Goal: Task Accomplishment & Management: Manage account settings

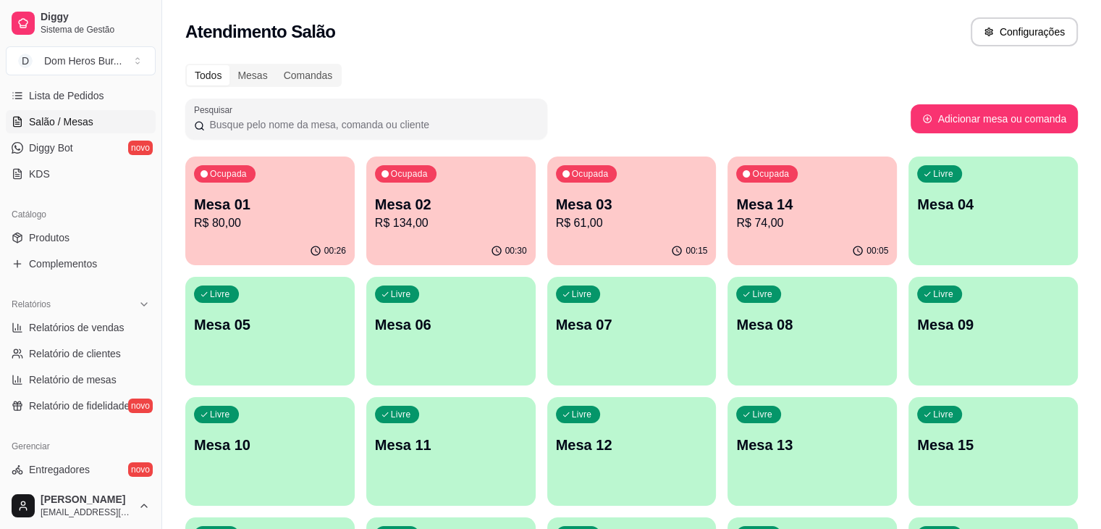
scroll to position [269, 0]
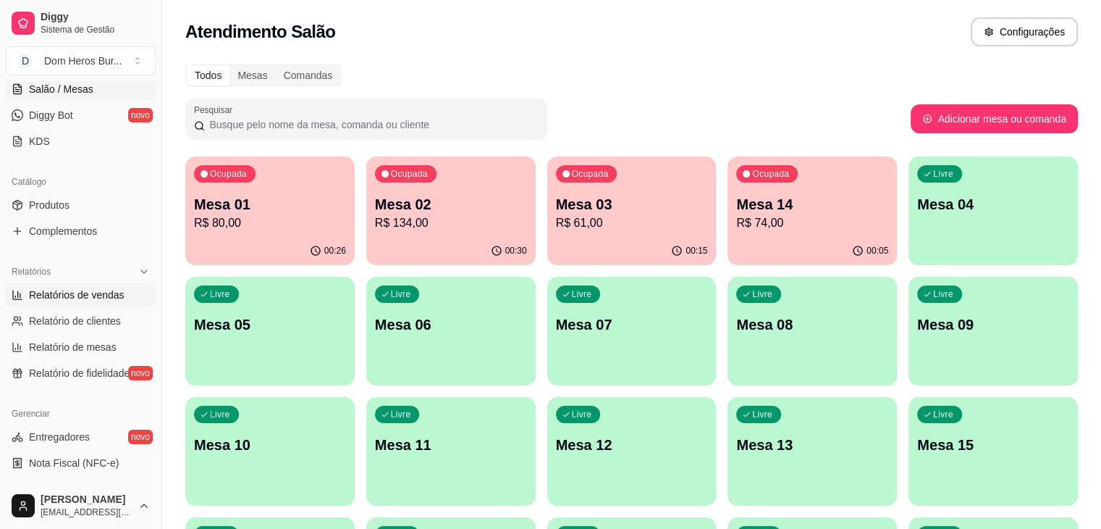
click at [111, 296] on span "Relatórios de vendas" at bounding box center [77, 294] width 96 height 14
select select "ALL"
select select "0"
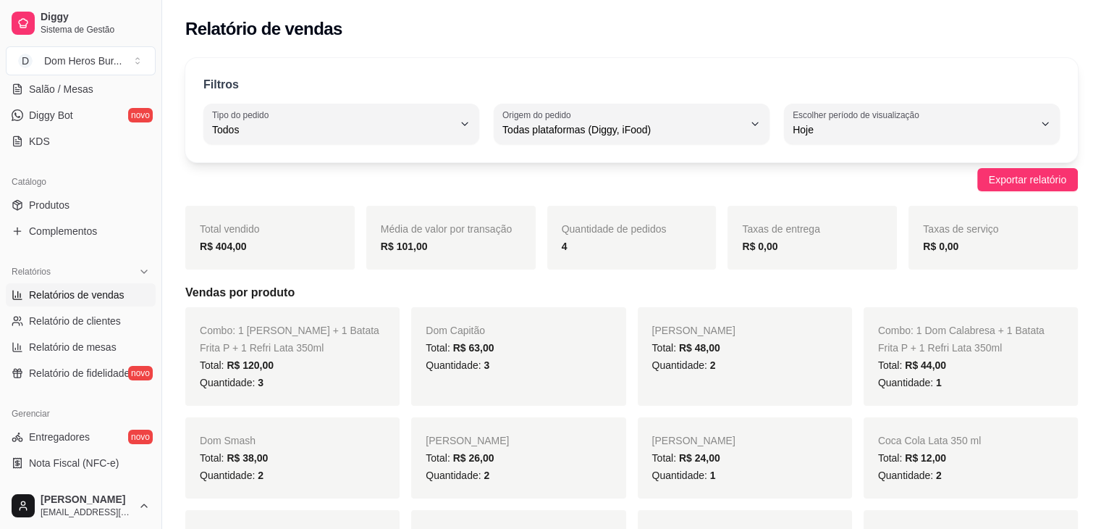
click at [0, 190] on div "Catálogo Produtos Complementos" at bounding box center [80, 206] width 161 height 84
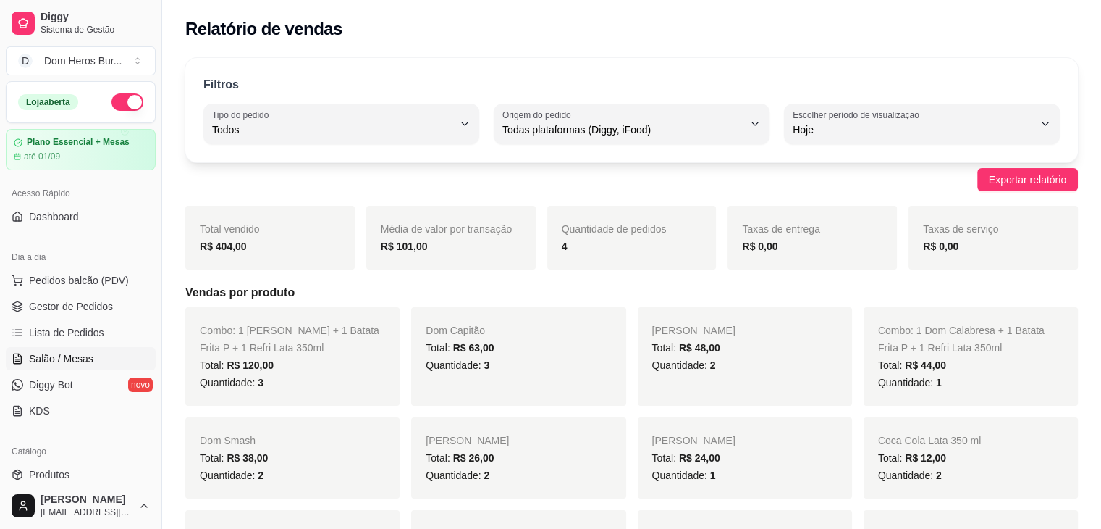
click at [92, 358] on link "Salão / Mesas" at bounding box center [81, 358] width 150 height 23
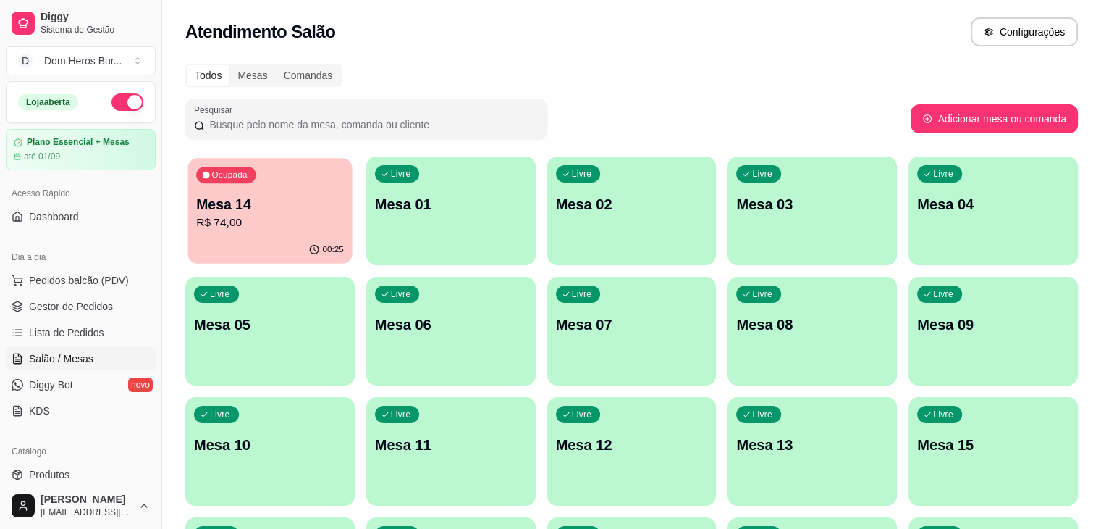
click at [305, 221] on p "R$ 74,00" at bounding box center [270, 222] width 148 height 17
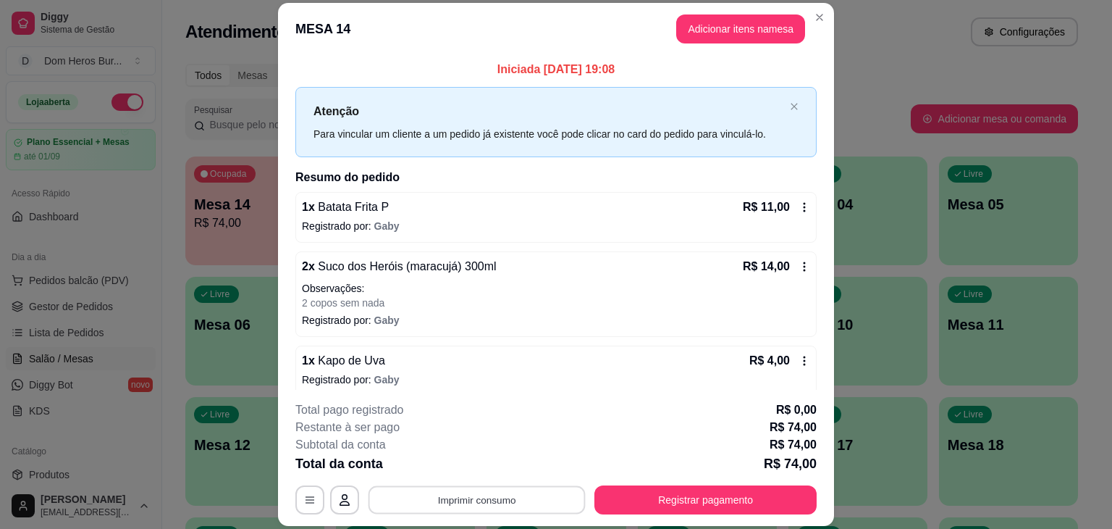
click at [439, 508] on button "Imprimir consumo" at bounding box center [477, 500] width 217 height 28
click at [466, 462] on button "IMPRESSORA" at bounding box center [475, 466] width 101 height 22
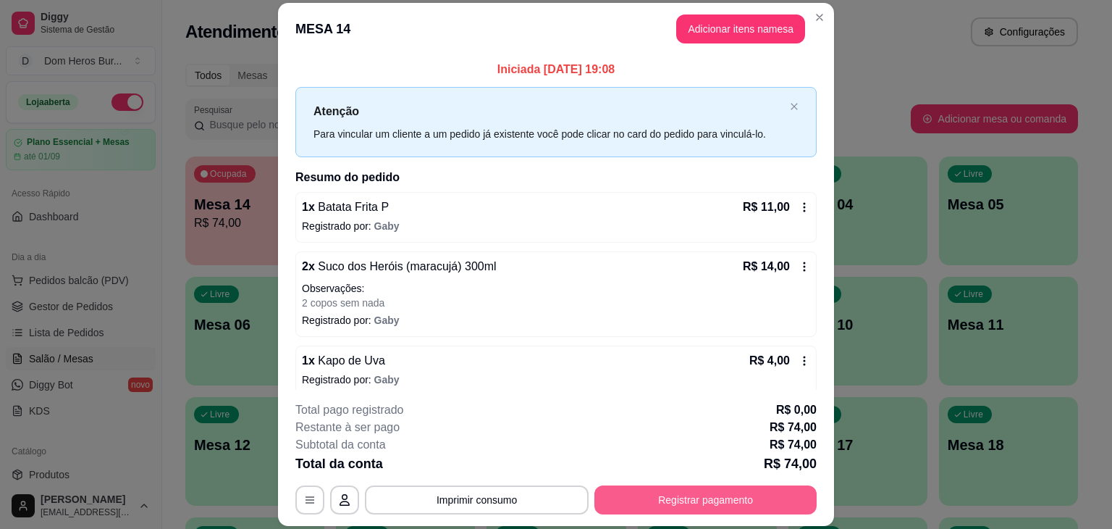
click at [657, 489] on button "Registrar pagamento" at bounding box center [705, 499] width 222 height 29
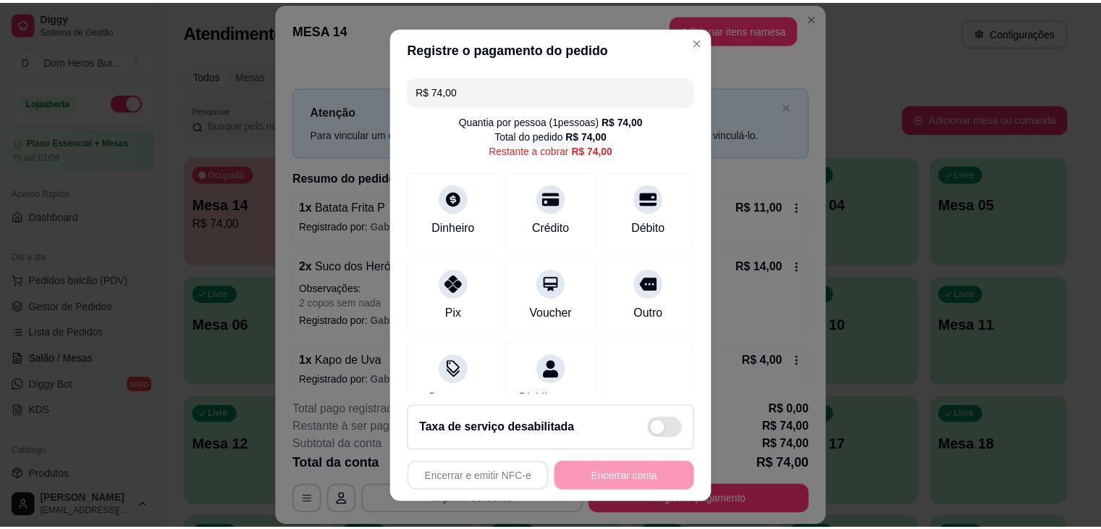
scroll to position [47, 0]
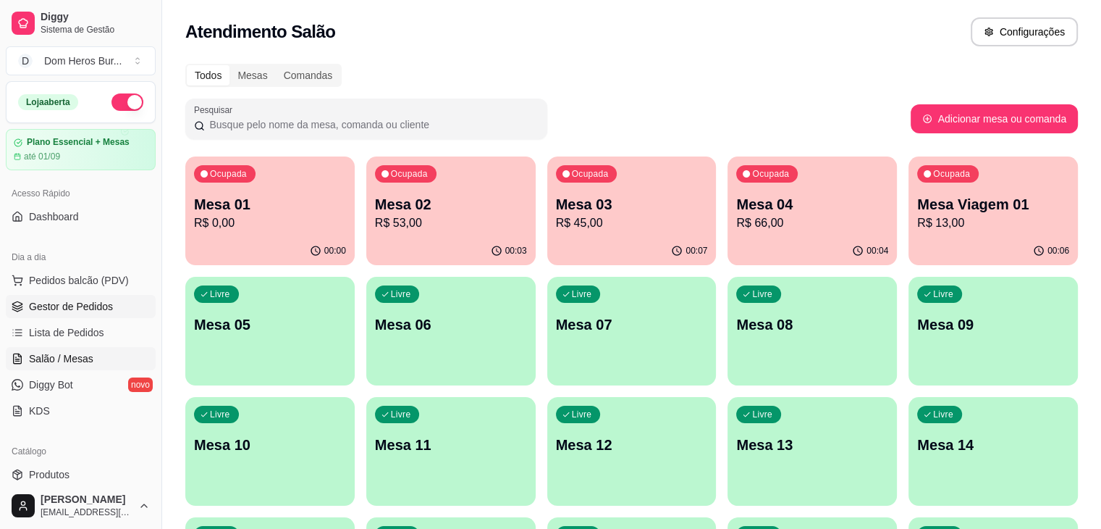
click at [119, 296] on link "Gestor de Pedidos" at bounding box center [81, 306] width 150 height 23
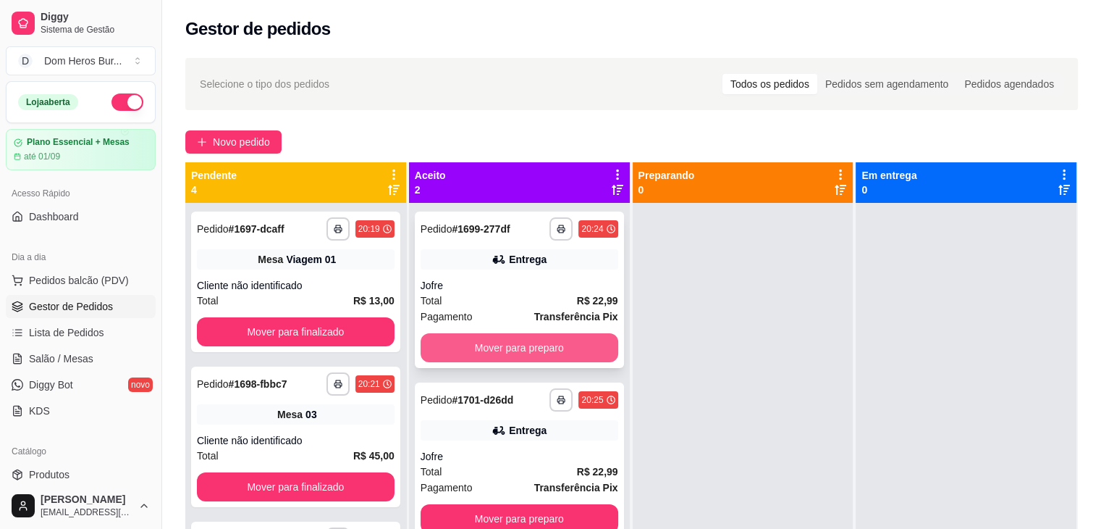
click at [530, 342] on button "Mover para preparo" at bounding box center [520, 347] width 198 height 29
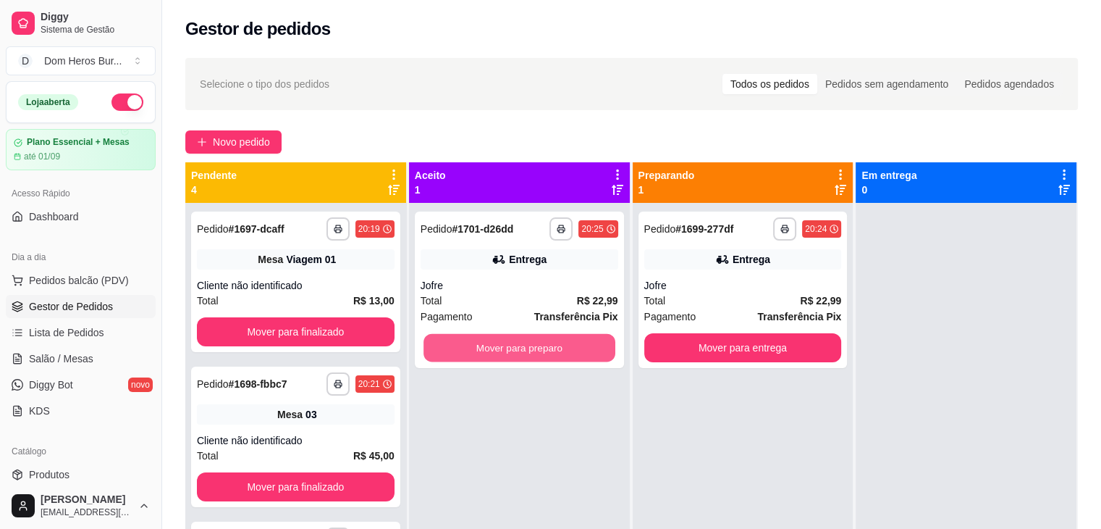
click at [530, 342] on button "Mover para preparo" at bounding box center [520, 348] width 192 height 28
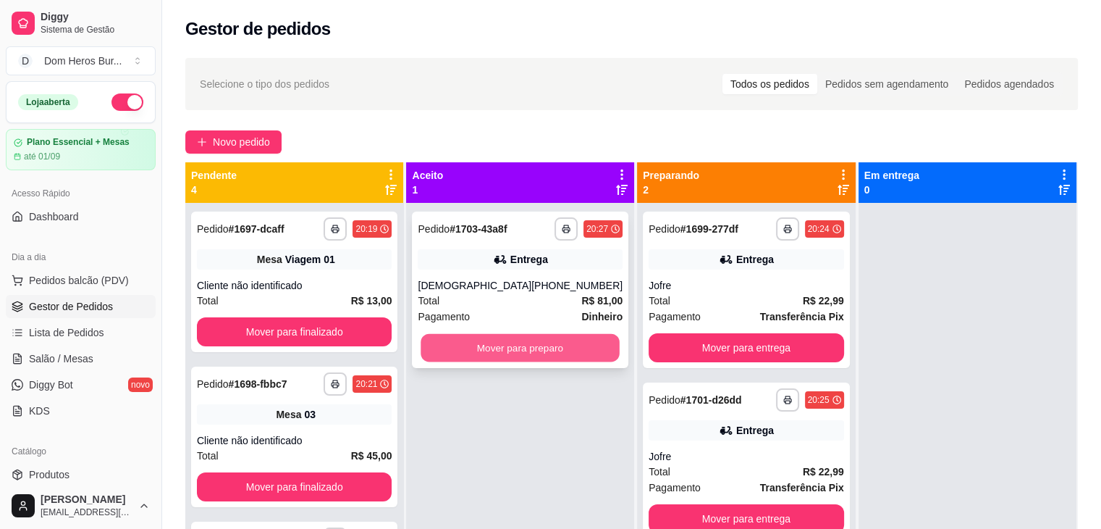
click at [535, 349] on button "Mover para preparo" at bounding box center [520, 348] width 198 height 28
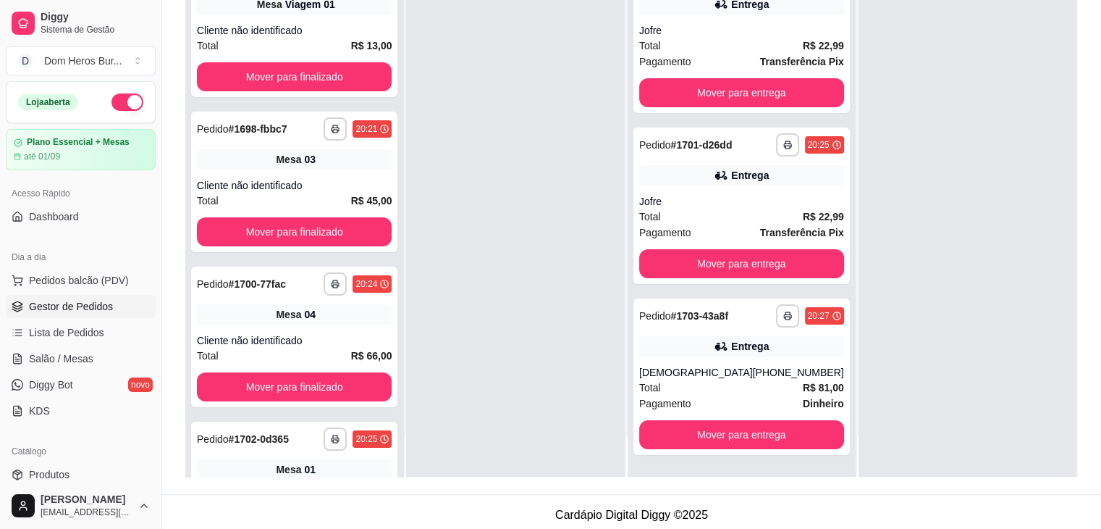
scroll to position [220, 0]
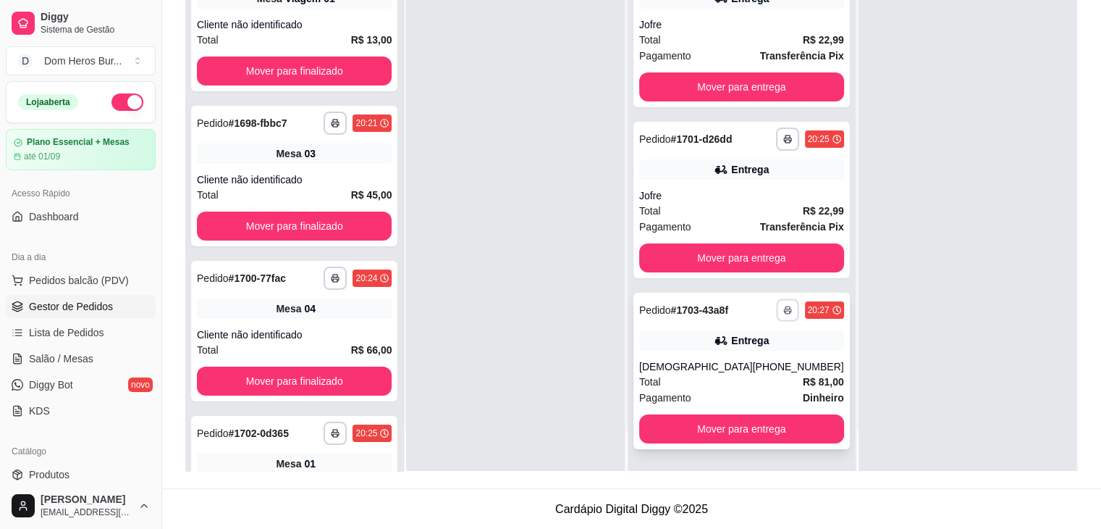
click at [783, 308] on icon "button" at bounding box center [787, 310] width 9 height 9
click at [753, 360] on button "IMPRESSORA" at bounding box center [738, 360] width 101 height 22
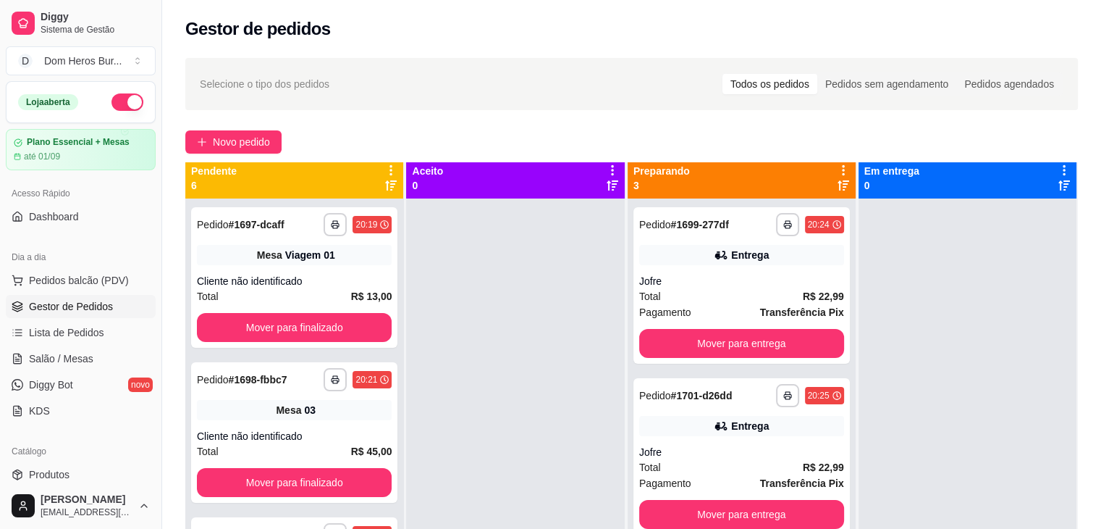
scroll to position [0, 0]
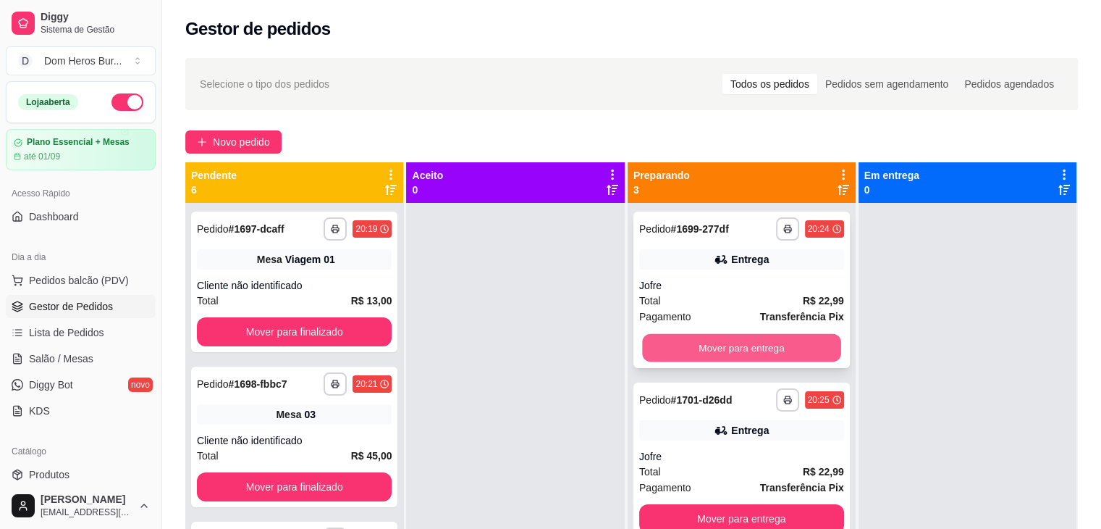
click at [741, 349] on button "Mover para entrega" at bounding box center [741, 348] width 198 height 28
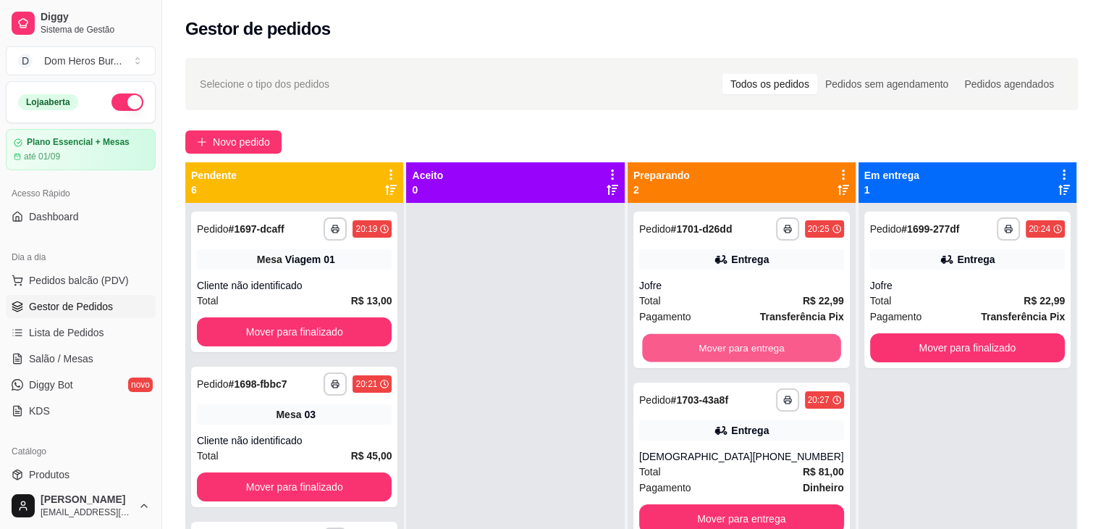
click at [741, 349] on button "Mover para entrega" at bounding box center [741, 348] width 198 height 28
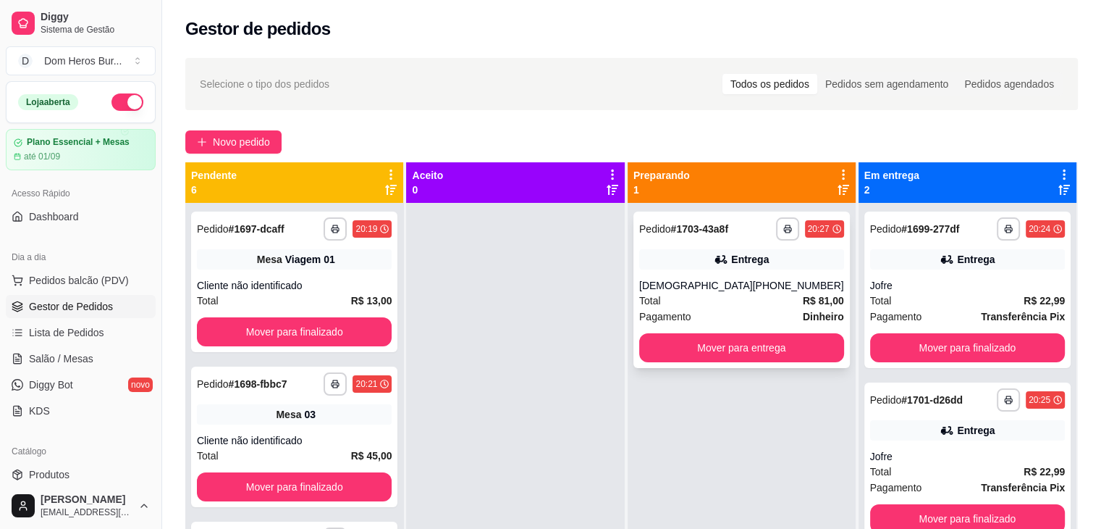
click at [693, 267] on div "Entrega" at bounding box center [741, 259] width 205 height 20
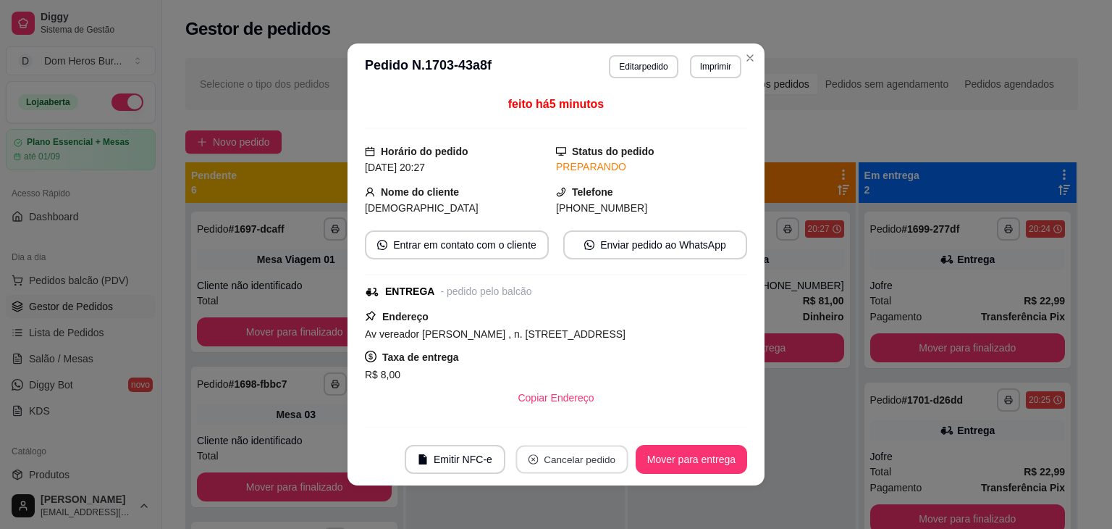
click at [571, 462] on button "Cancelar pedido" at bounding box center [572, 459] width 112 height 28
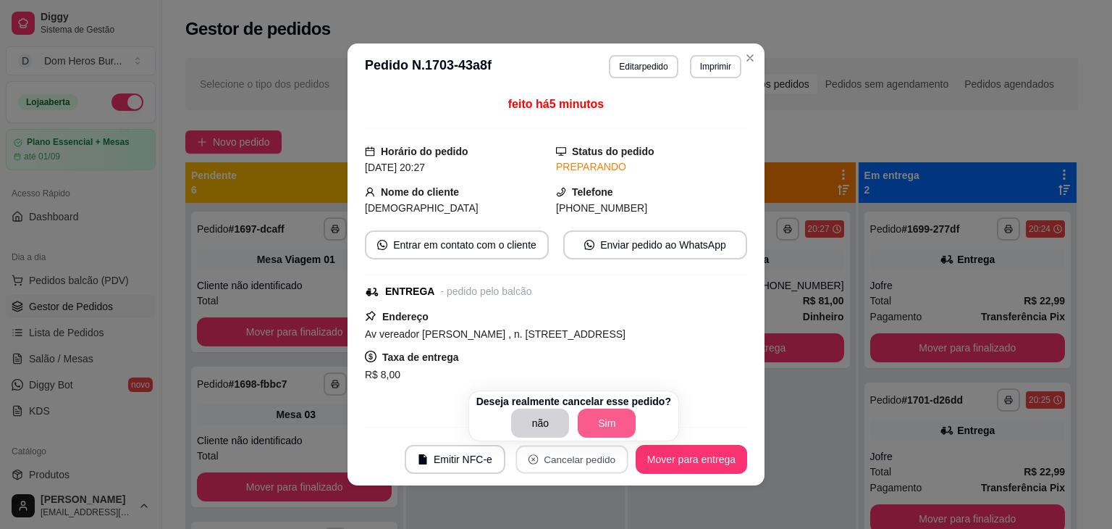
click at [585, 430] on button "Sim" at bounding box center [607, 422] width 58 height 29
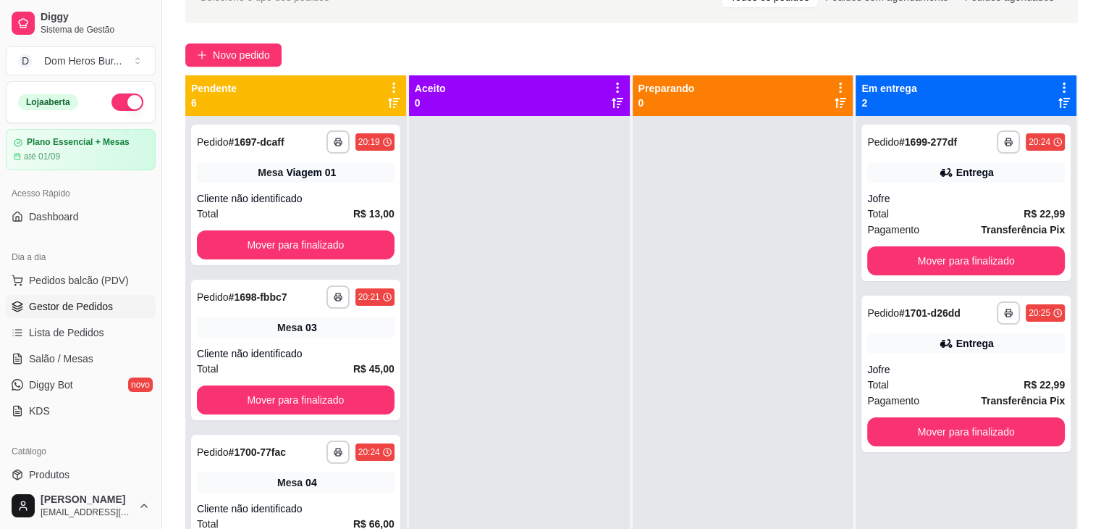
scroll to position [58, 0]
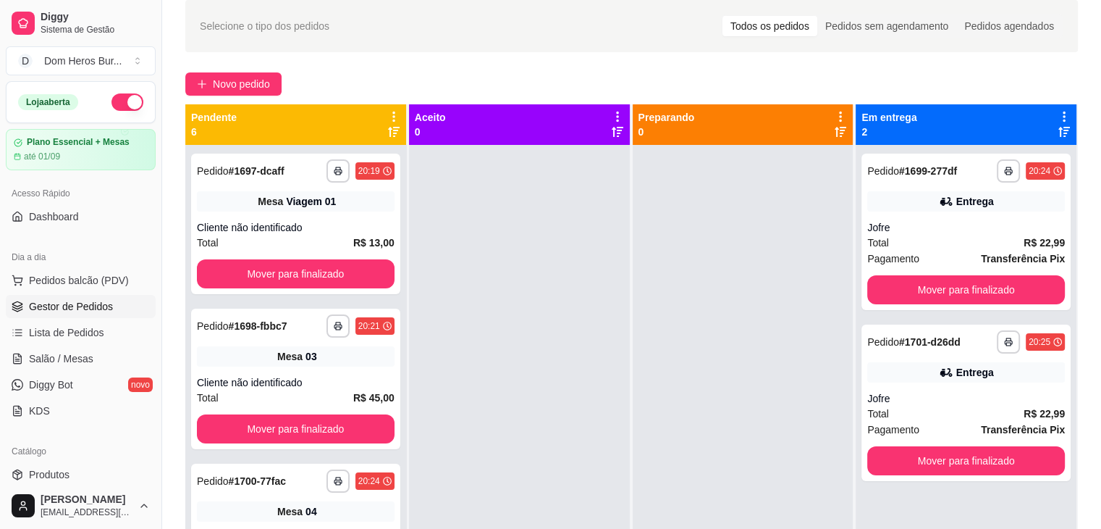
click at [70, 371] on ul "Pedidos balcão (PDV) Gestor de Pedidos Lista de Pedidos Salão / Mesas Diggy Bot…" at bounding box center [81, 345] width 150 height 153
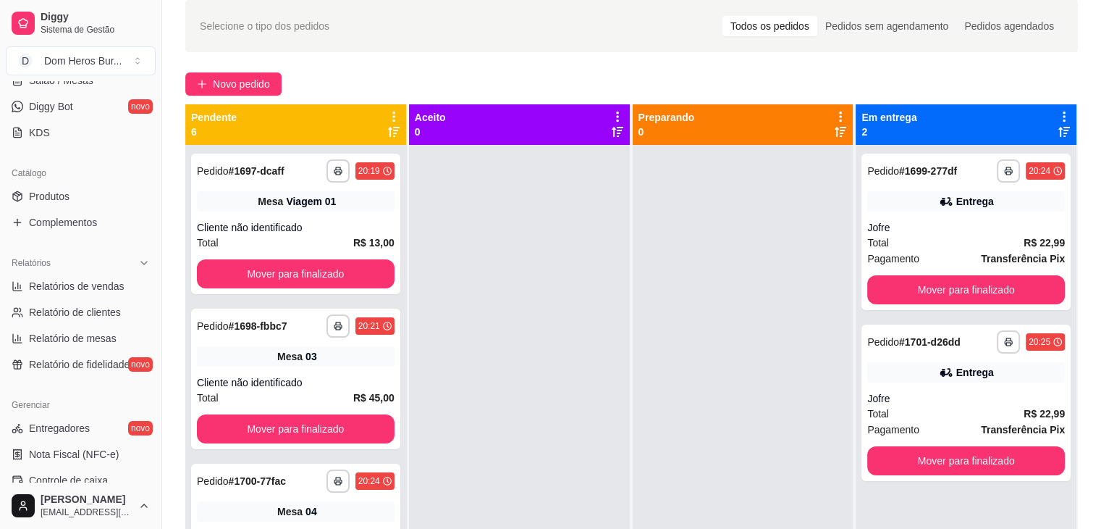
scroll to position [293, 0]
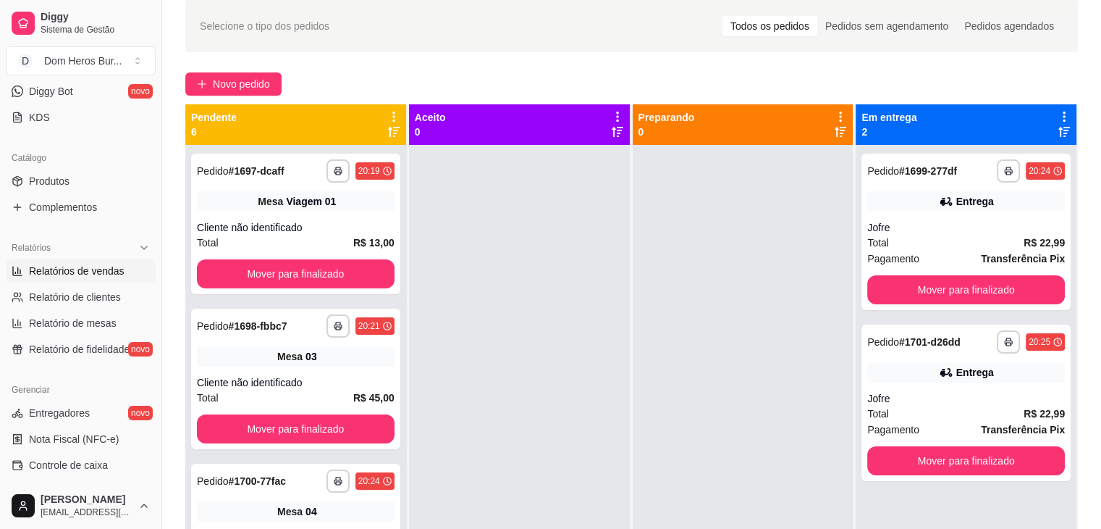
click at [84, 273] on span "Relatórios de vendas" at bounding box center [77, 271] width 96 height 14
select select "ALL"
select select "0"
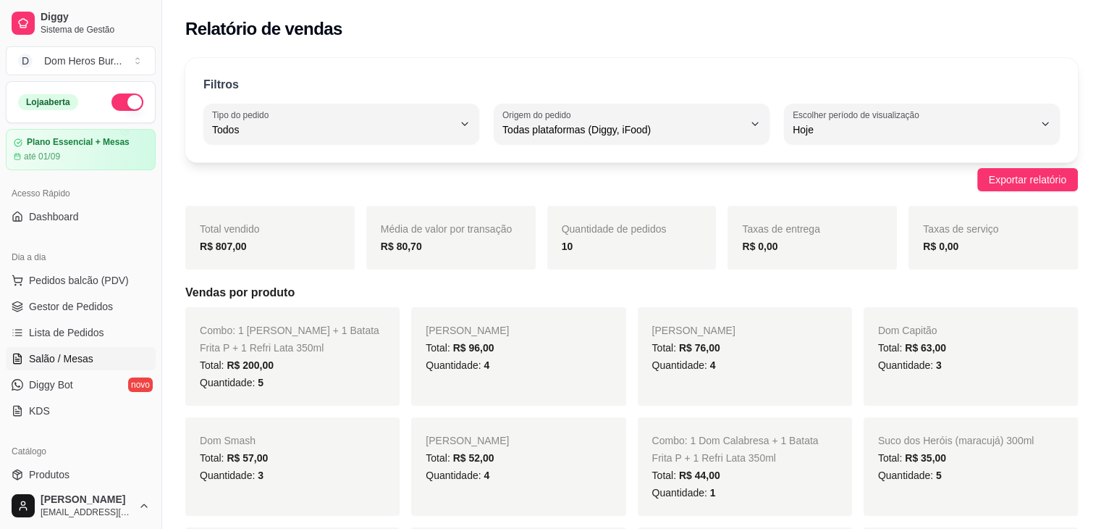
click at [92, 364] on link "Salão / Mesas" at bounding box center [81, 358] width 150 height 23
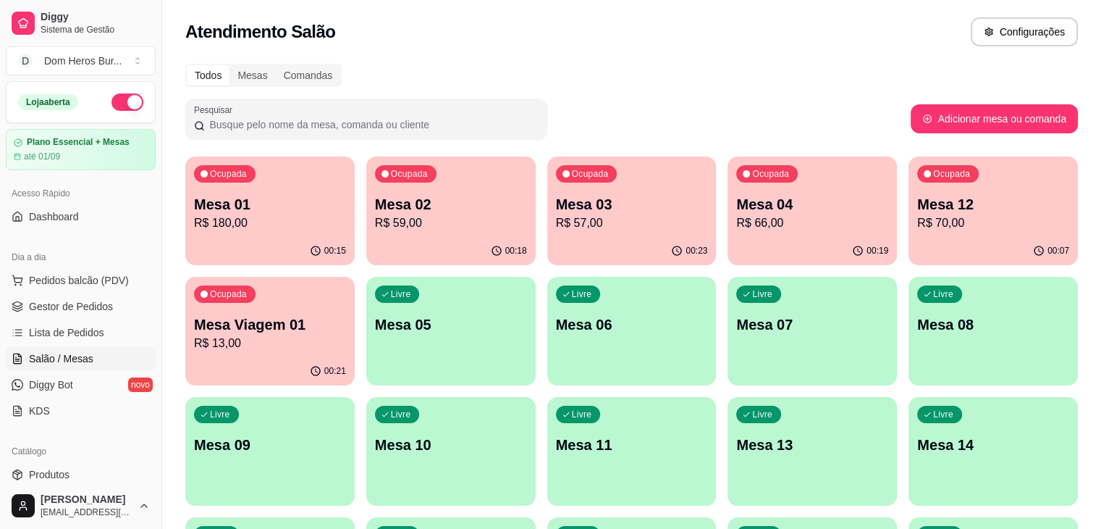
click at [556, 190] on div "Ocupada Mesa 03 R$ 57,00" at bounding box center [631, 196] width 169 height 80
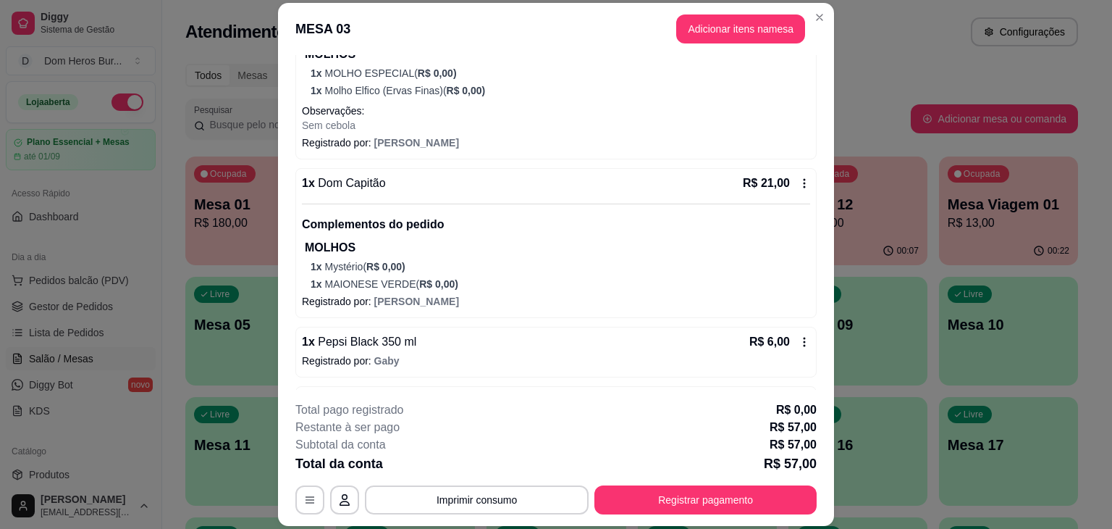
scroll to position [308, 0]
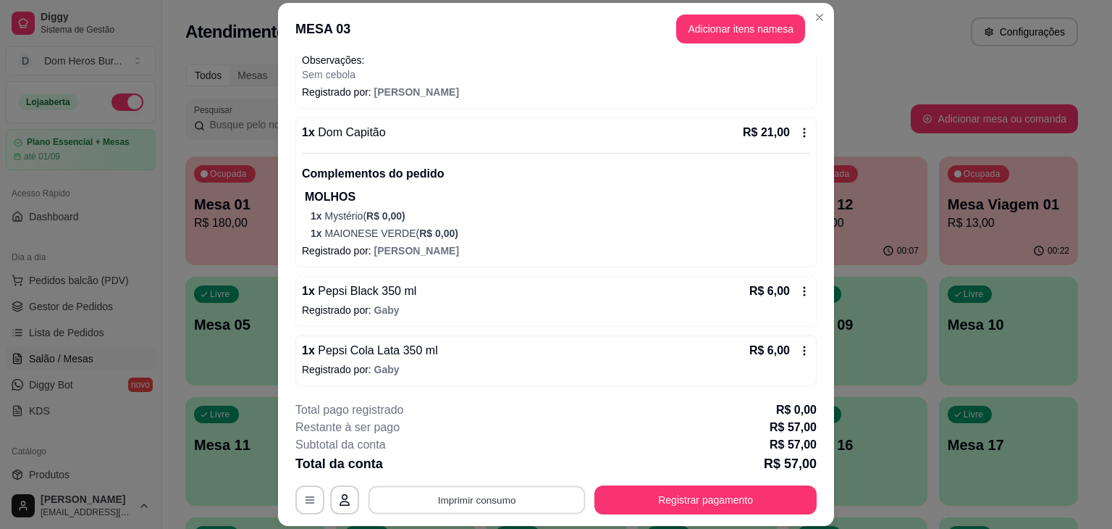
click at [492, 500] on button "Imprimir consumo" at bounding box center [477, 500] width 217 height 28
click at [463, 474] on button "IMPRESSORA" at bounding box center [475, 466] width 101 height 22
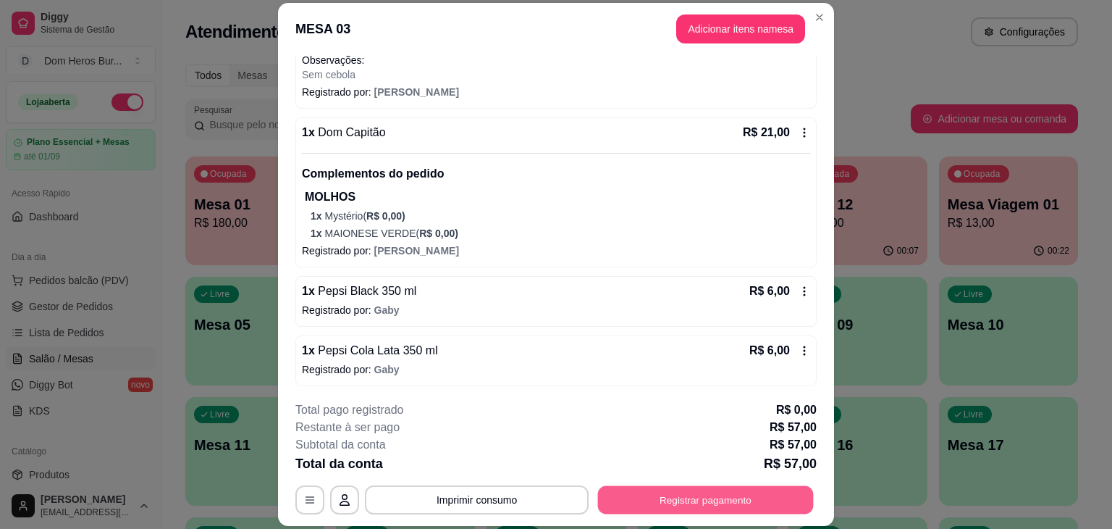
click at [657, 487] on button "Registrar pagamento" at bounding box center [706, 500] width 216 height 28
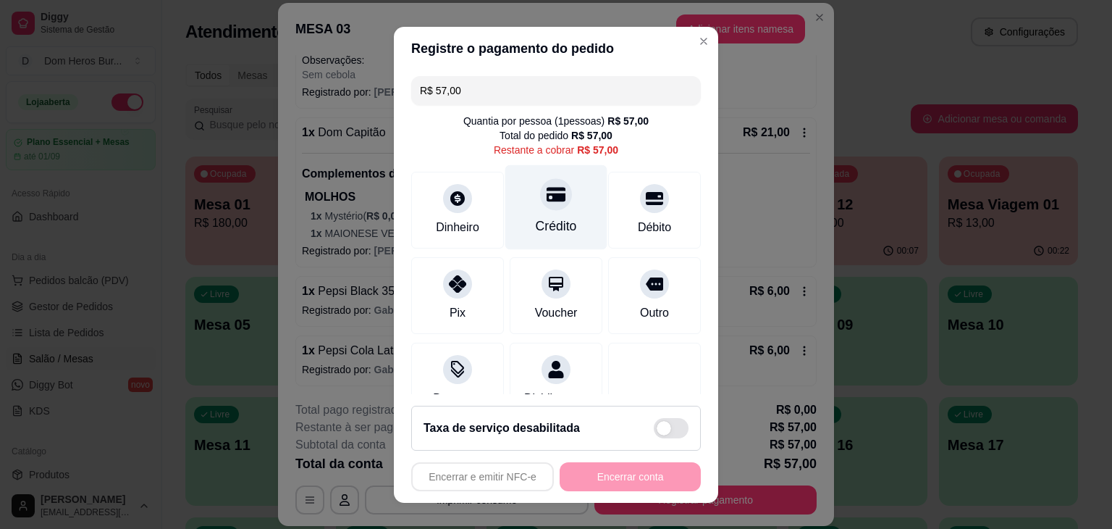
click at [547, 194] on icon at bounding box center [556, 194] width 19 height 14
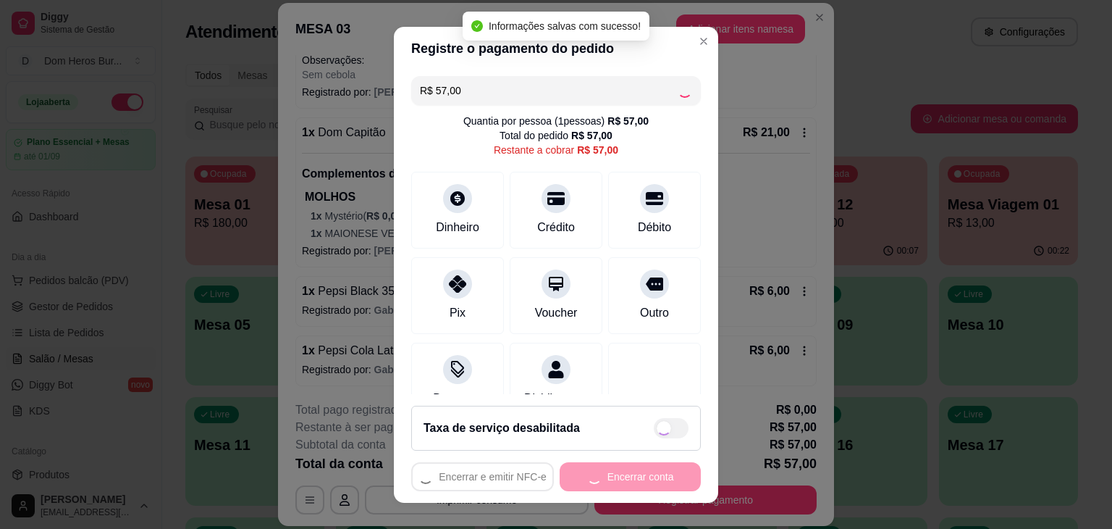
type input "R$ 0,00"
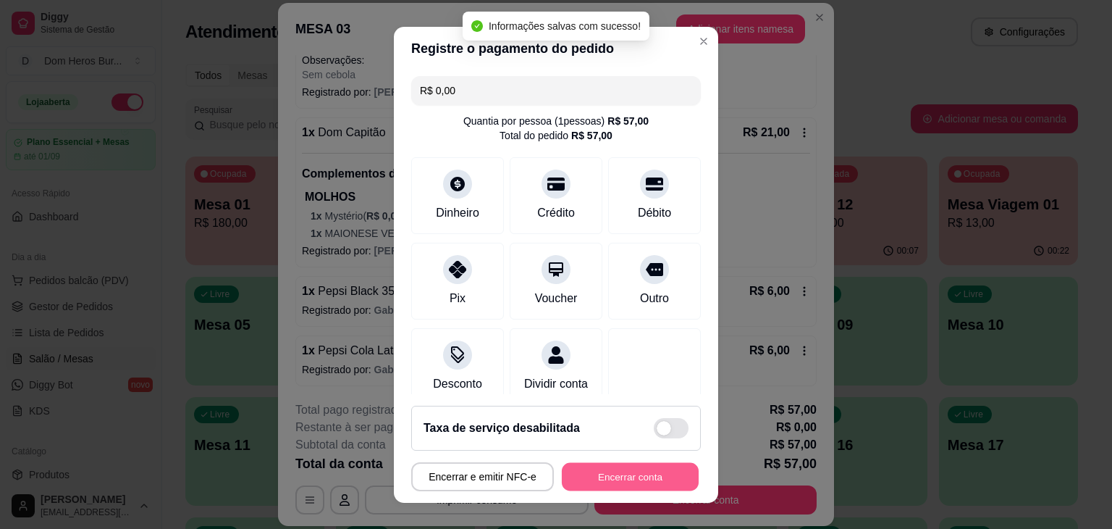
click at [622, 468] on button "Encerrar conta" at bounding box center [630, 476] width 137 height 28
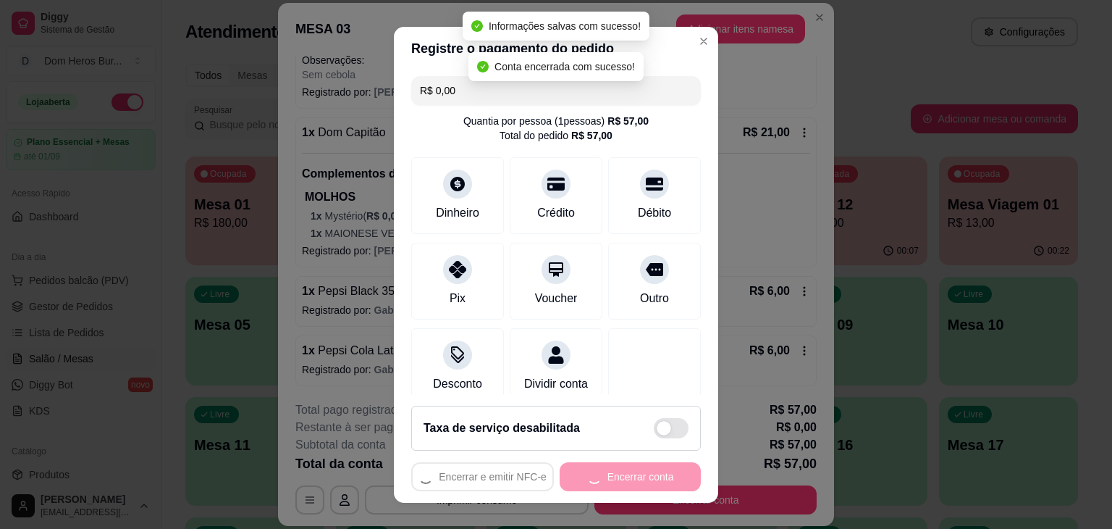
scroll to position [0, 0]
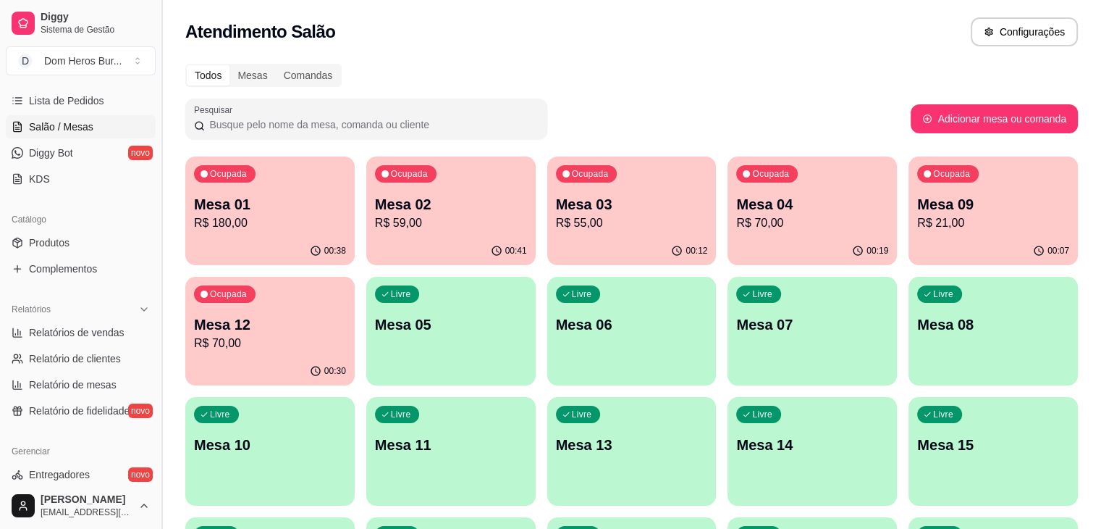
scroll to position [235, 0]
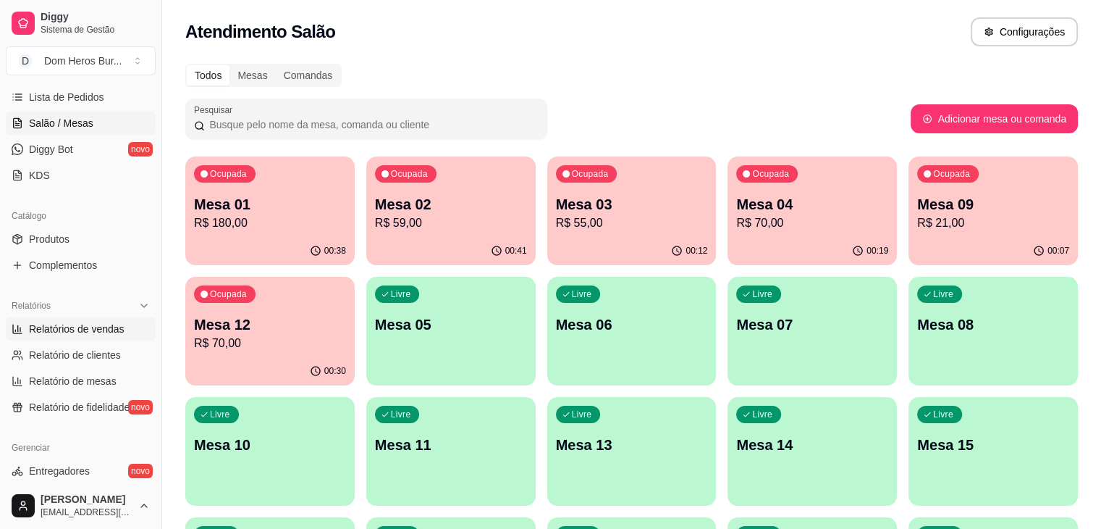
click at [72, 328] on span "Relatórios de vendas" at bounding box center [77, 328] width 96 height 14
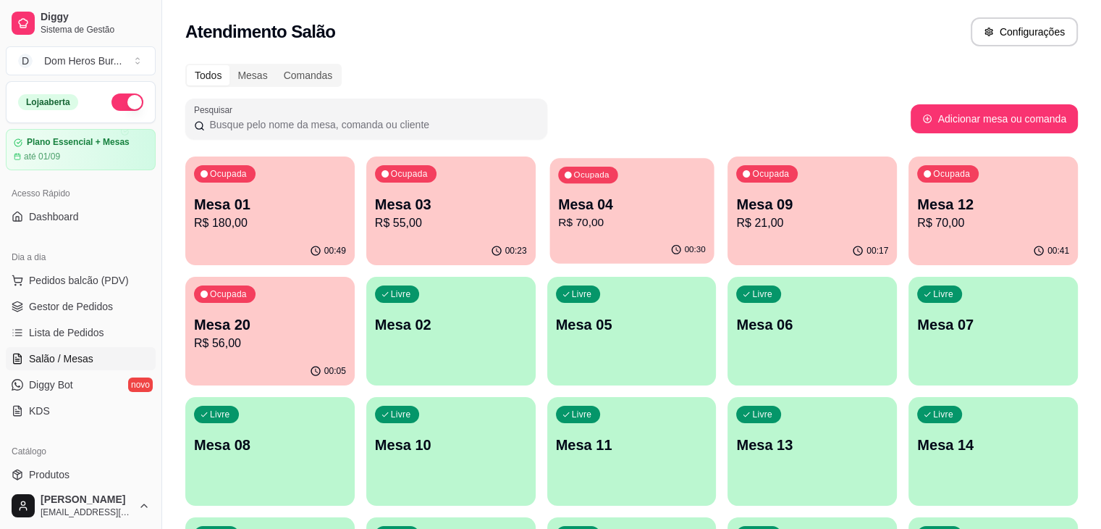
click at [640, 221] on div "Ocupada Mesa 01 R$ 180,00 00:49 Ocupada Mesa 03 R$ 55,00 00:23 Ocupada Mesa 04 …" at bounding box center [631, 511] width 893 height 710
click at [556, 227] on p "R$ 70,00" at bounding box center [632, 222] width 152 height 17
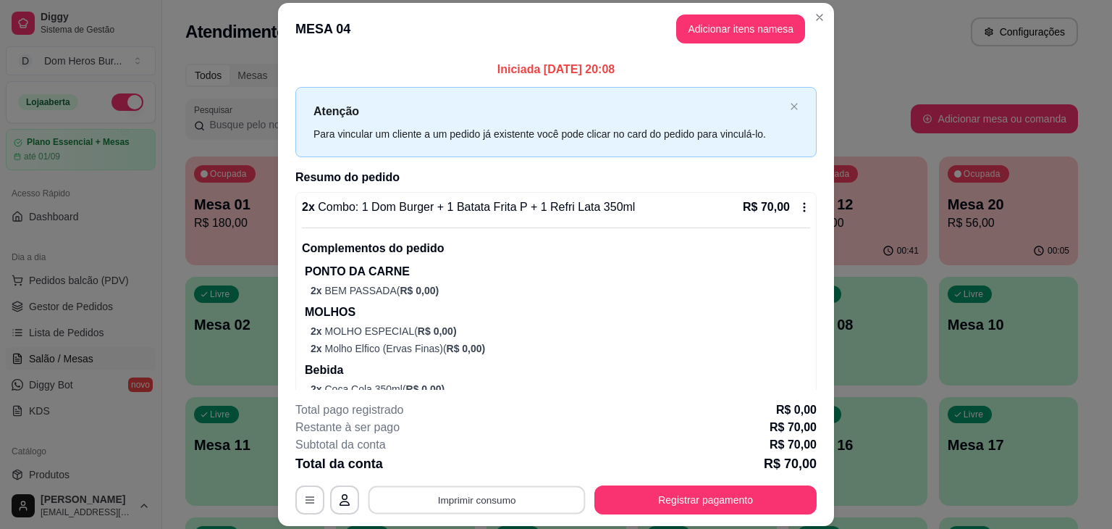
click at [472, 504] on button "Imprimir consumo" at bounding box center [477, 500] width 217 height 28
click at [450, 459] on button "IMPRESSORA" at bounding box center [475, 466] width 101 height 22
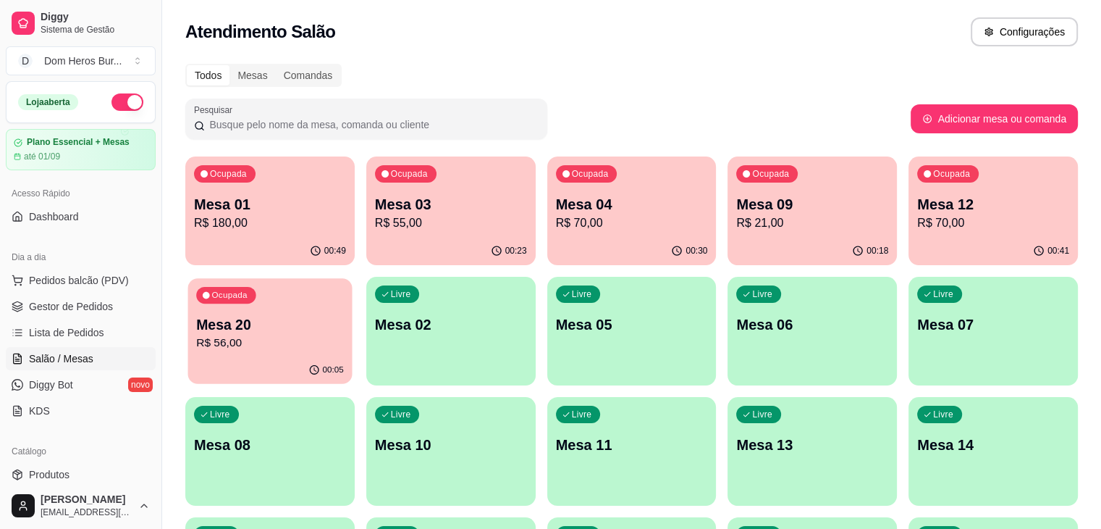
click at [344, 315] on p "Mesa 20" at bounding box center [270, 325] width 148 height 20
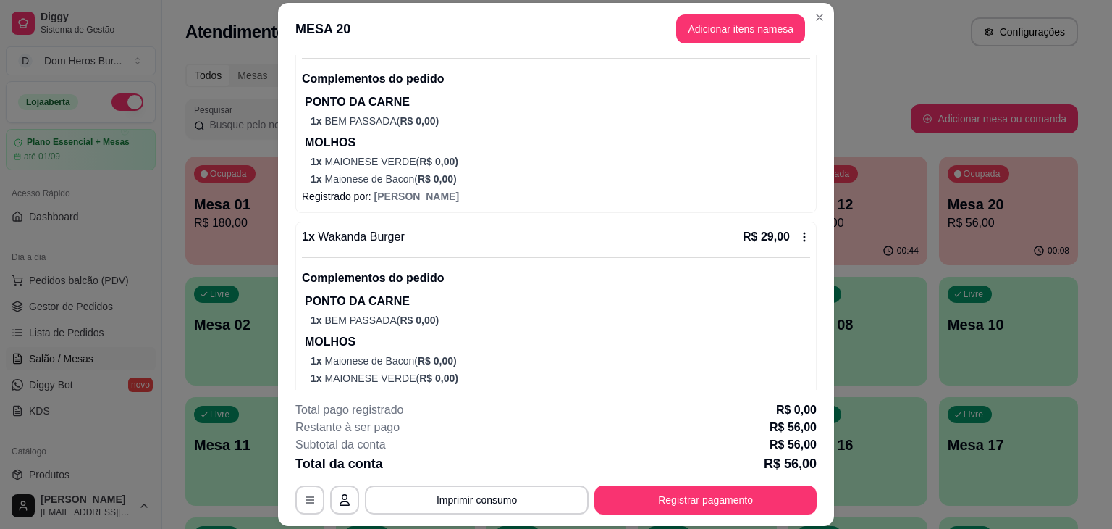
scroll to position [196, 0]
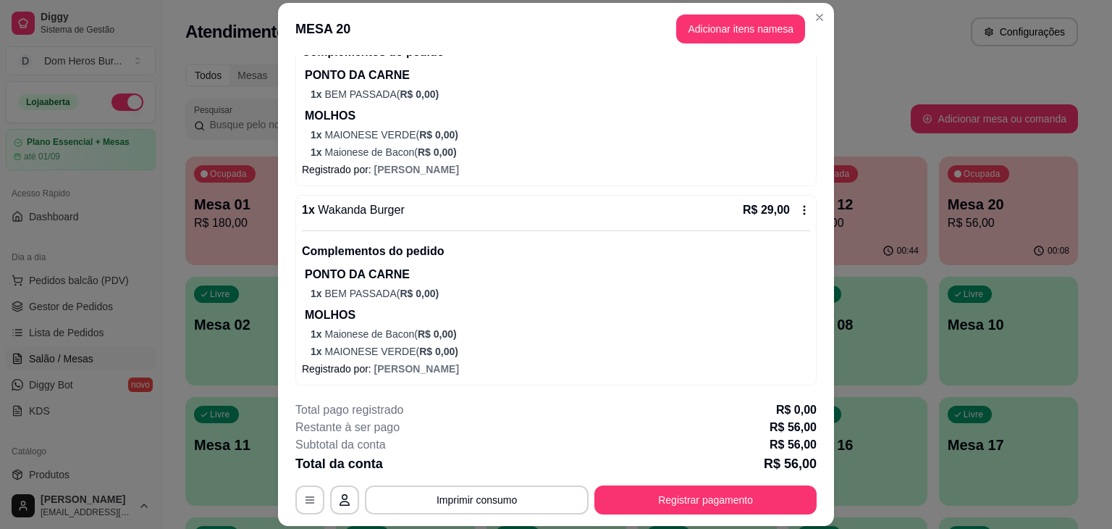
click at [409, 122] on p "MOLHOS" at bounding box center [557, 115] width 505 height 17
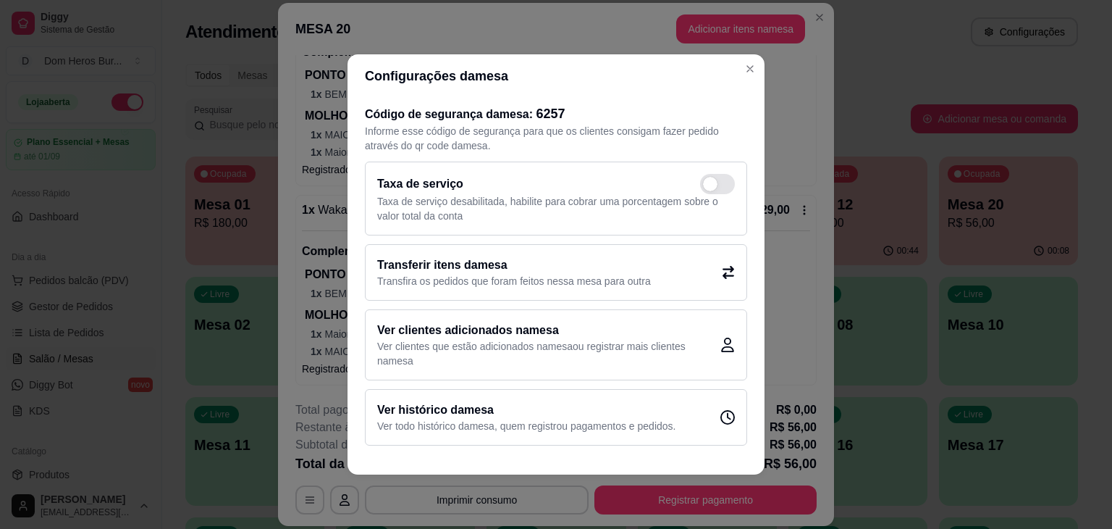
click at [543, 270] on h2 "Transferir itens da mesa" at bounding box center [514, 264] width 274 height 17
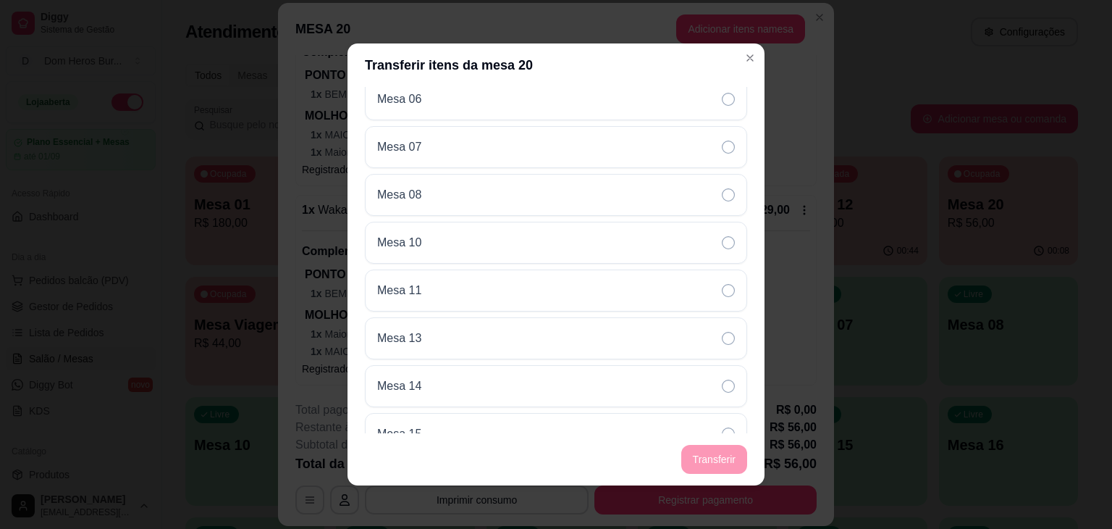
scroll to position [1, 0]
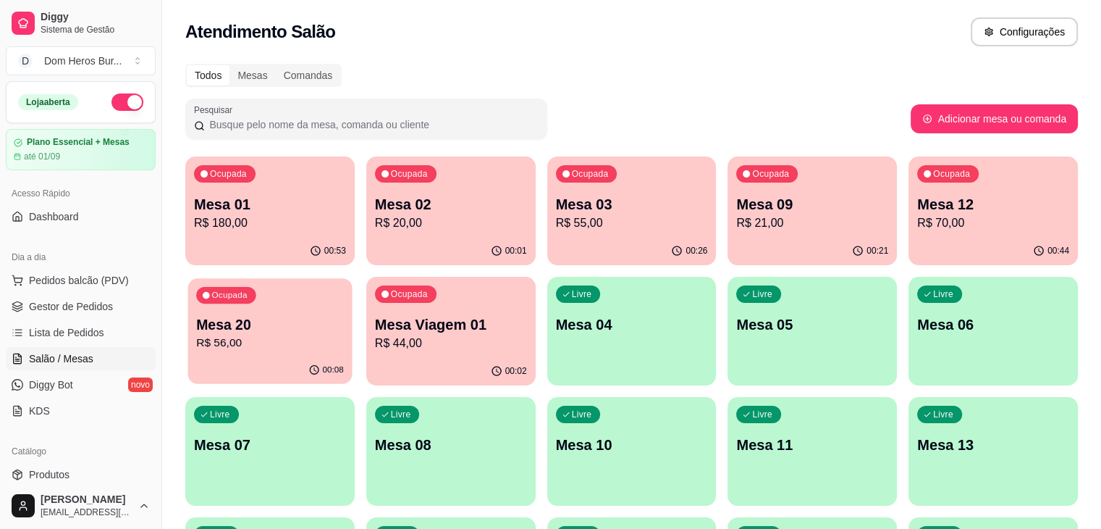
click at [344, 315] on p "Mesa 20" at bounding box center [270, 325] width 148 height 20
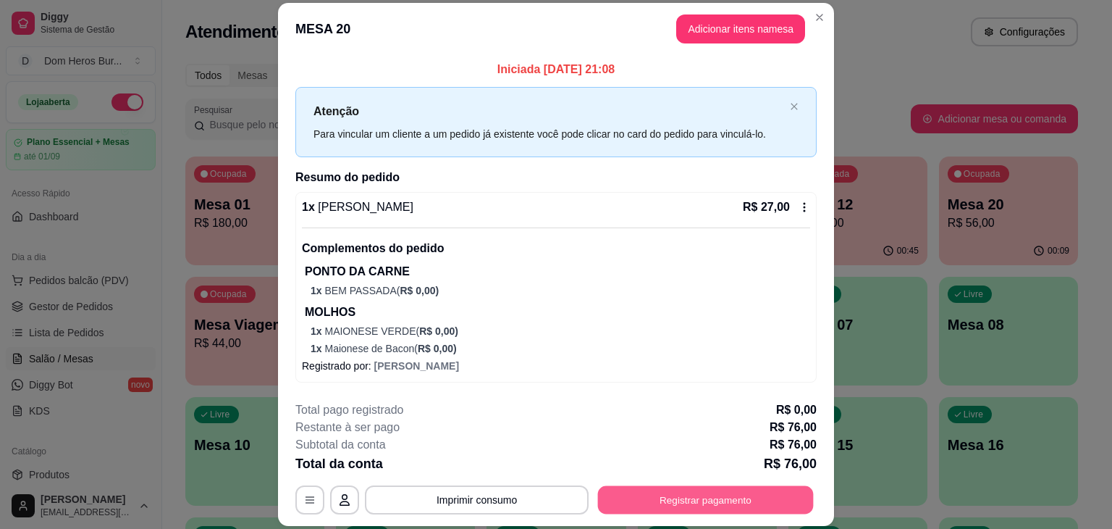
click at [628, 493] on button "Registrar pagamento" at bounding box center [706, 500] width 216 height 28
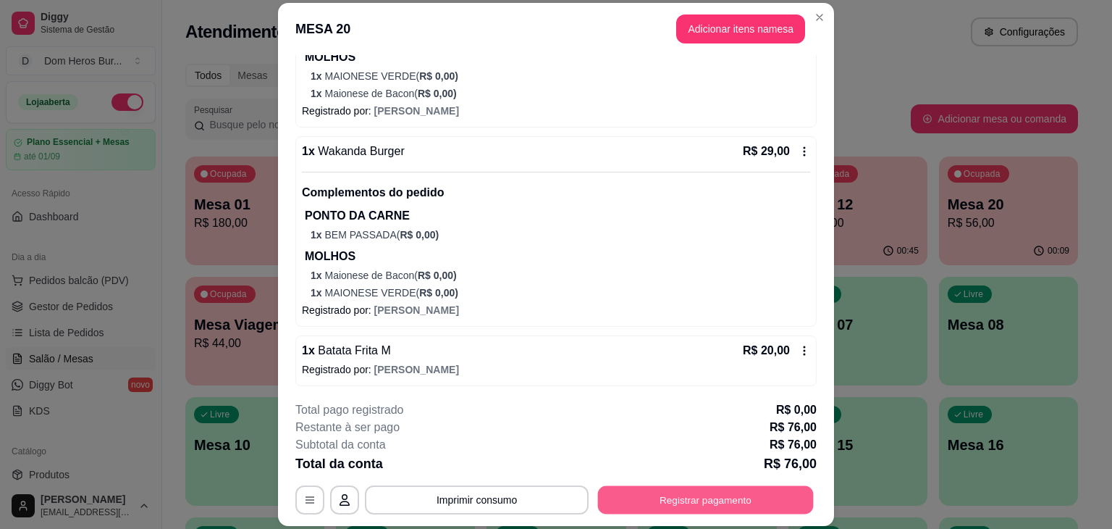
click at [733, 502] on button "Registrar pagamento" at bounding box center [706, 500] width 216 height 28
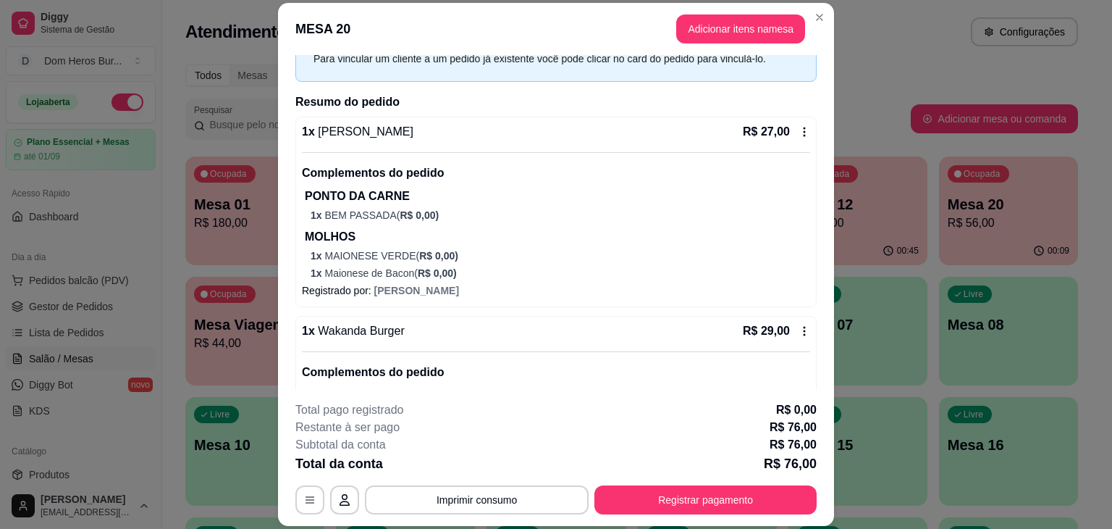
click at [666, 137] on div "1 x Dom Loki R$ 27,00" at bounding box center [556, 131] width 508 height 17
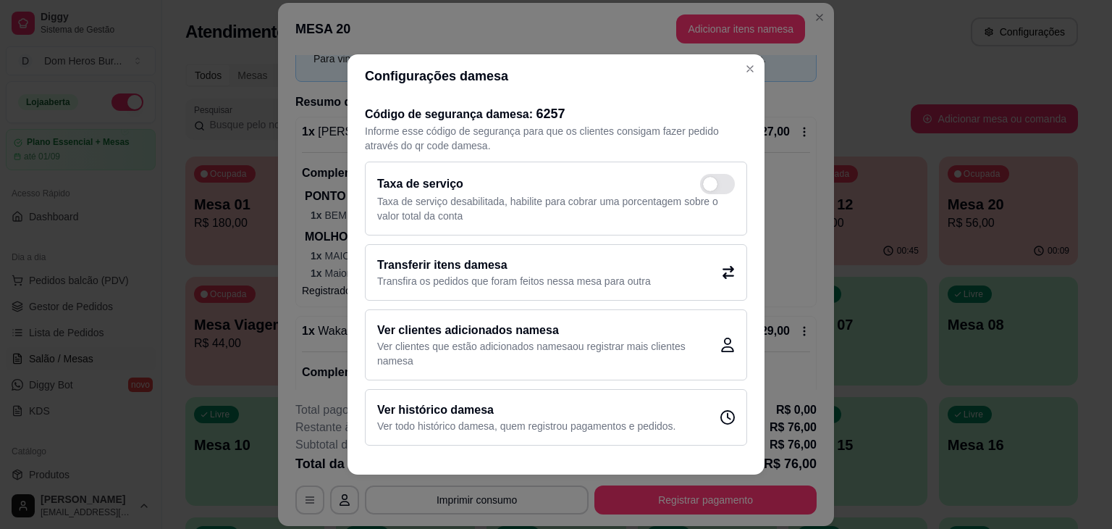
click at [626, 274] on p "Transfira os pedidos que foram feitos nessa mesa para outra" at bounding box center [514, 281] width 274 height 14
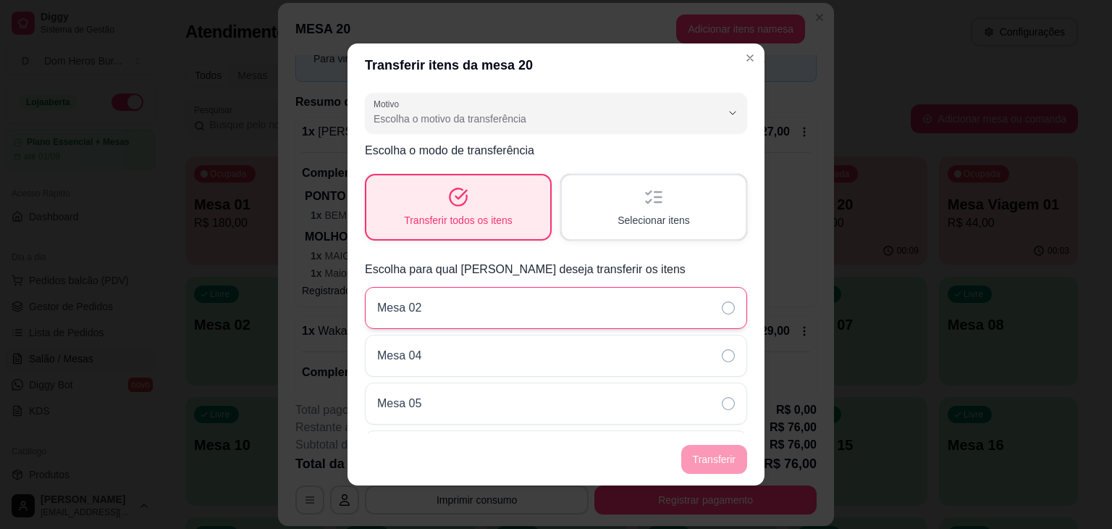
click at [659, 295] on div "Mesa 02" at bounding box center [556, 308] width 382 height 42
click at [681, 232] on div "Selecionar itens" at bounding box center [654, 207] width 178 height 62
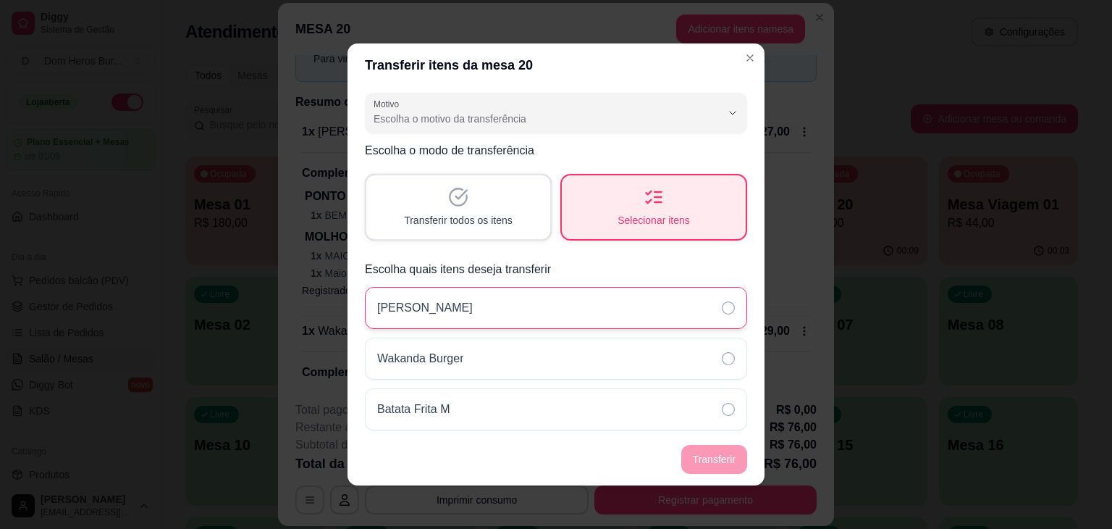
click at [635, 308] on div "[PERSON_NAME]" at bounding box center [556, 308] width 382 height 42
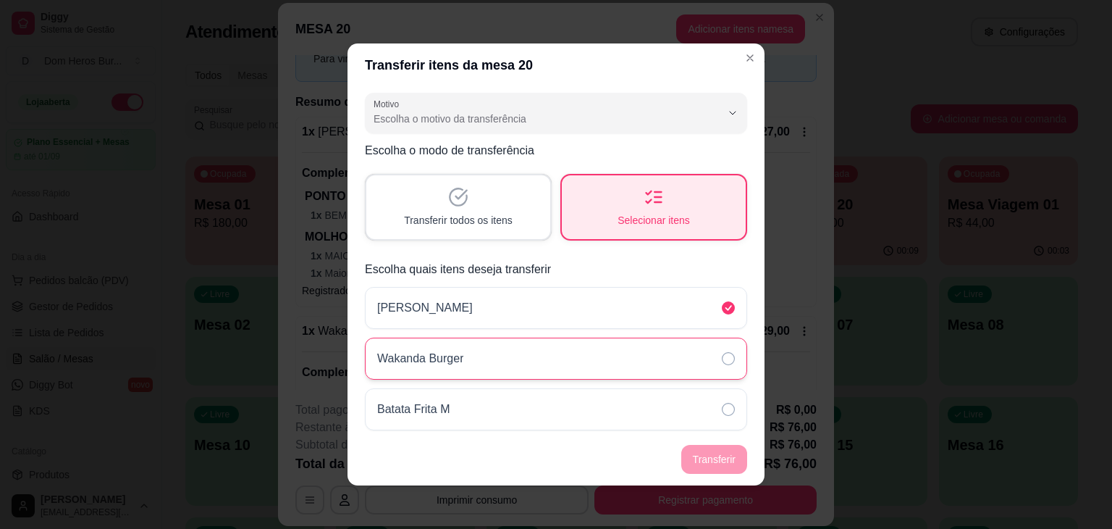
click at [642, 357] on div "Wakanda Burger" at bounding box center [556, 358] width 382 height 42
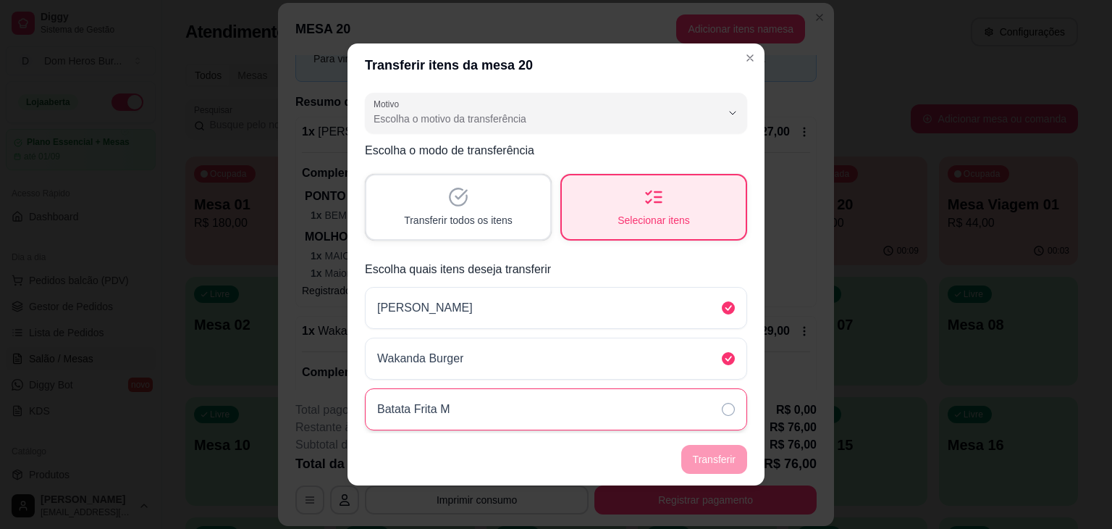
click at [663, 405] on div "Batata Frita M" at bounding box center [556, 409] width 382 height 42
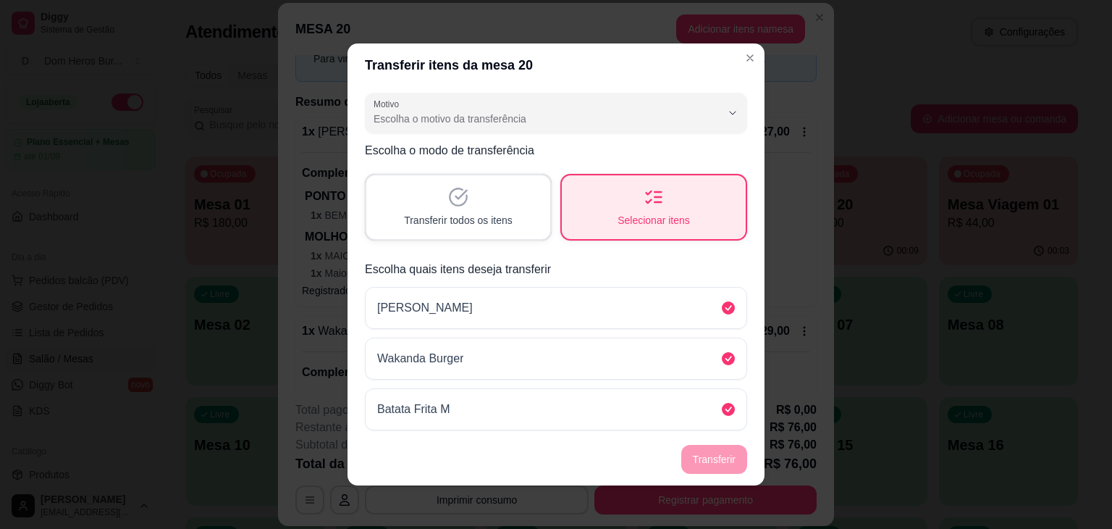
click at [710, 458] on footer "Transferir" at bounding box center [556, 459] width 417 height 52
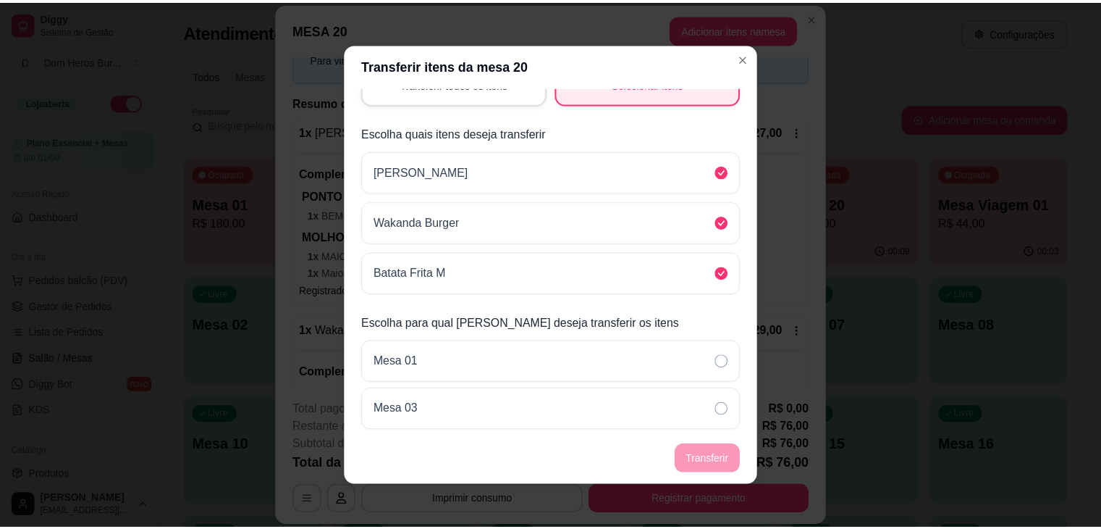
scroll to position [0, 0]
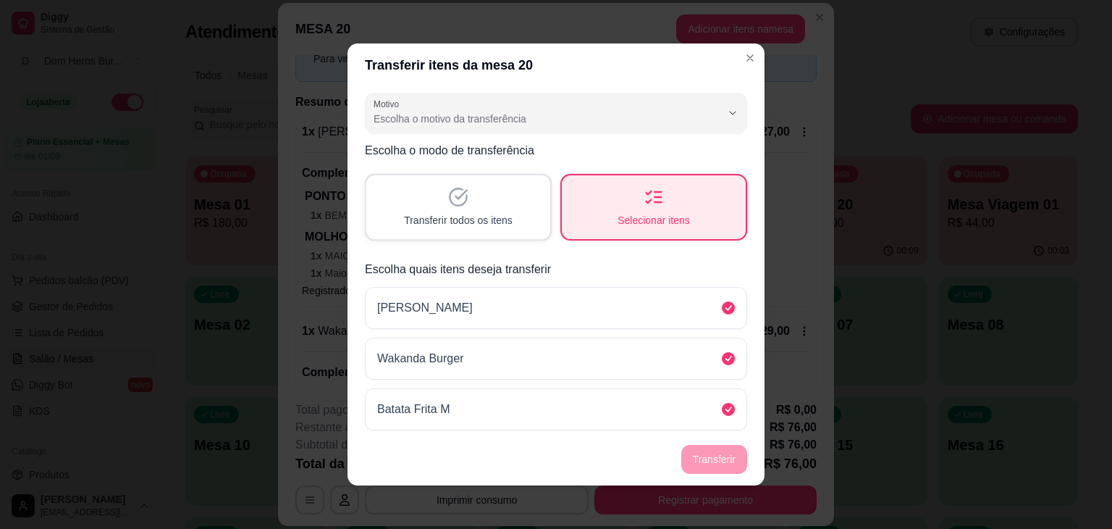
click at [714, 445] on footer "Transferir" at bounding box center [556, 459] width 417 height 52
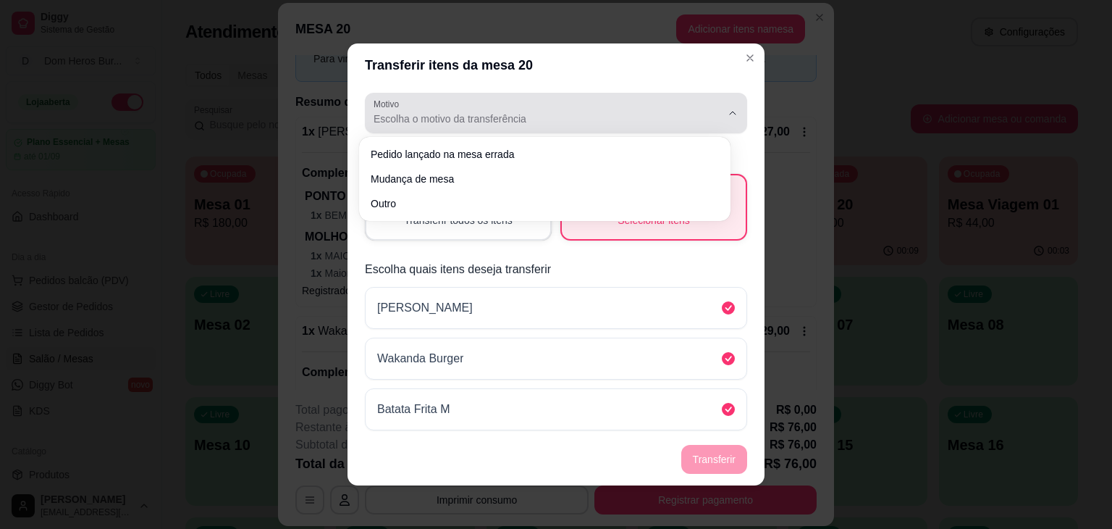
click at [576, 100] on div "Escolha o motivo da transferência" at bounding box center [548, 112] width 348 height 29
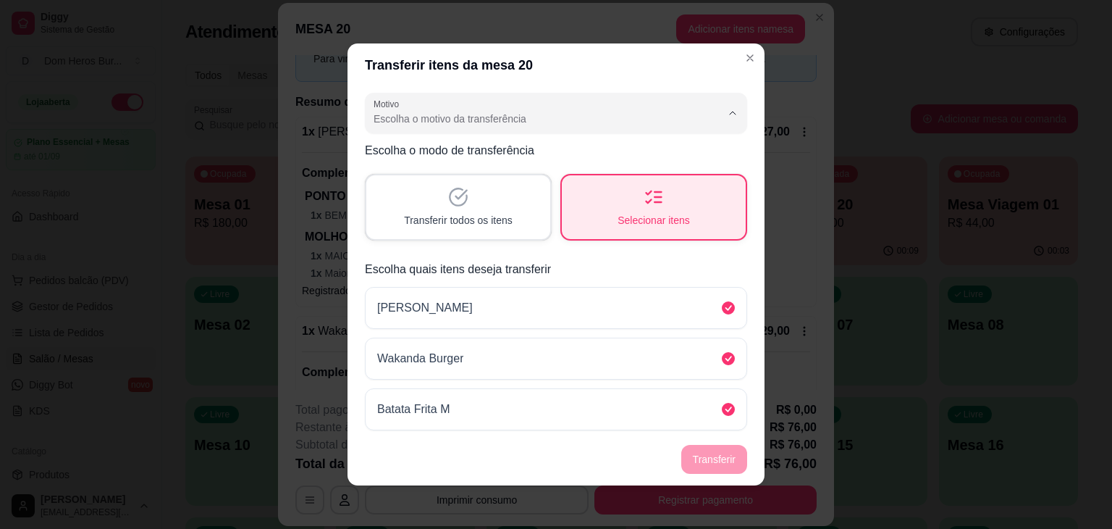
click at [559, 182] on span "Mudança de mesa" at bounding box center [538, 177] width 320 height 14
type input "TABLE_TRANSFER"
select select "TABLE_TRANSFER"
click at [716, 456] on button "Transferir" at bounding box center [714, 459] width 66 height 29
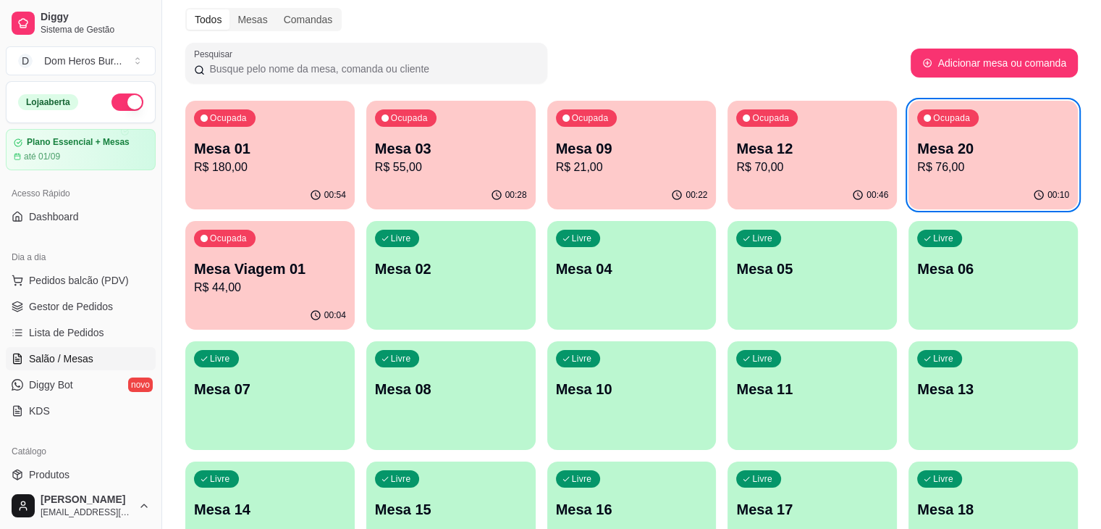
scroll to position [58, 0]
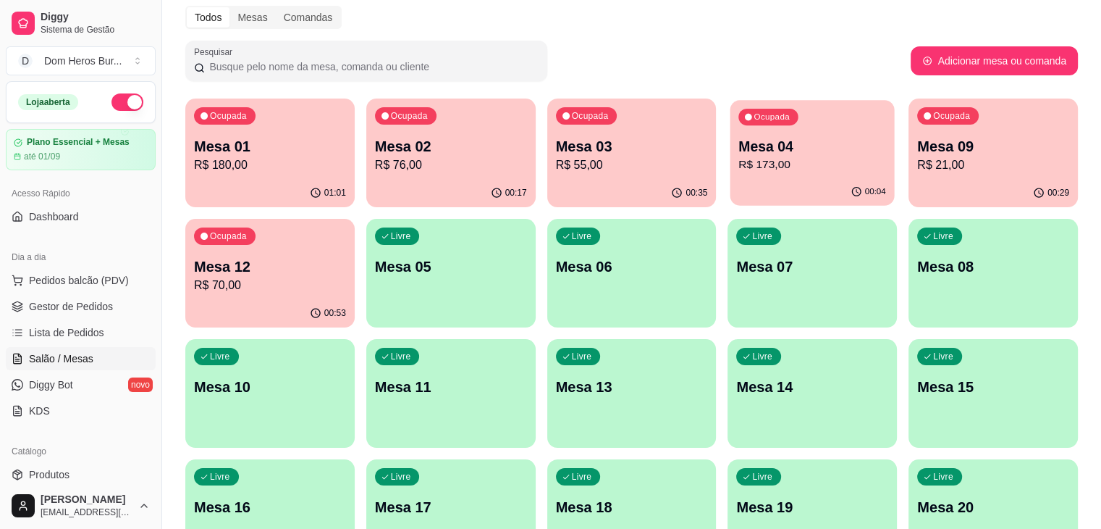
click at [739, 151] on p "Mesa 04" at bounding box center [813, 147] width 148 height 20
click at [346, 277] on p "R$ 70,00" at bounding box center [270, 285] width 152 height 17
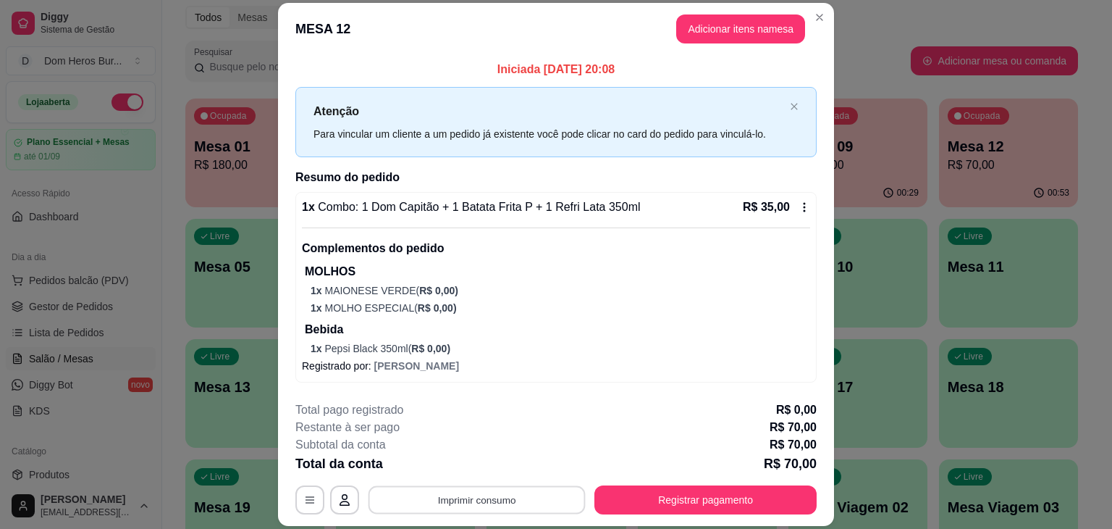
click at [495, 496] on button "Imprimir consumo" at bounding box center [477, 500] width 217 height 28
click at [458, 457] on button "IMPRESSORA" at bounding box center [475, 466] width 101 height 22
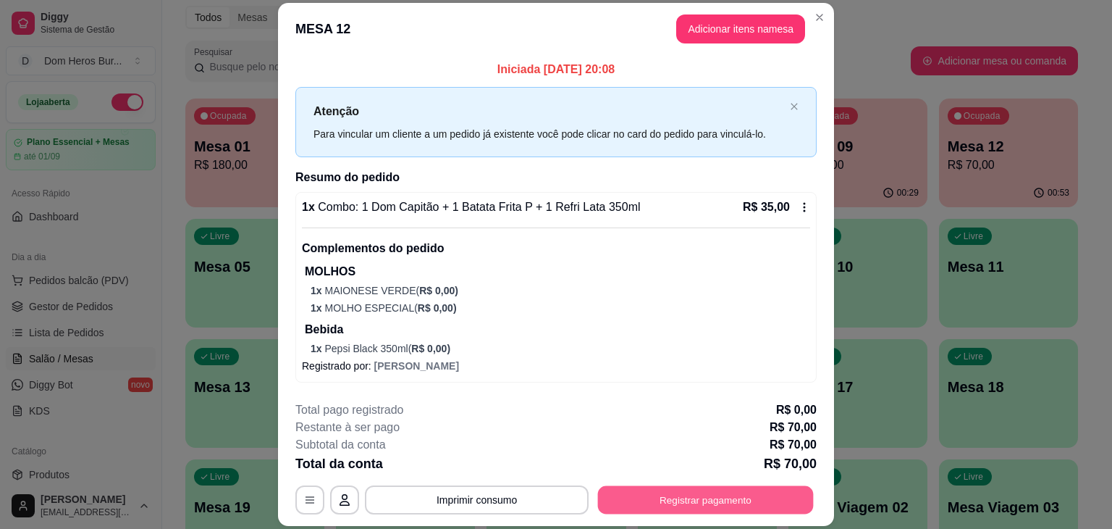
click at [653, 505] on button "Registrar pagamento" at bounding box center [706, 500] width 216 height 28
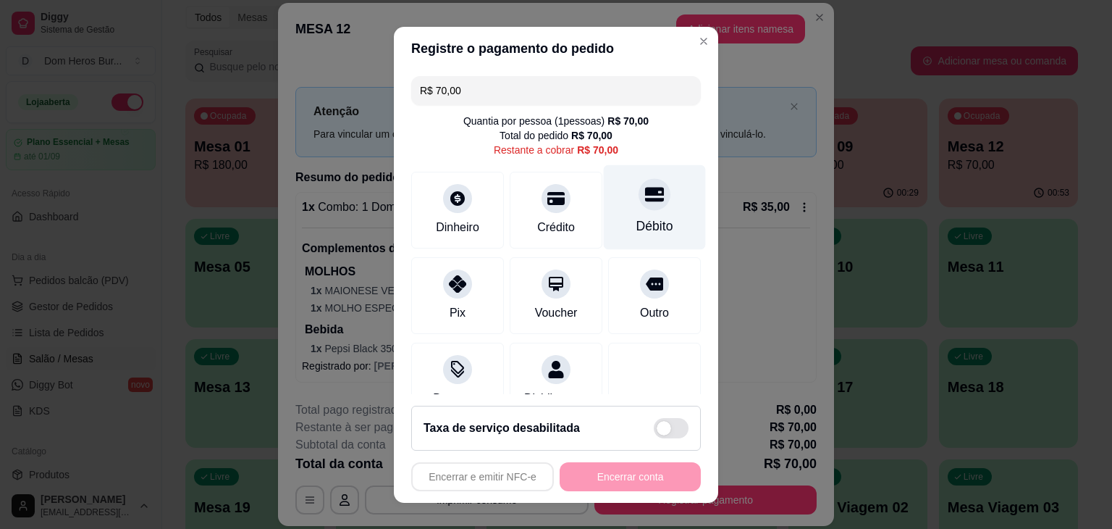
click at [645, 200] on icon at bounding box center [654, 194] width 19 height 14
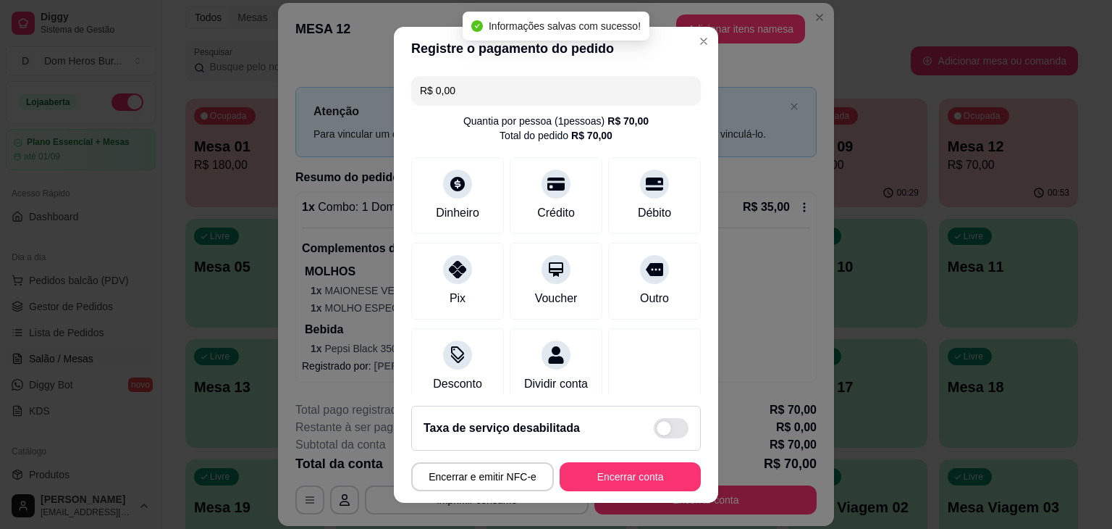
type input "R$ 0,00"
click at [628, 473] on button "Encerrar conta" at bounding box center [630, 476] width 137 height 28
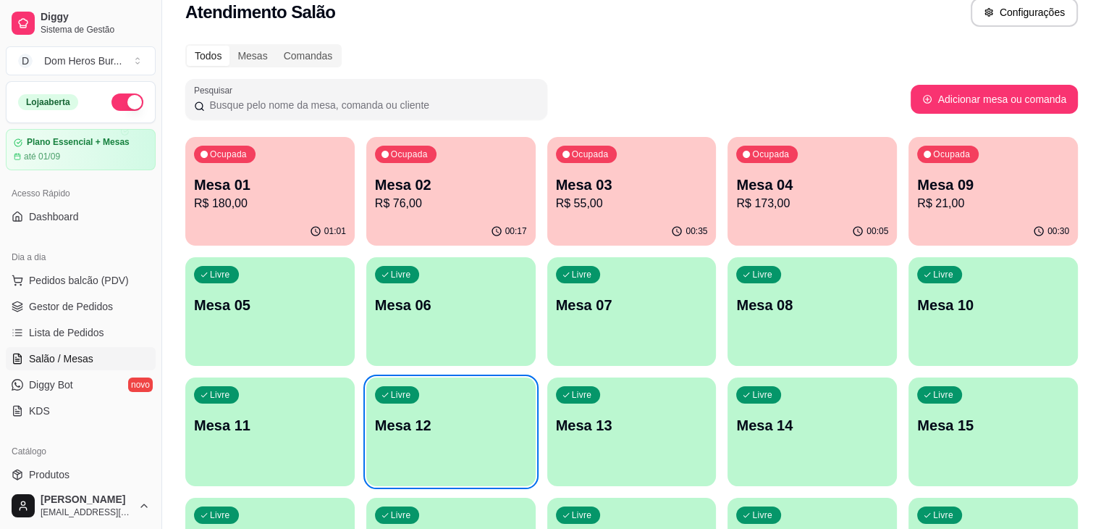
scroll to position [0, 0]
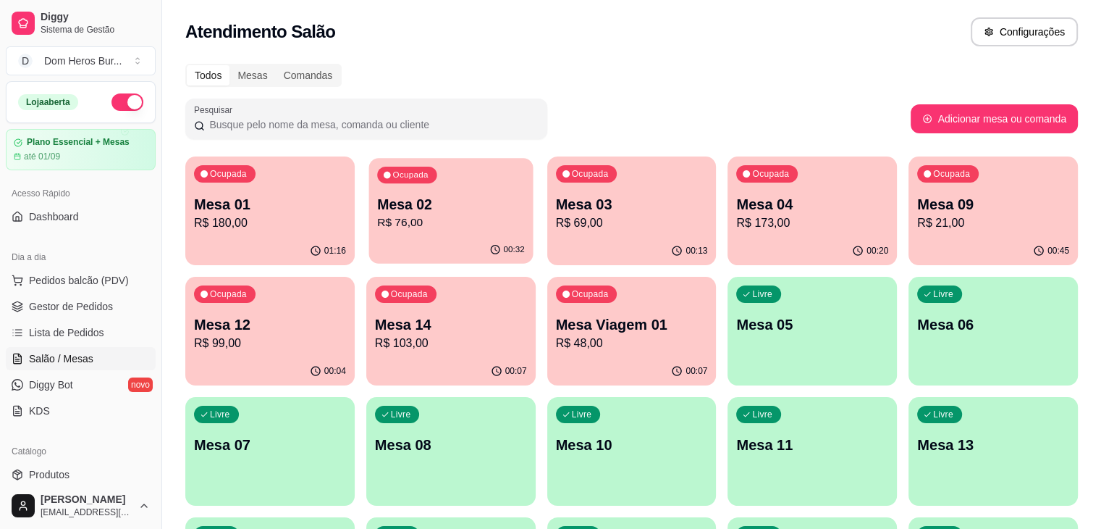
click at [446, 206] on p "Mesa 02" at bounding box center [451, 205] width 148 height 20
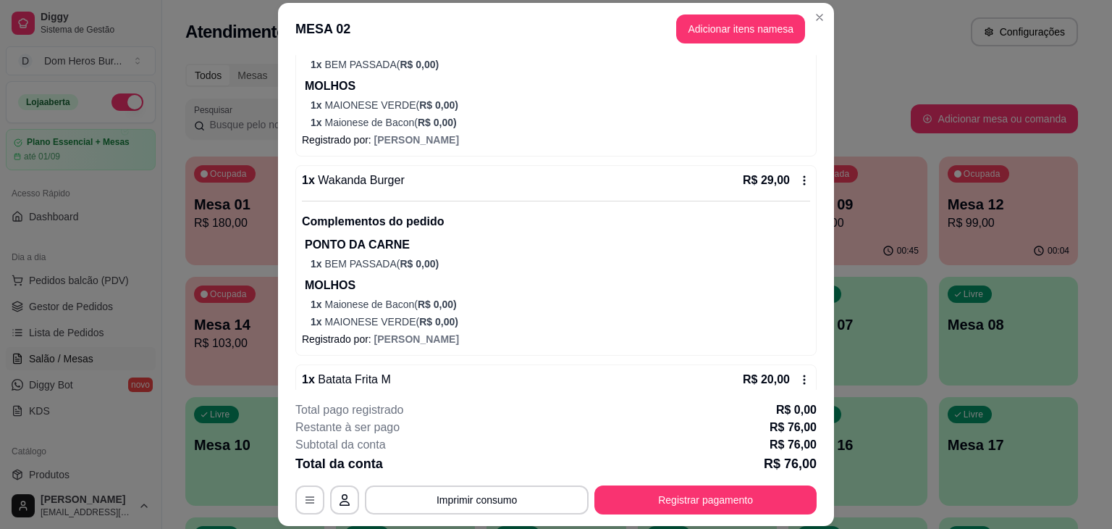
scroll to position [255, 0]
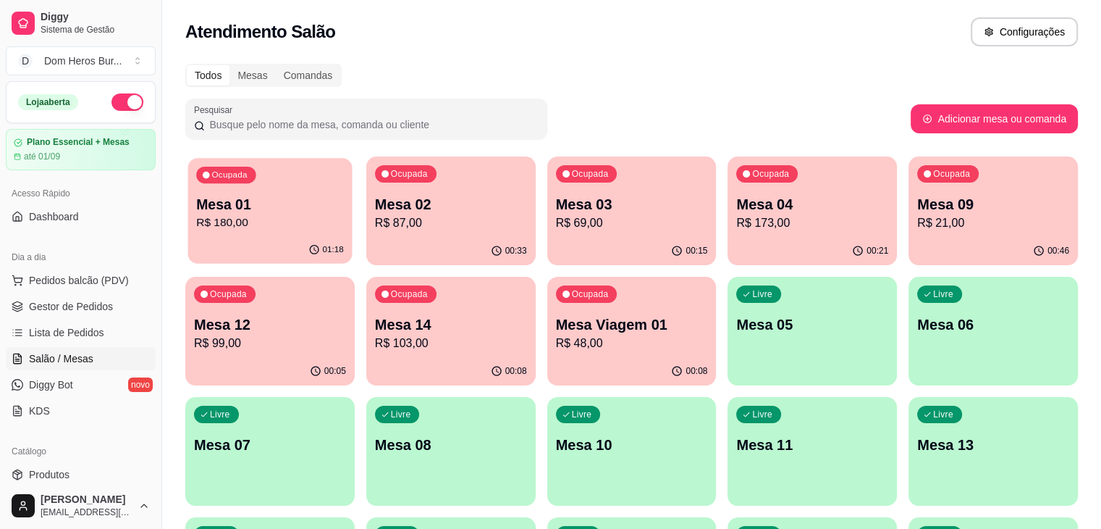
click at [232, 213] on p "Mesa 01" at bounding box center [270, 205] width 148 height 20
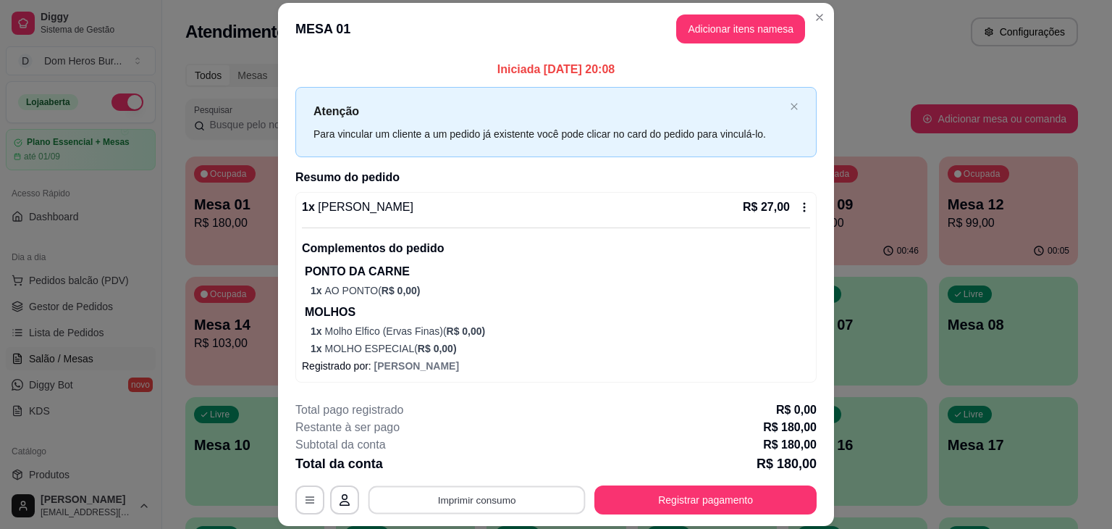
click at [478, 505] on button "Imprimir consumo" at bounding box center [477, 500] width 217 height 28
click at [461, 468] on button "IMPRESSORA" at bounding box center [475, 466] width 101 height 22
click at [502, 510] on button "Imprimir consumo" at bounding box center [477, 500] width 217 height 28
click at [462, 458] on button "IMPRESSORA" at bounding box center [475, 466] width 101 height 22
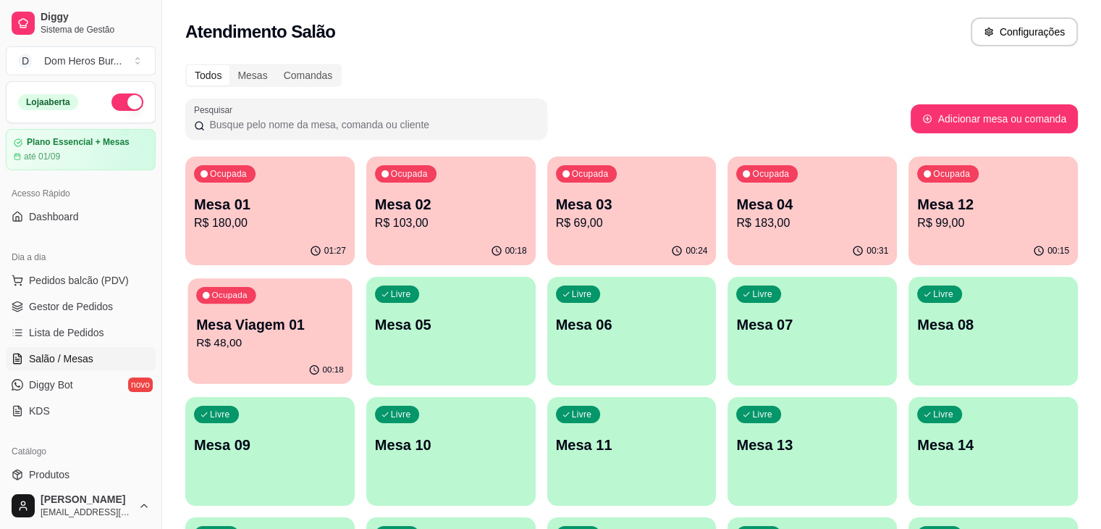
click at [344, 335] on p "R$ 48,00" at bounding box center [270, 343] width 148 height 17
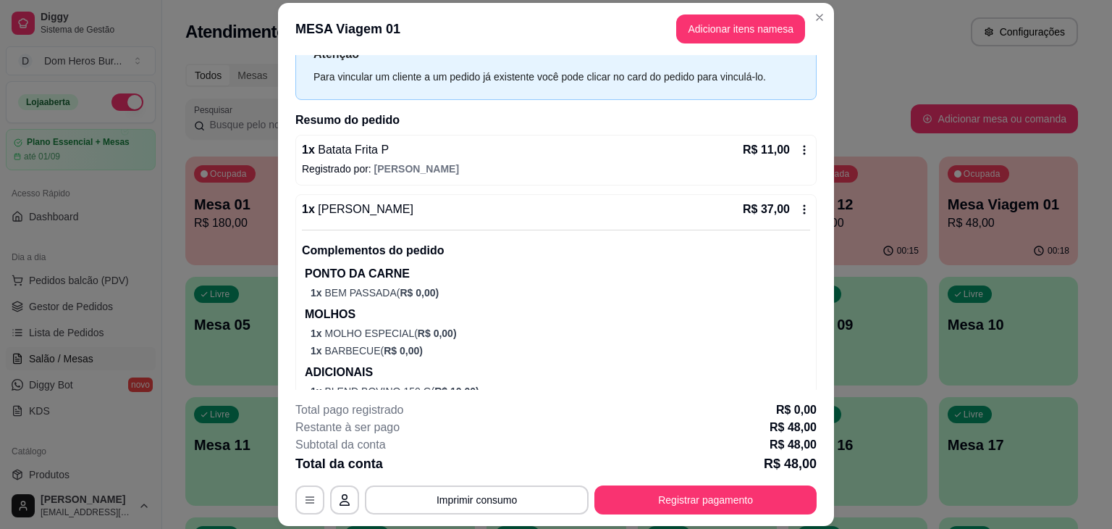
scroll to position [97, 0]
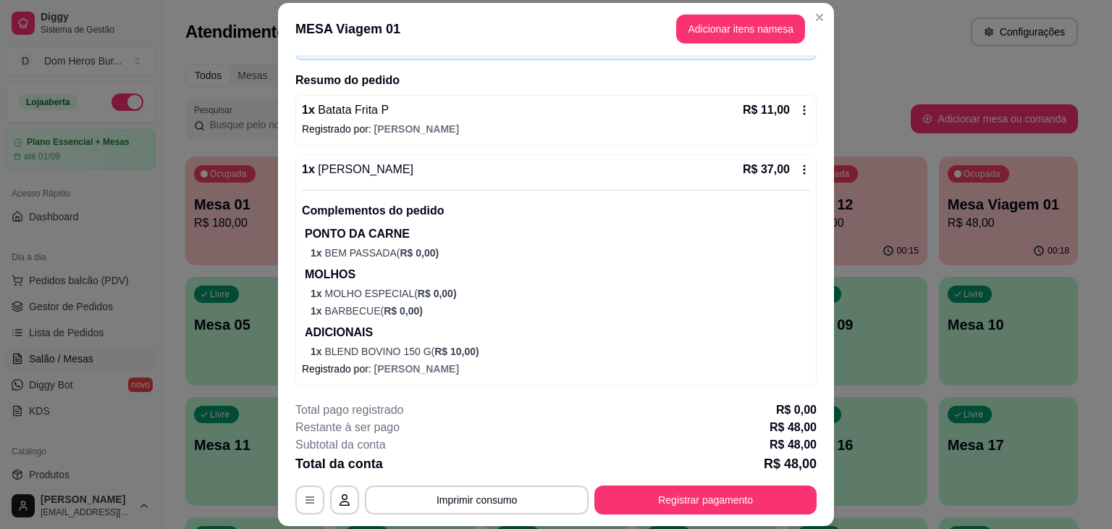
click at [306, 209] on p "Complementos do pedido" at bounding box center [556, 210] width 508 height 17
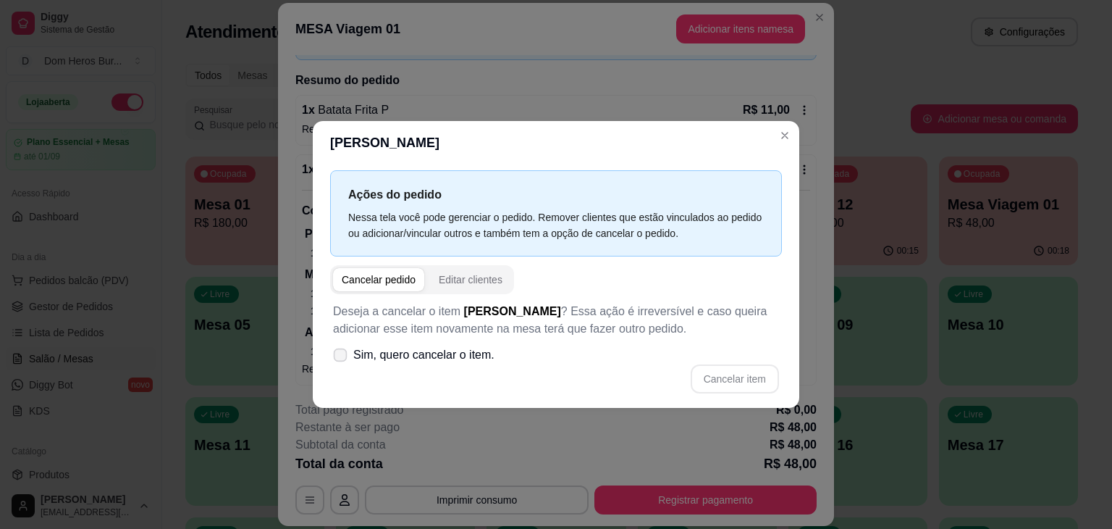
click at [459, 353] on span "Sim, quero cancelar o item." at bounding box center [423, 354] width 141 height 17
click at [342, 358] on input "Sim, quero cancelar o item." at bounding box center [336, 362] width 9 height 9
checkbox input "true"
click at [724, 371] on button "Cancelar item" at bounding box center [735, 378] width 88 height 29
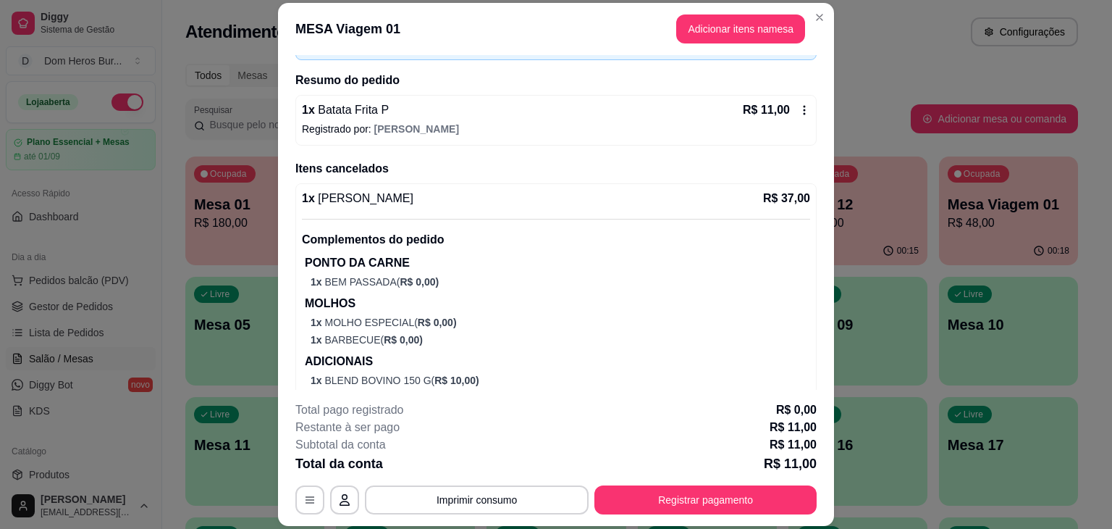
click at [534, 104] on div "1 x Batata Frita P R$ 11,00" at bounding box center [556, 109] width 508 height 17
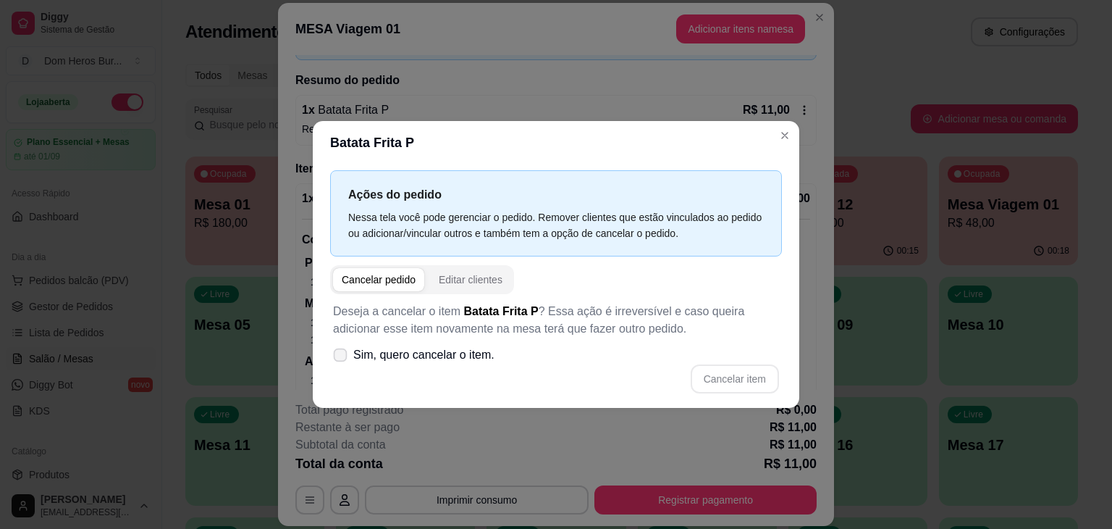
click at [428, 350] on span "Sim, quero cancelar o item." at bounding box center [423, 354] width 141 height 17
click at [342, 358] on input "Sim, quero cancelar o item." at bounding box center [336, 362] width 9 height 9
checkbox input "true"
click at [744, 382] on button "Cancelar item" at bounding box center [734, 379] width 86 height 28
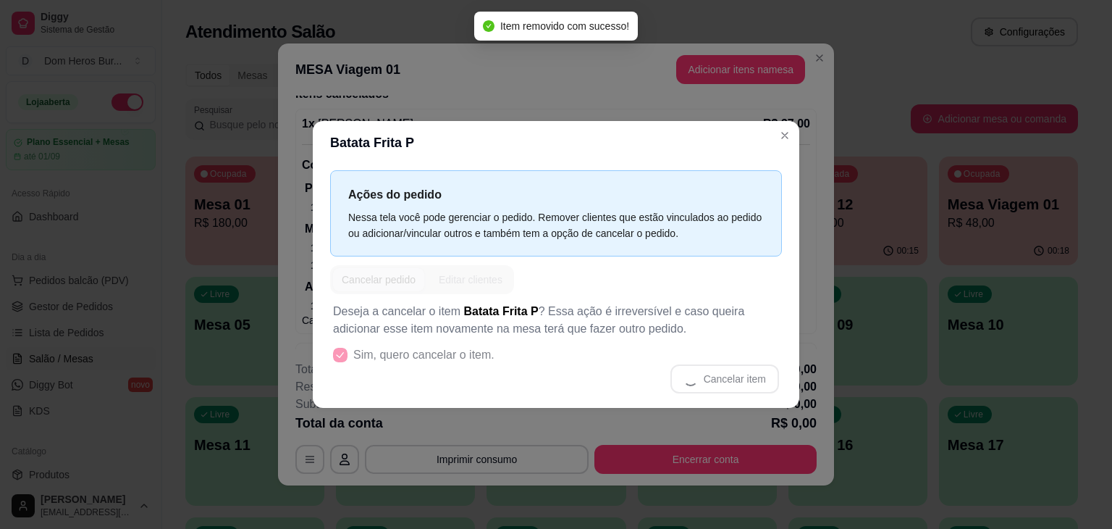
scroll to position [18, 0]
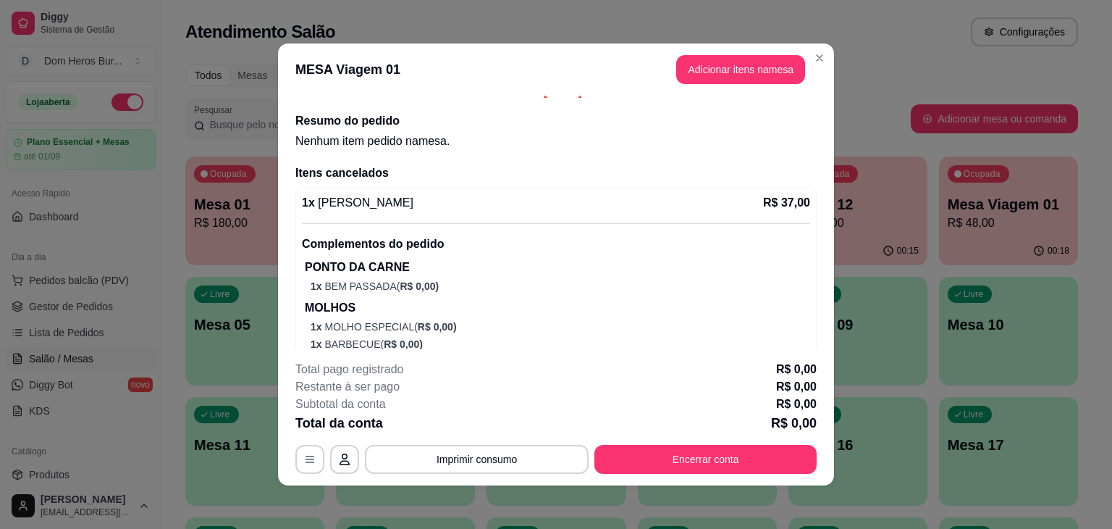
drag, startPoint x: 704, startPoint y: 476, endPoint x: 690, endPoint y: 466, distance: 17.1
click at [690, 466] on footer "Total pago registrado R$ 0,00 Restante à ser pago R$ 0,00 Subtotal da conta R$ …" at bounding box center [556, 417] width 556 height 136
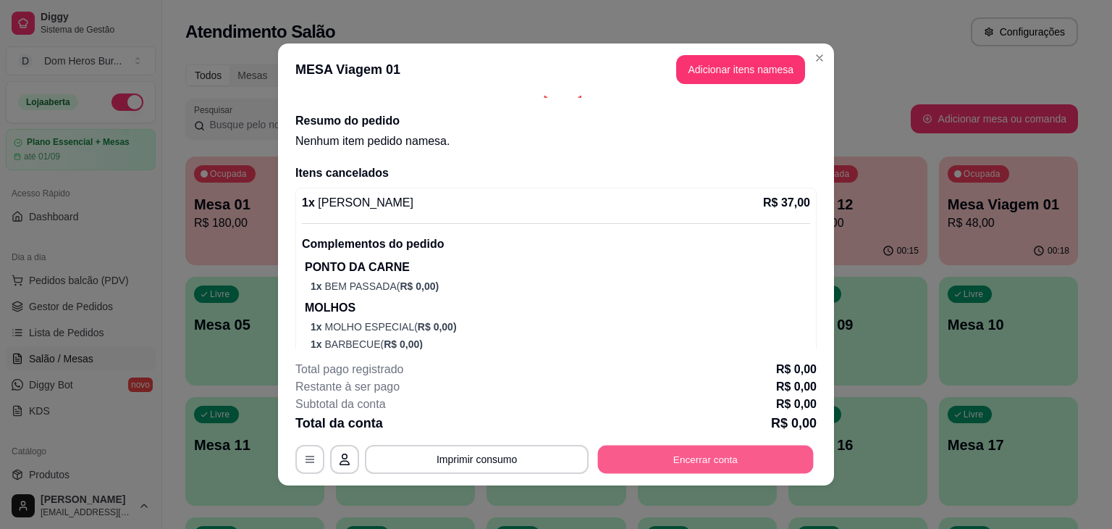
click at [690, 466] on button "Encerrar conta" at bounding box center [706, 459] width 216 height 28
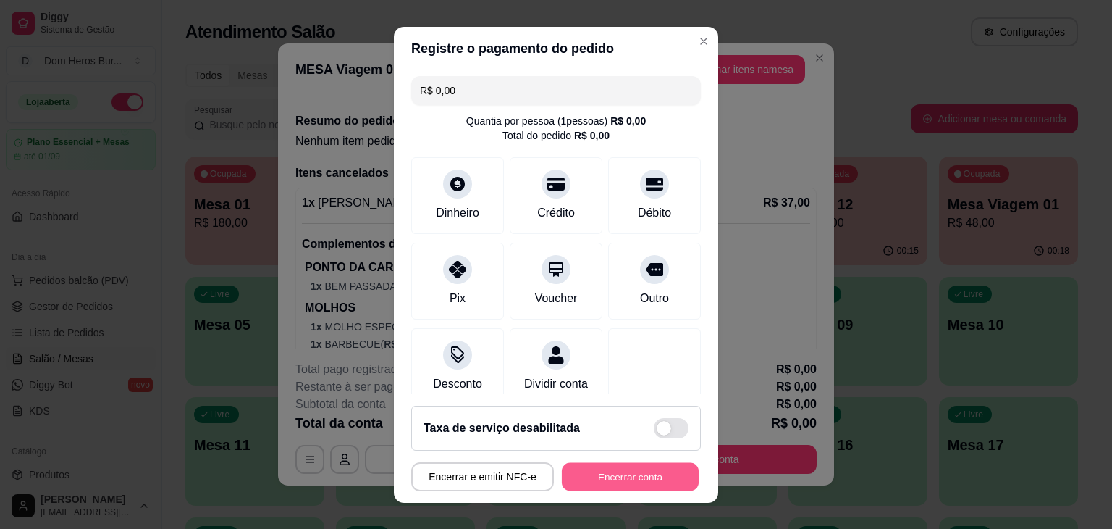
click at [663, 477] on button "Encerrar conta" at bounding box center [630, 476] width 137 height 28
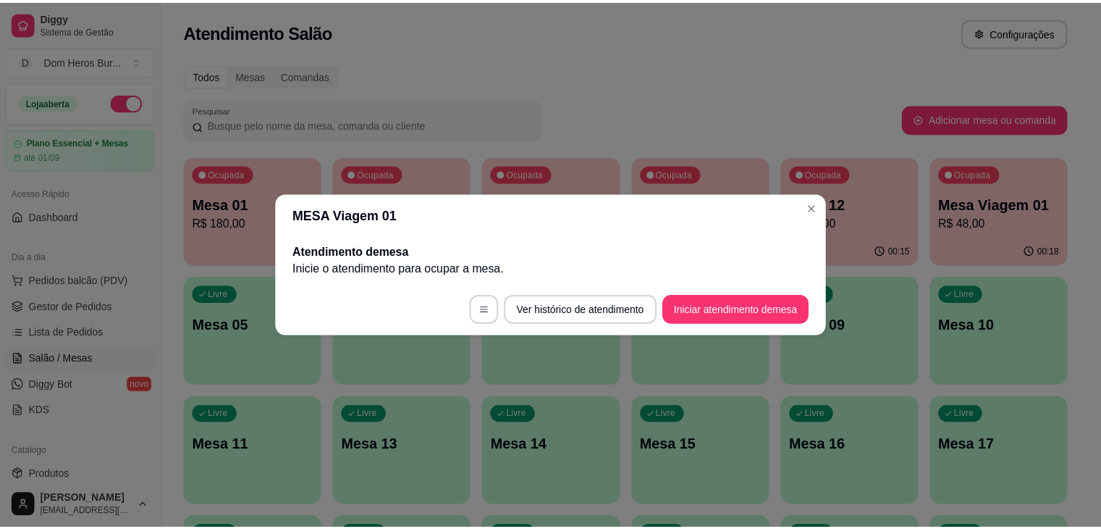
scroll to position [0, 0]
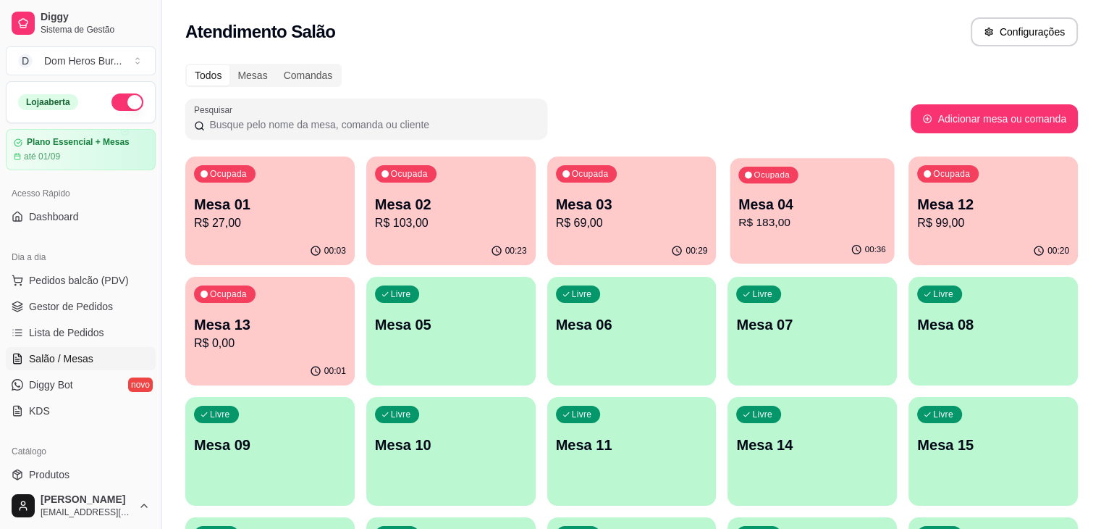
click at [731, 235] on div "Ocupada Mesa 04 R$ 183,00" at bounding box center [813, 197] width 164 height 78
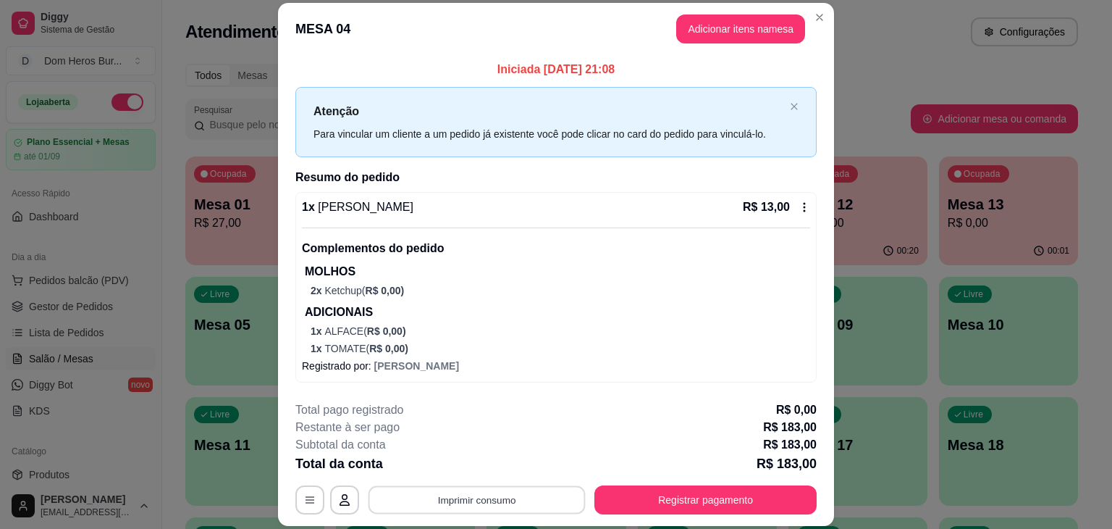
click at [471, 499] on button "Imprimir consumo" at bounding box center [477, 500] width 217 height 28
click at [440, 466] on button "IMPRESSORA" at bounding box center [475, 466] width 101 height 22
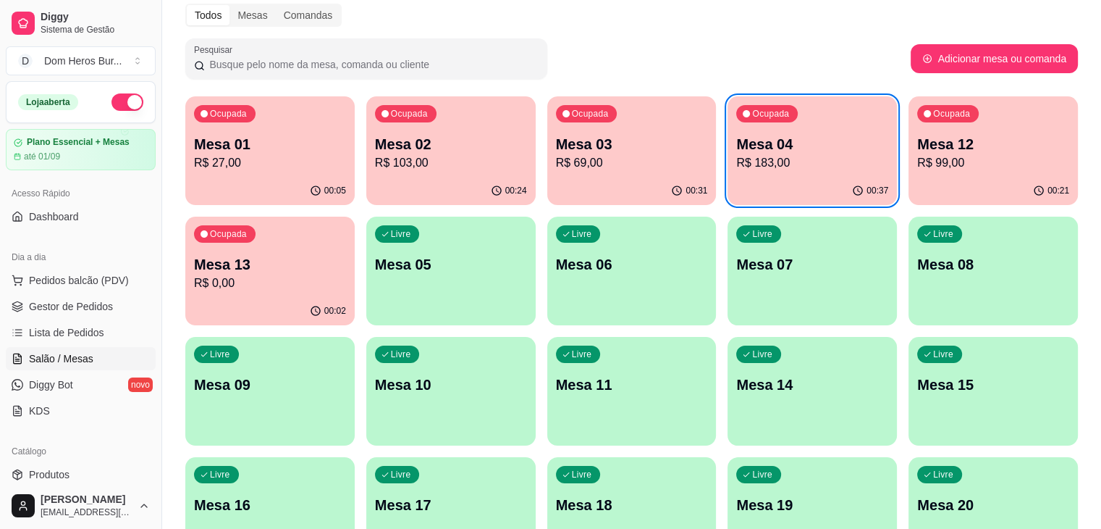
scroll to position [58, 0]
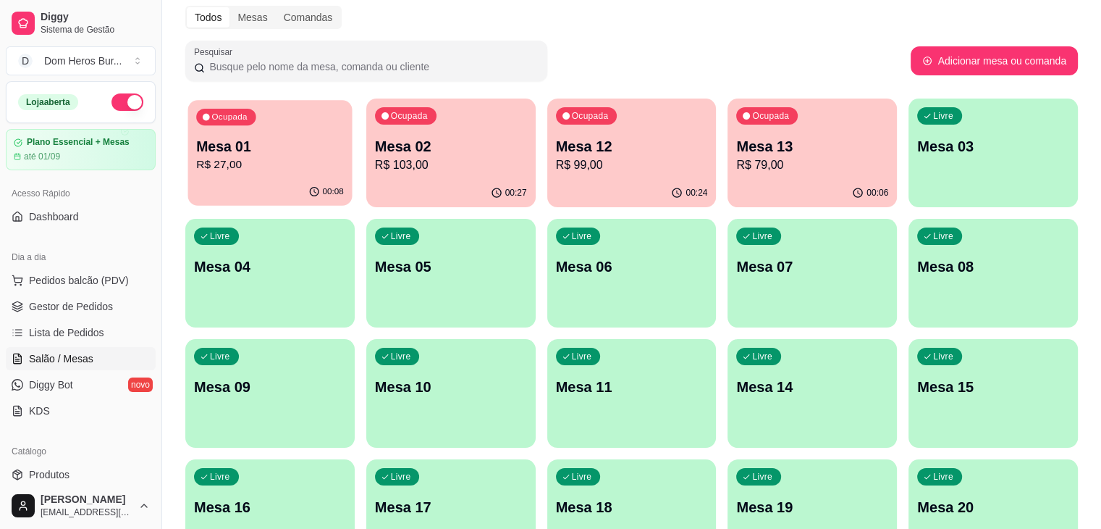
click at [287, 133] on div "Ocupada Mesa 01 R$ 27,00" at bounding box center [270, 139] width 164 height 78
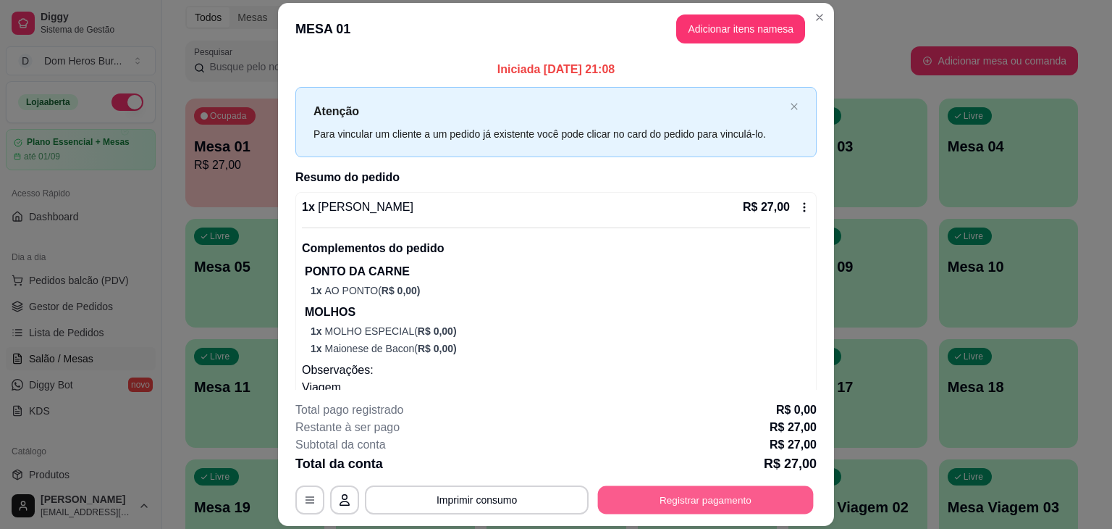
click at [664, 505] on button "Registrar pagamento" at bounding box center [706, 500] width 216 height 28
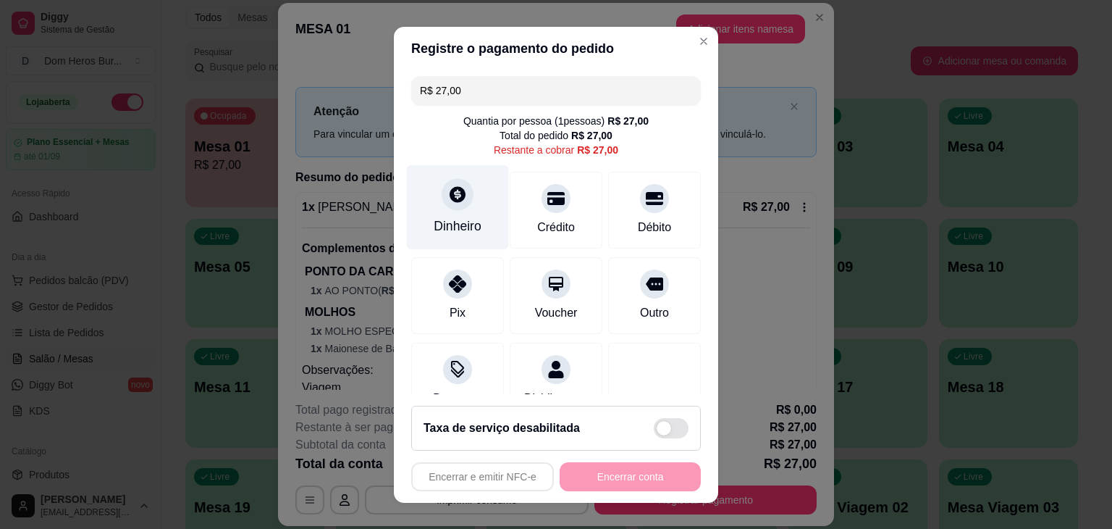
click at [442, 206] on div at bounding box center [458, 194] width 32 height 32
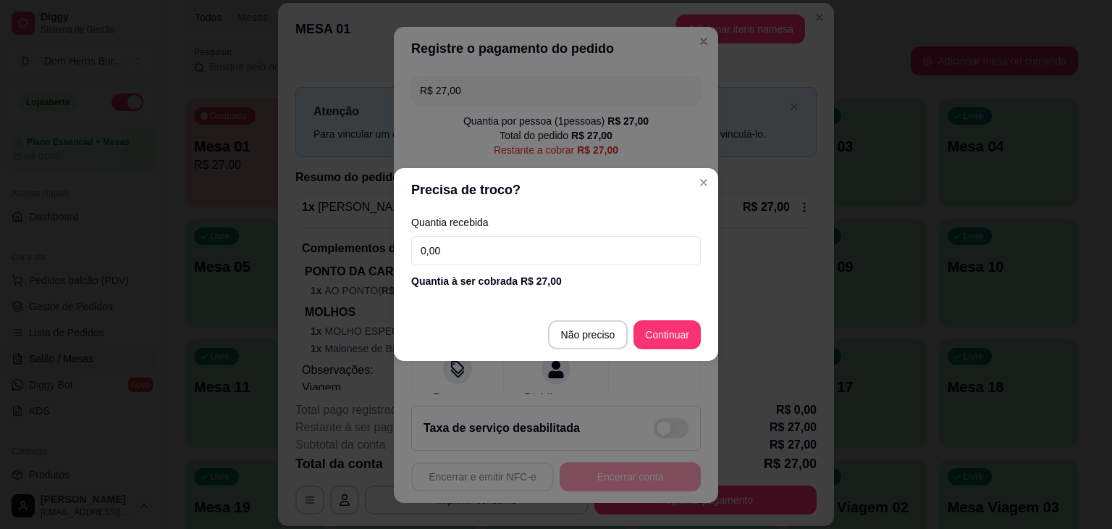
click at [460, 256] on input "0,00" at bounding box center [556, 250] width 290 height 29
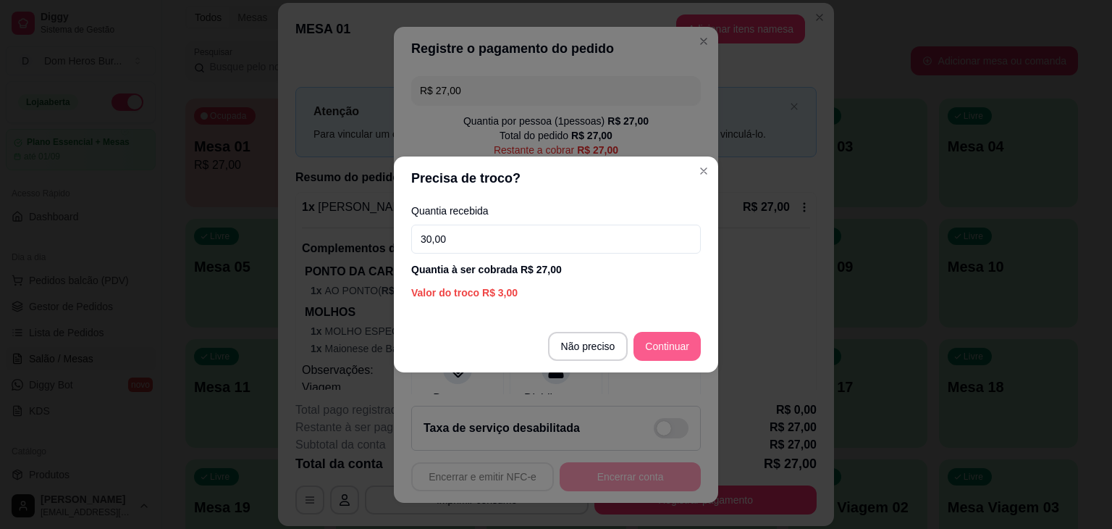
type input "30,00"
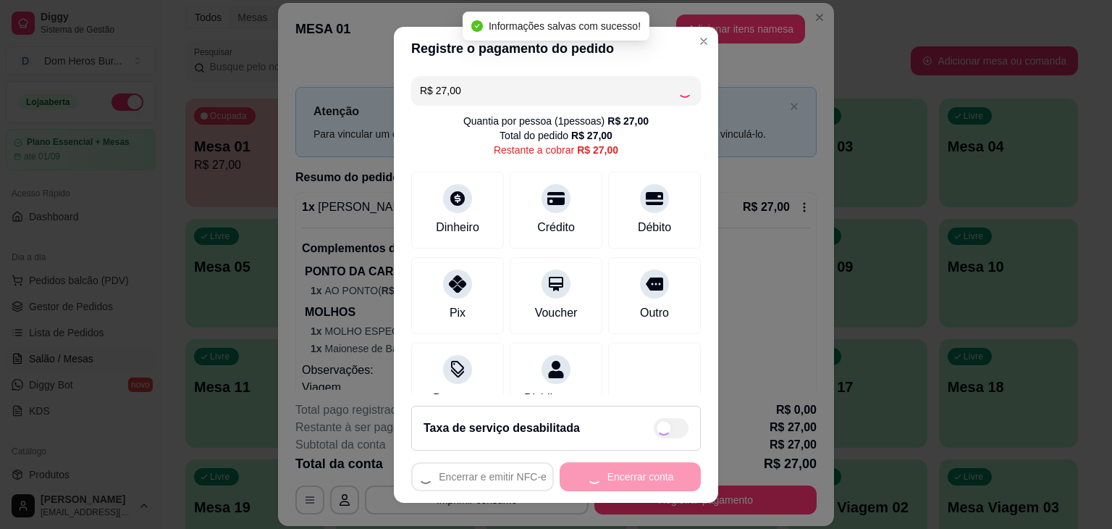
type input "R$ 0,00"
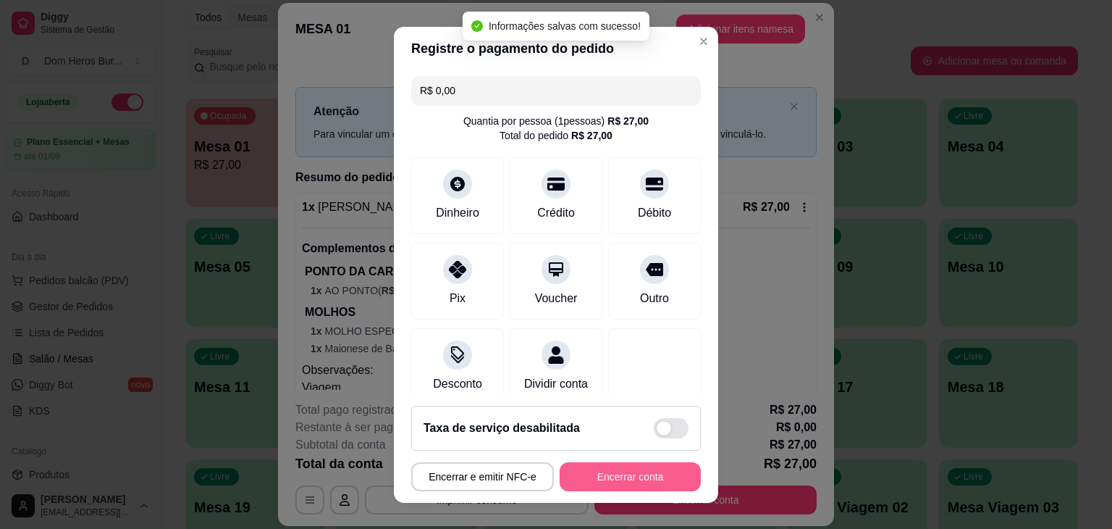
click at [646, 479] on button "Encerrar conta" at bounding box center [630, 476] width 141 height 29
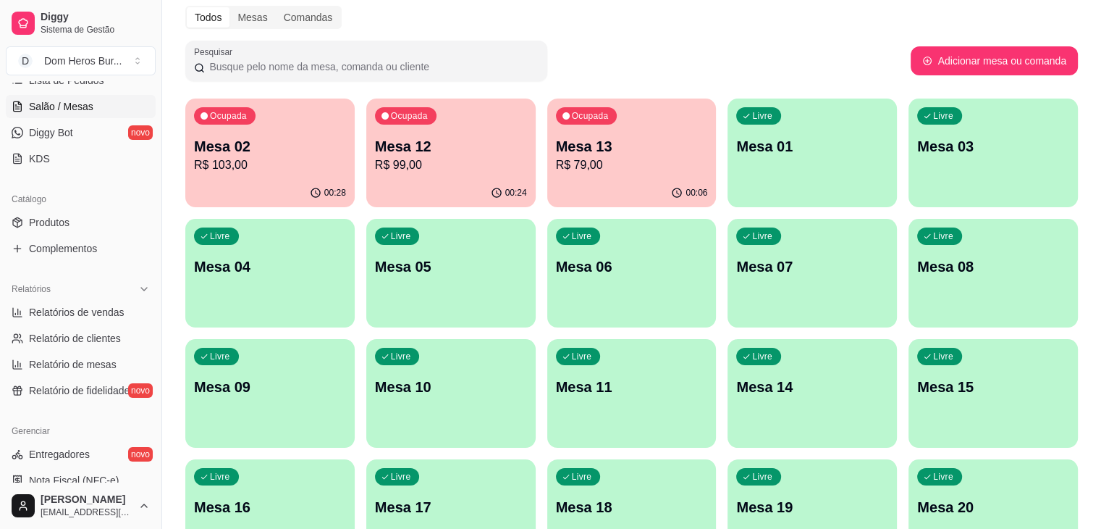
scroll to position [259, 0]
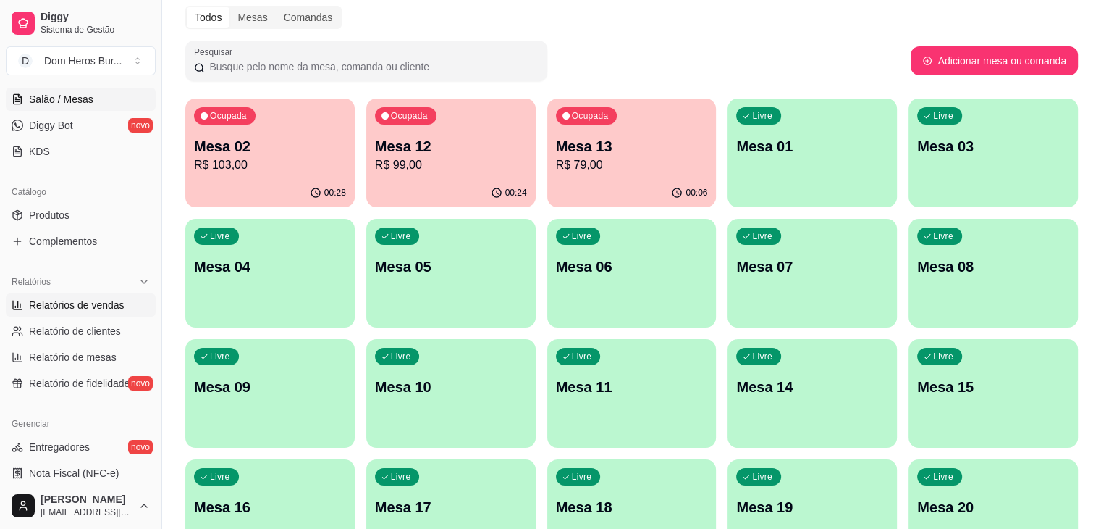
click at [119, 303] on span "Relatórios de vendas" at bounding box center [77, 305] width 96 height 14
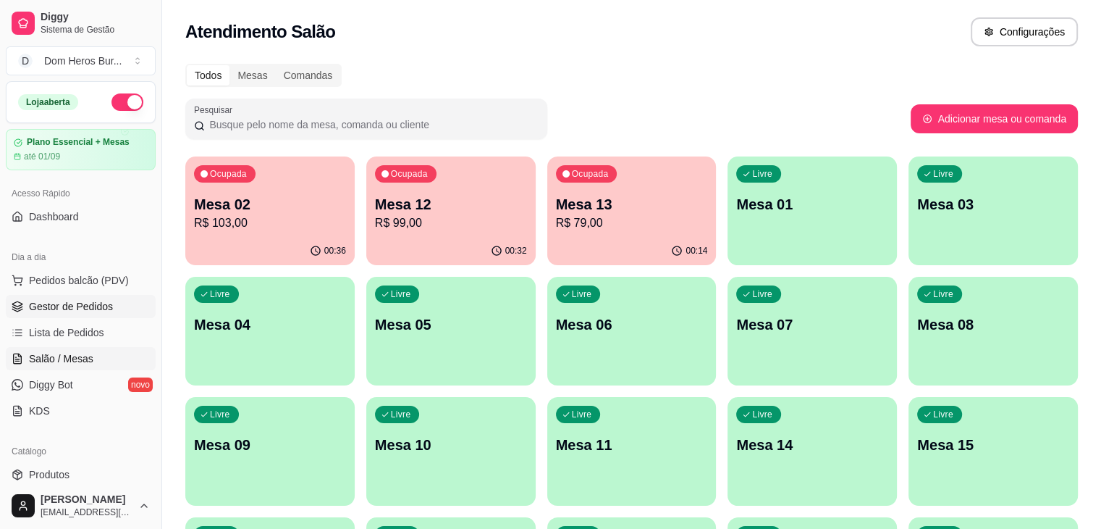
click at [122, 302] on link "Gestor de Pedidos" at bounding box center [81, 306] width 150 height 23
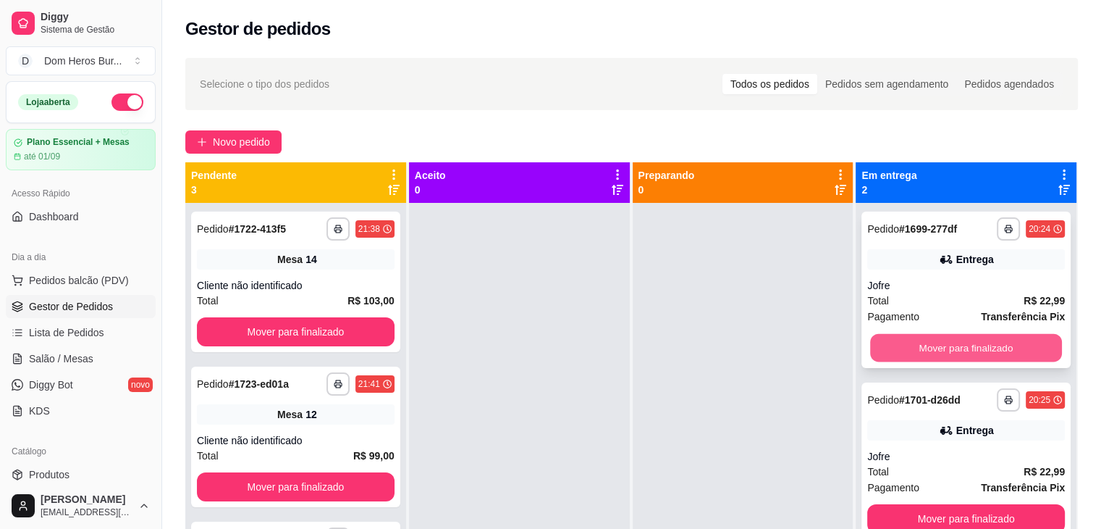
click at [930, 343] on button "Mover para finalizado" at bounding box center [966, 348] width 192 height 28
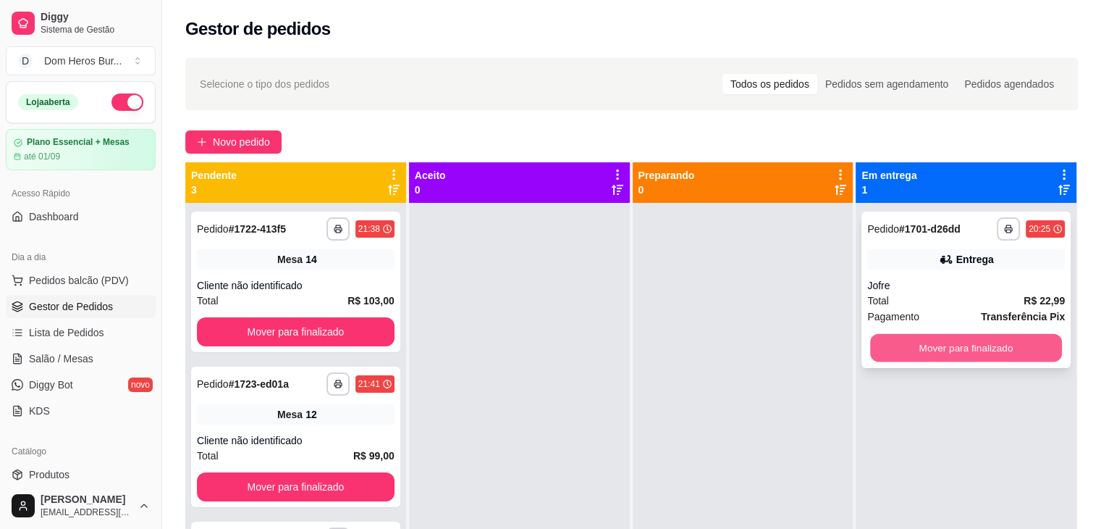
click at [922, 350] on button "Mover para finalizado" at bounding box center [966, 348] width 192 height 28
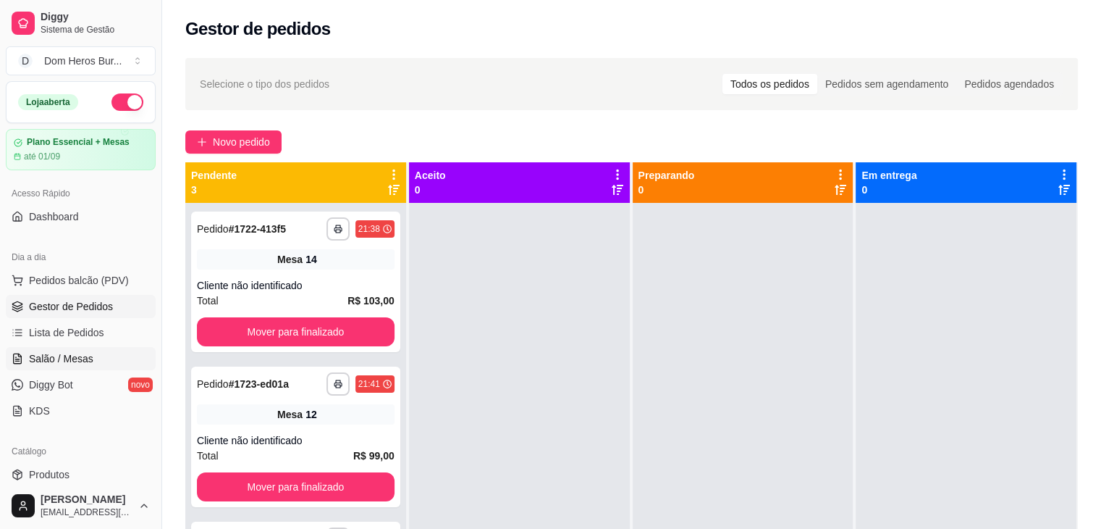
click at [88, 359] on span "Salão / Mesas" at bounding box center [61, 358] width 64 height 14
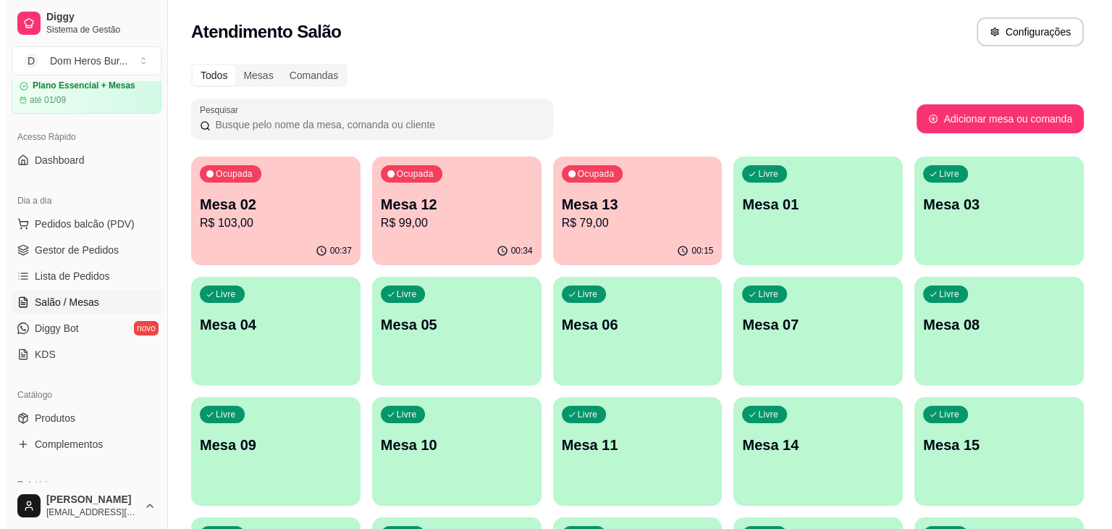
scroll to position [58, 0]
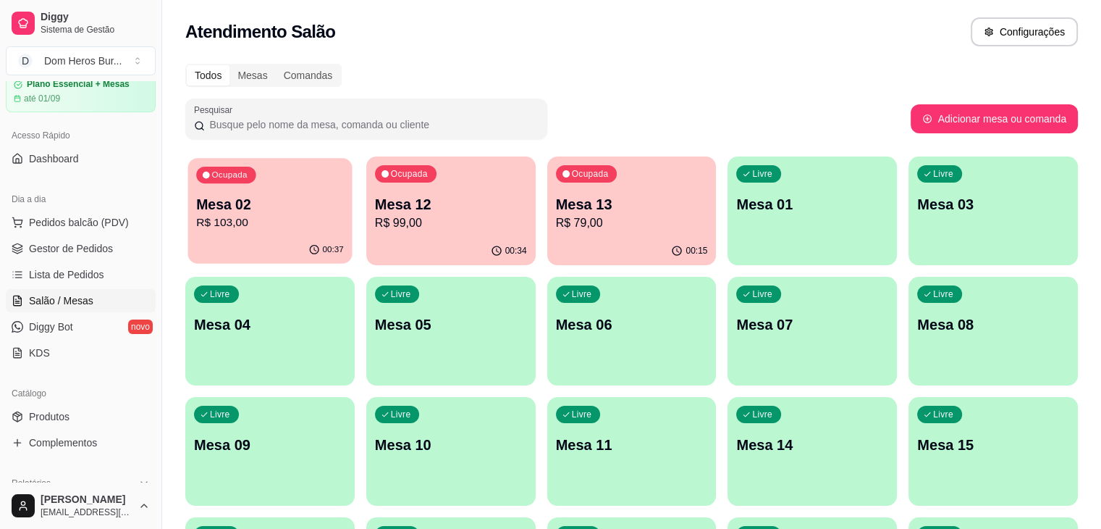
click at [288, 214] on p "R$ 103,00" at bounding box center [270, 222] width 148 height 17
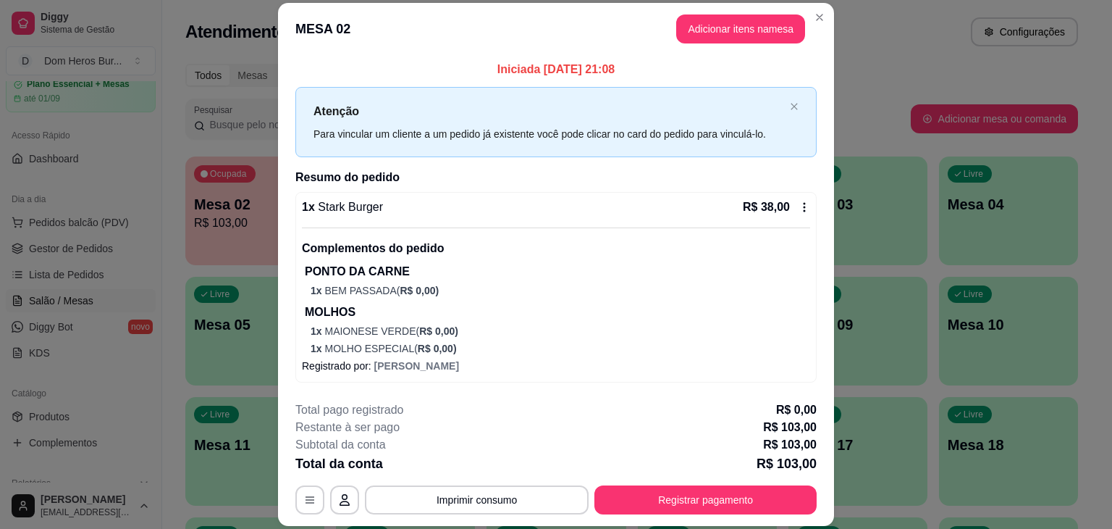
click at [665, 209] on div "1 x Stark Burger R$ 38,00" at bounding box center [556, 206] width 508 height 17
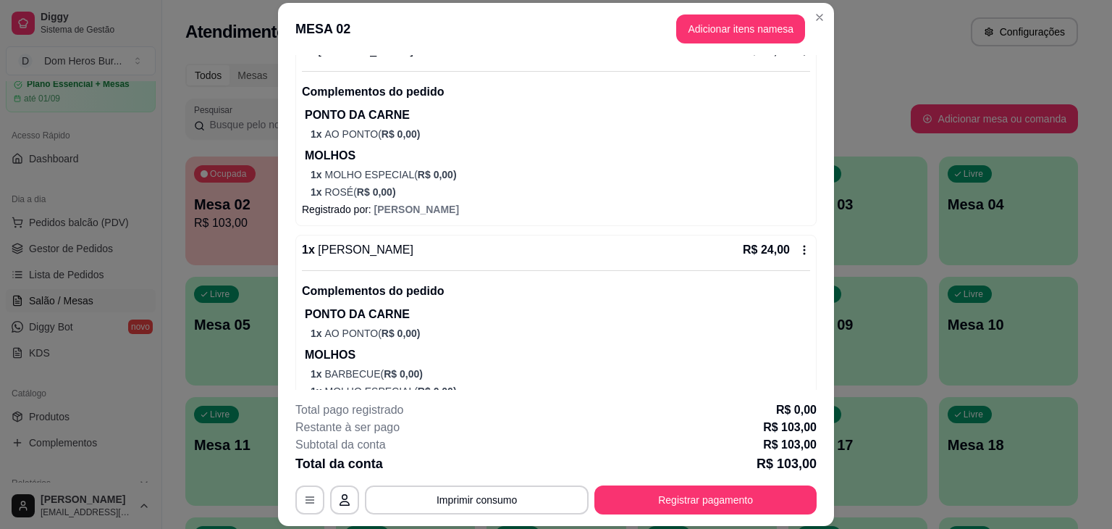
scroll to position [348, 0]
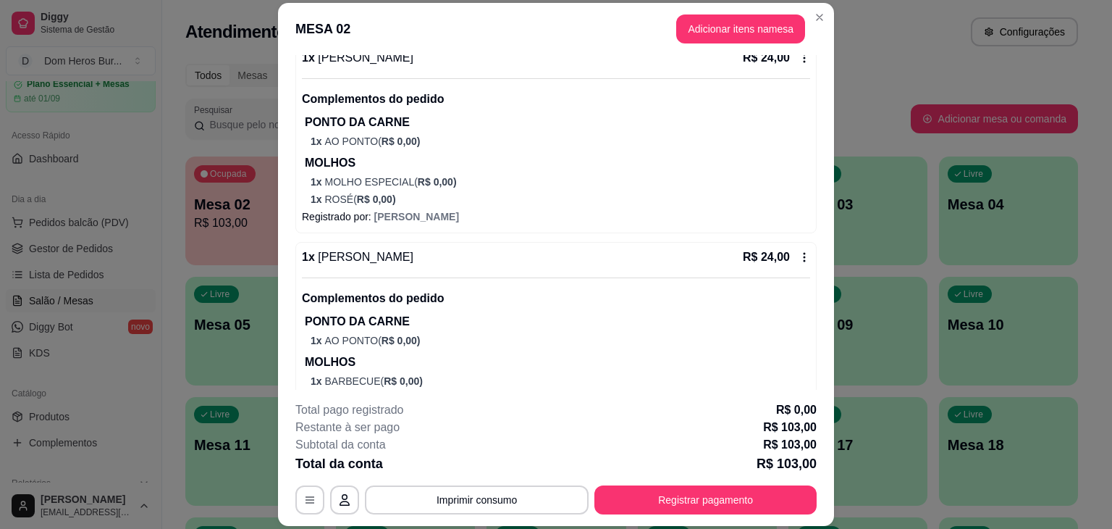
click at [622, 293] on p "Complementos do pedido" at bounding box center [556, 298] width 508 height 17
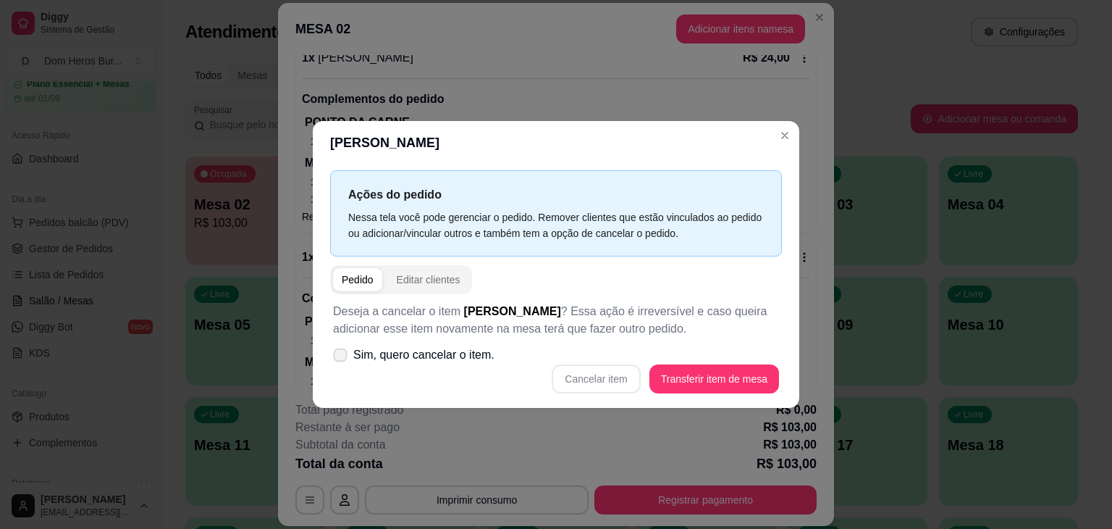
click at [391, 358] on span "Sim, quero cancelar o item." at bounding box center [423, 354] width 141 height 17
click at [342, 358] on input "Sim, quero cancelar o item." at bounding box center [336, 362] width 9 height 9
checkbox input "true"
click at [600, 389] on button "Cancelar item" at bounding box center [596, 379] width 86 height 28
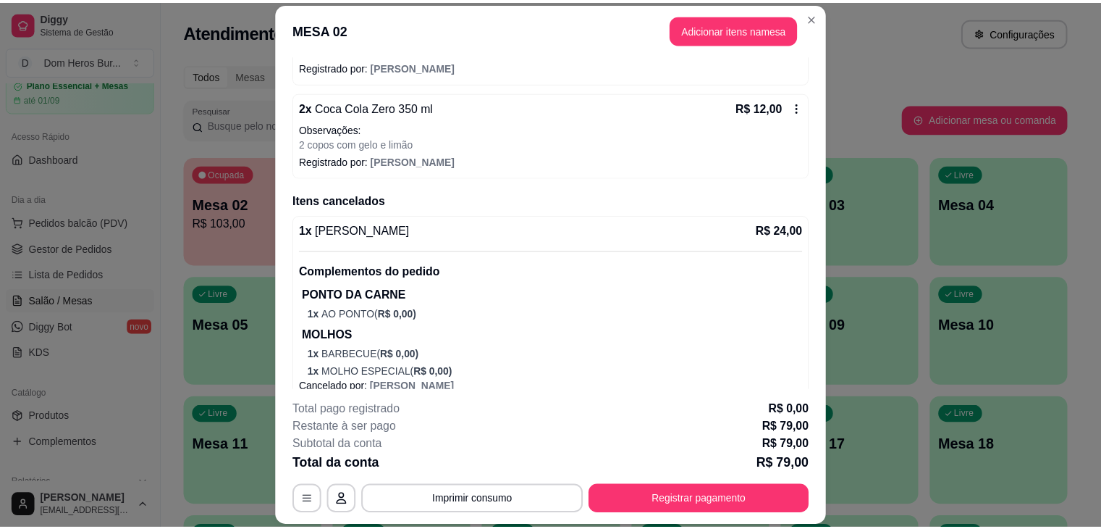
scroll to position [571, 0]
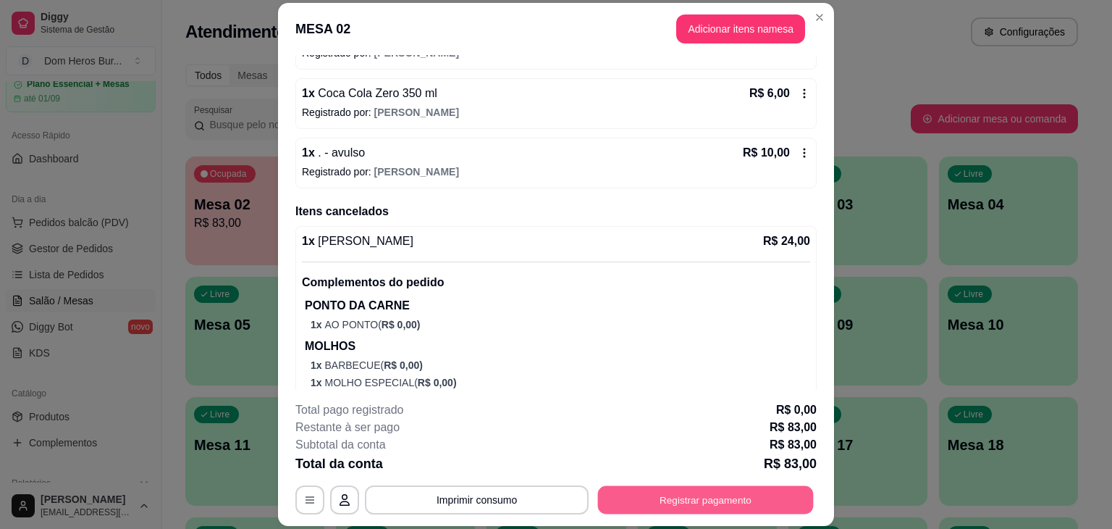
click at [656, 505] on button "Registrar pagamento" at bounding box center [706, 500] width 216 height 28
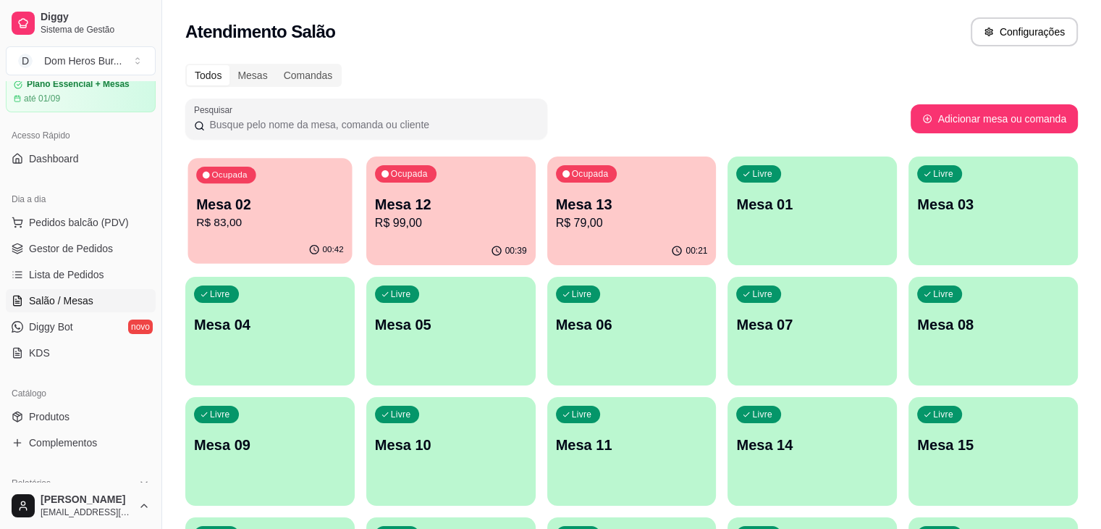
click at [256, 230] on p "R$ 83,00" at bounding box center [270, 222] width 148 height 17
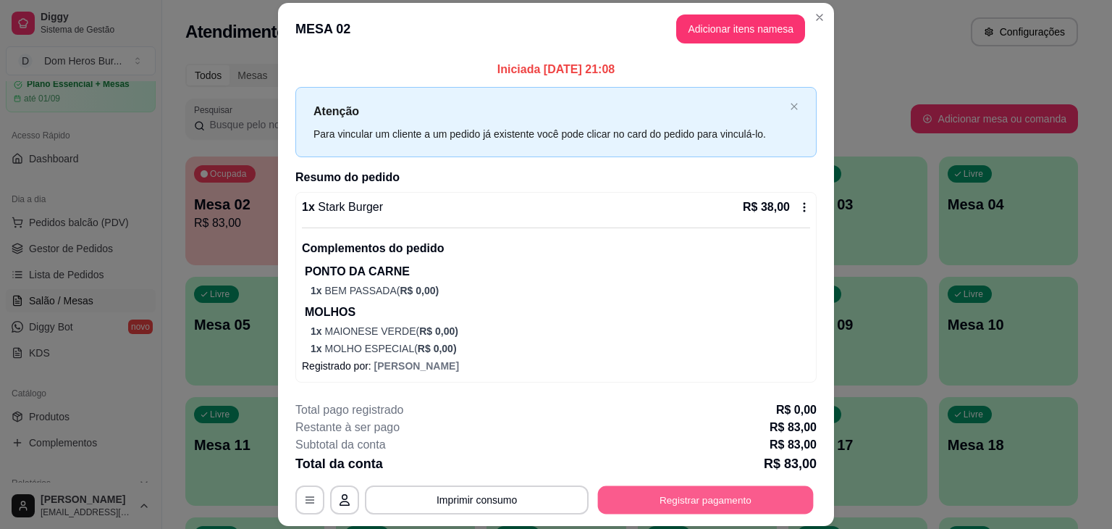
click at [649, 504] on button "Registrar pagamento" at bounding box center [706, 500] width 216 height 28
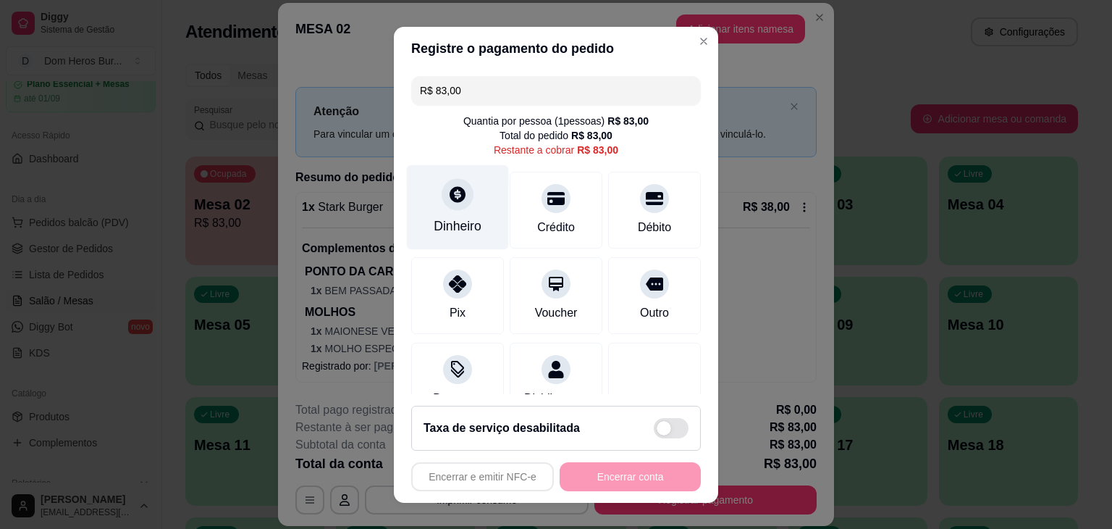
click at [455, 214] on div "Dinheiro" at bounding box center [458, 206] width 102 height 85
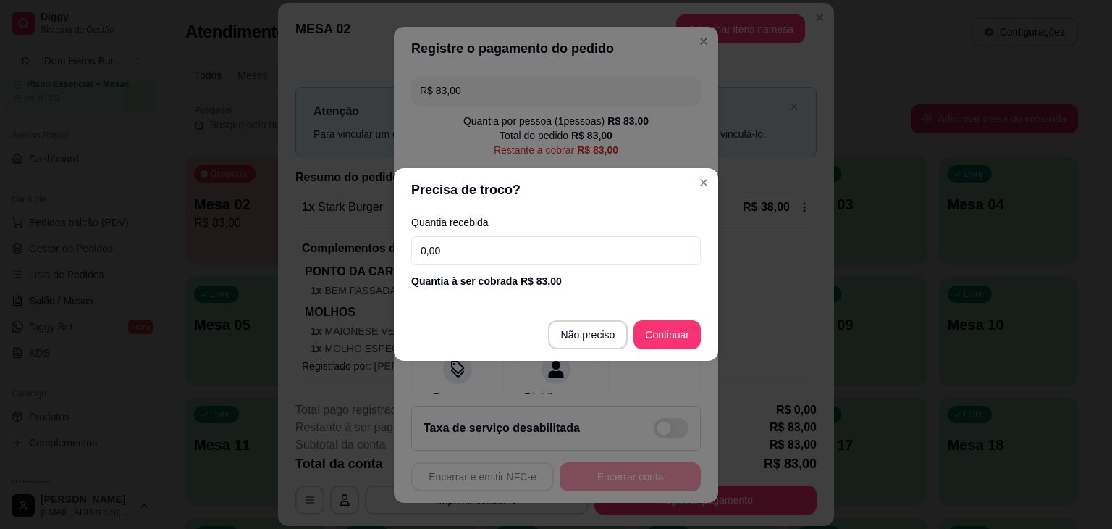
click at [462, 255] on input "0,00" at bounding box center [556, 250] width 290 height 29
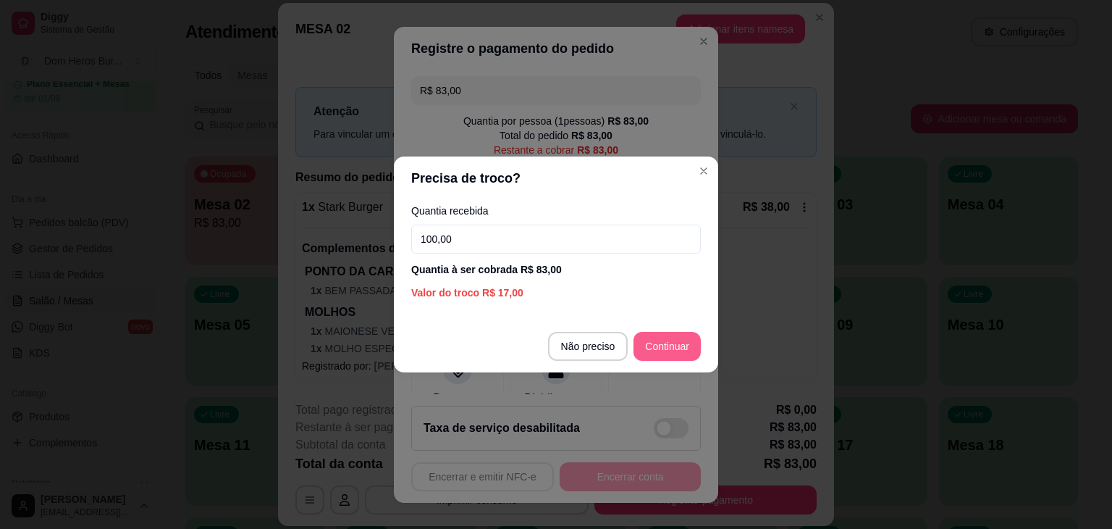
type input "100,00"
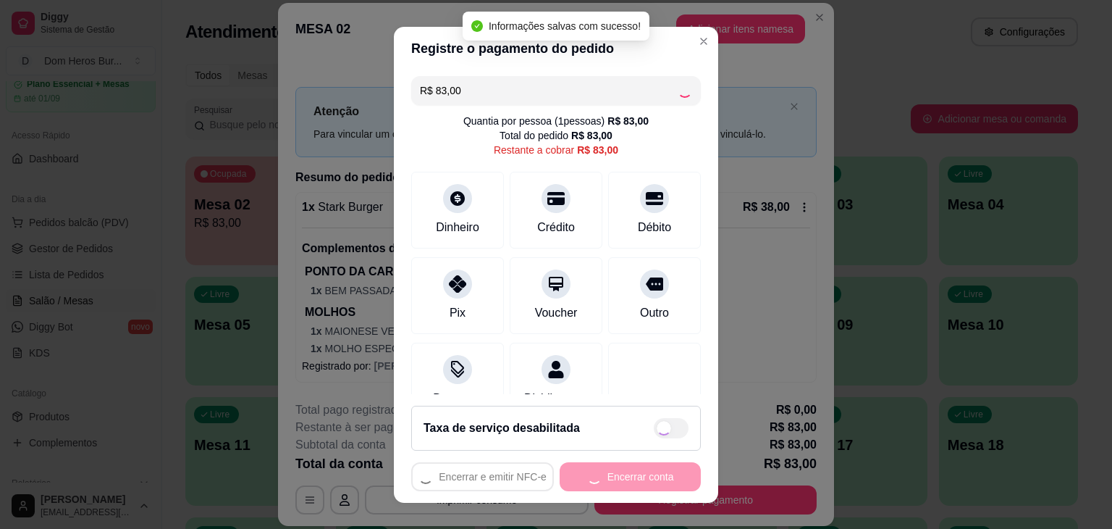
type input "R$ 0,00"
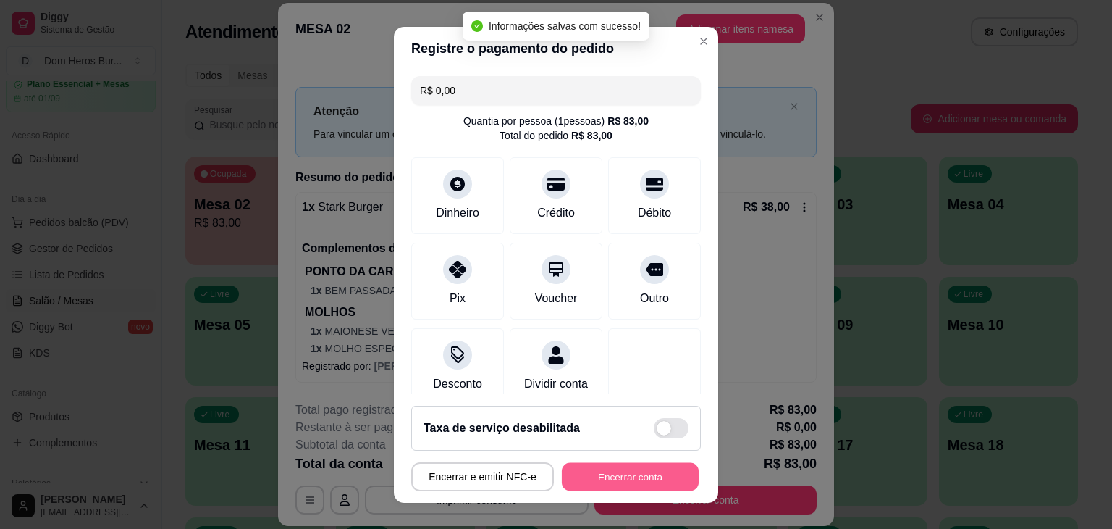
click at [636, 481] on button "Encerrar conta" at bounding box center [630, 476] width 137 height 28
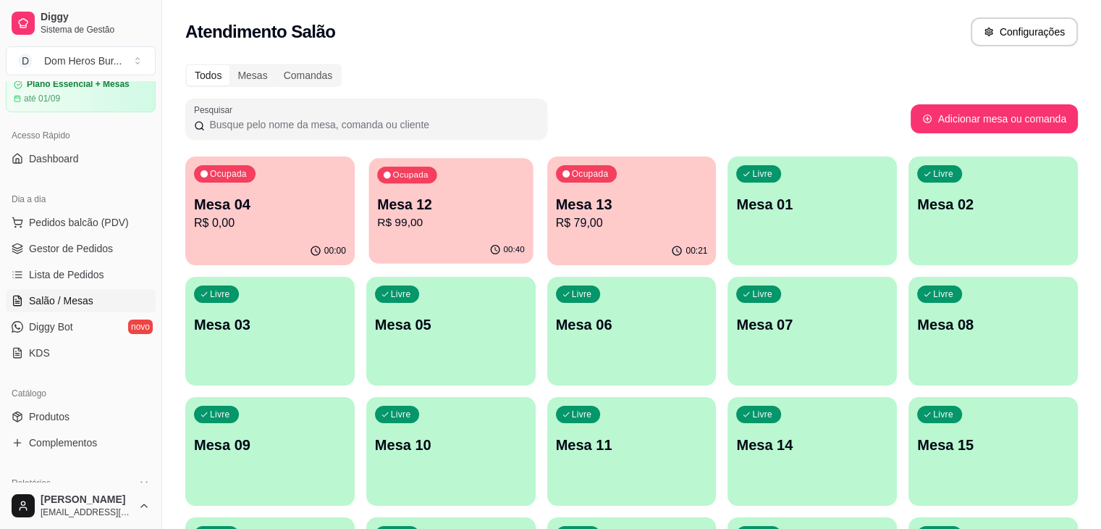
click at [449, 243] on div "00:40" at bounding box center [451, 250] width 164 height 28
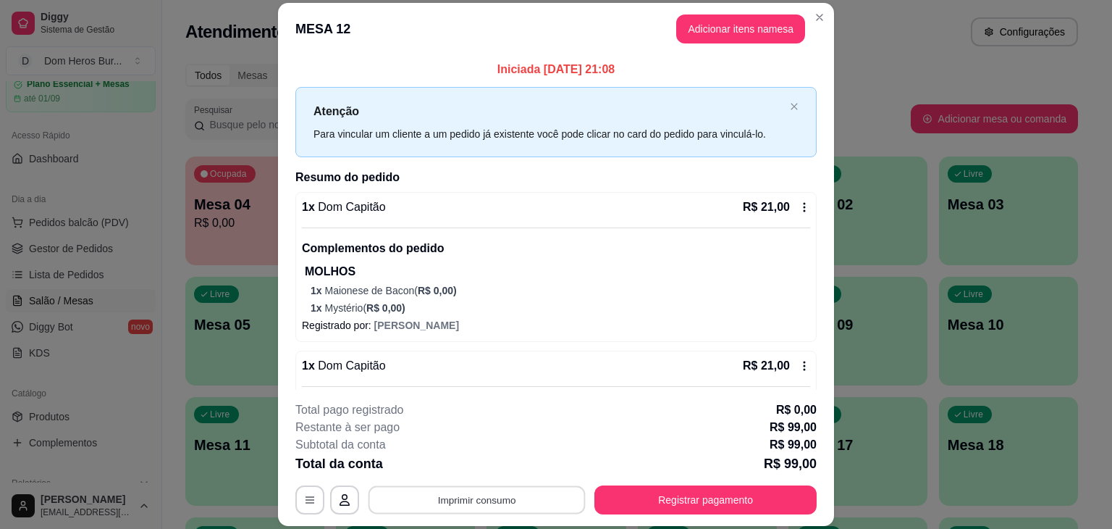
click at [517, 511] on button "Imprimir consumo" at bounding box center [477, 500] width 217 height 28
click at [446, 466] on button "IMPRESSORA" at bounding box center [475, 466] width 101 height 22
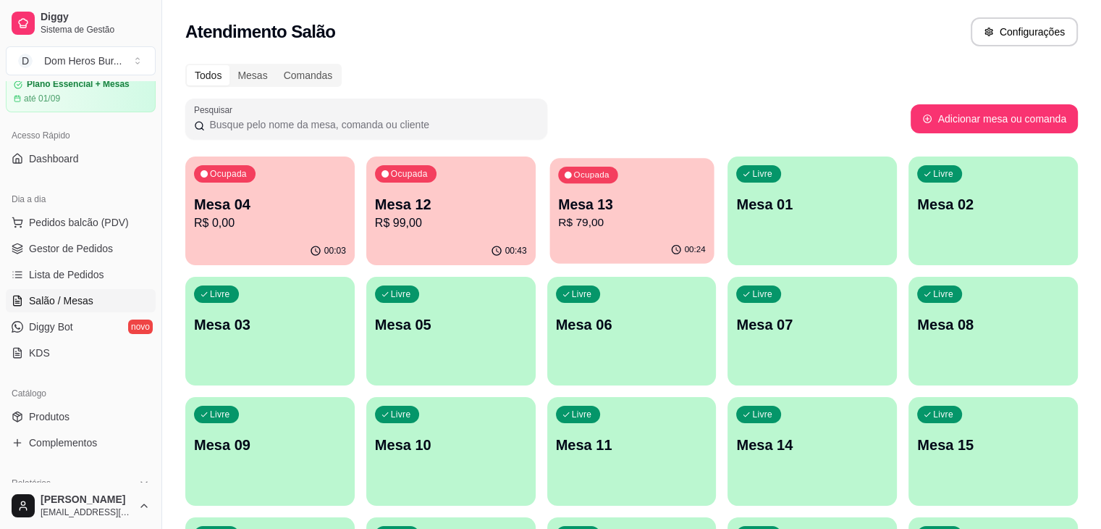
click at [558, 215] on p "R$ 79,00" at bounding box center [632, 222] width 148 height 17
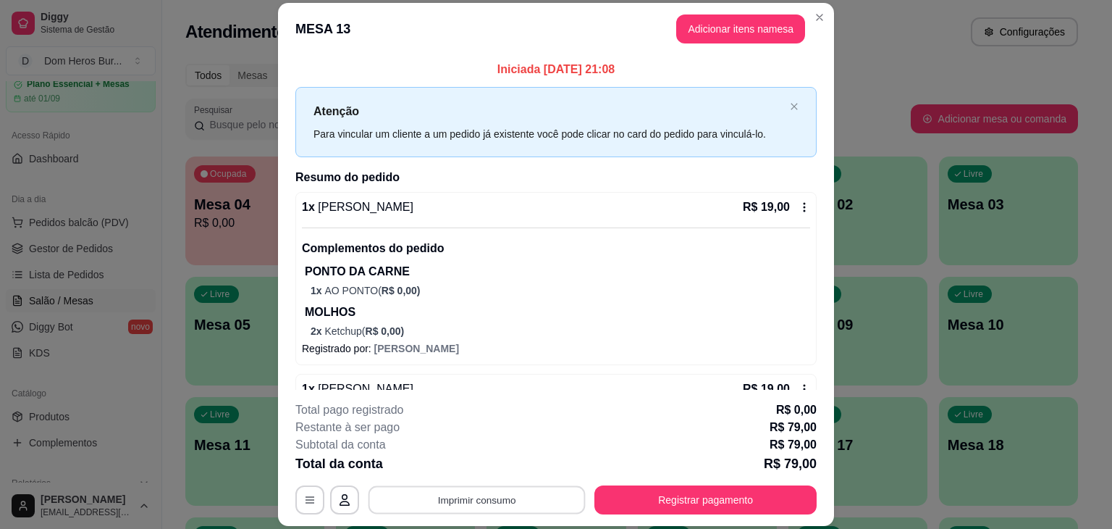
click at [539, 493] on button "Imprimir consumo" at bounding box center [477, 500] width 217 height 28
click at [501, 467] on button "IMPRESSORA" at bounding box center [475, 466] width 101 height 22
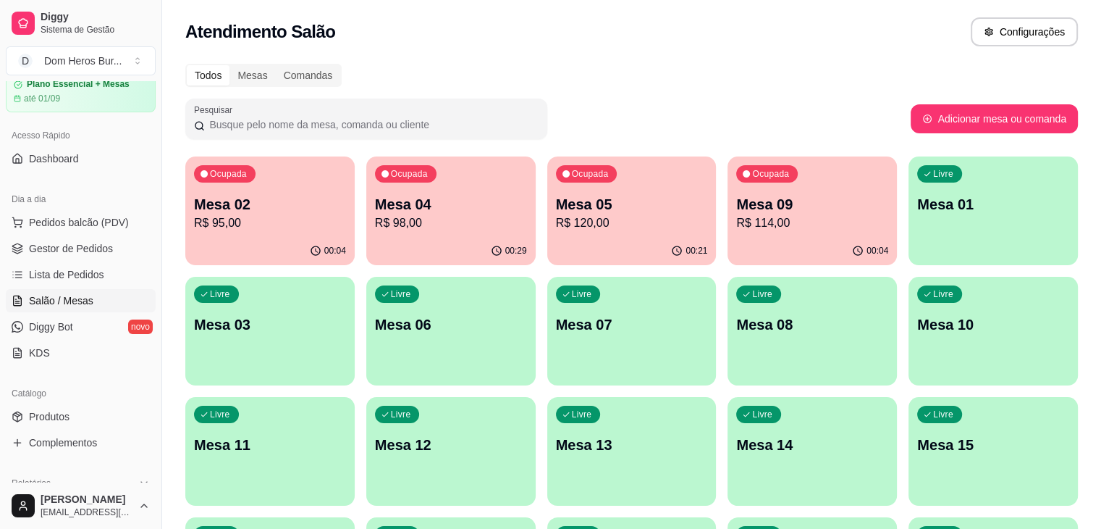
click at [88, 300] on span "Salão / Mesas" at bounding box center [61, 300] width 64 height 14
click at [613, 204] on p "Mesa 05" at bounding box center [632, 205] width 148 height 20
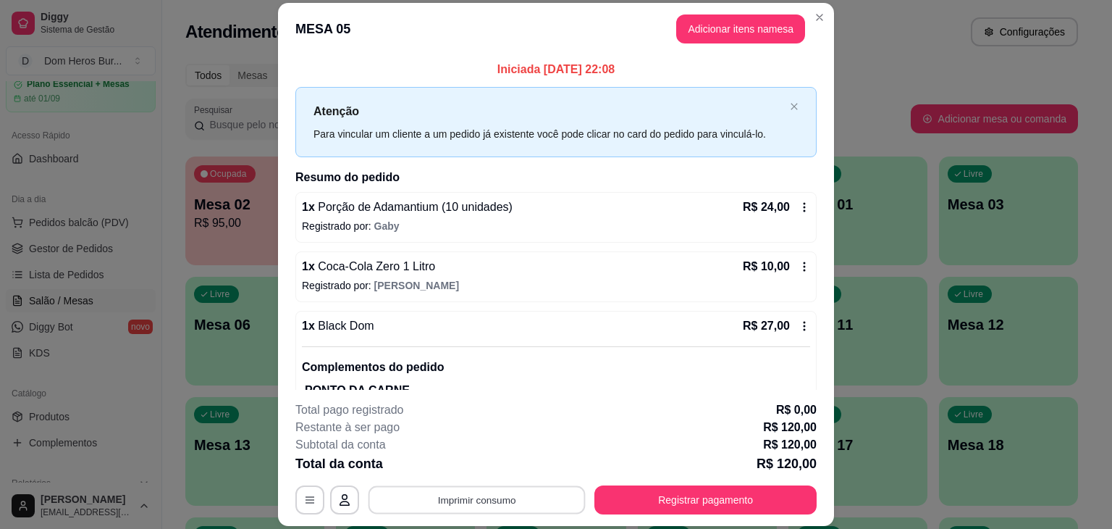
click at [526, 493] on button "Imprimir consumo" at bounding box center [477, 500] width 217 height 28
click at [481, 468] on button "IMPRESSORA" at bounding box center [475, 466] width 101 height 22
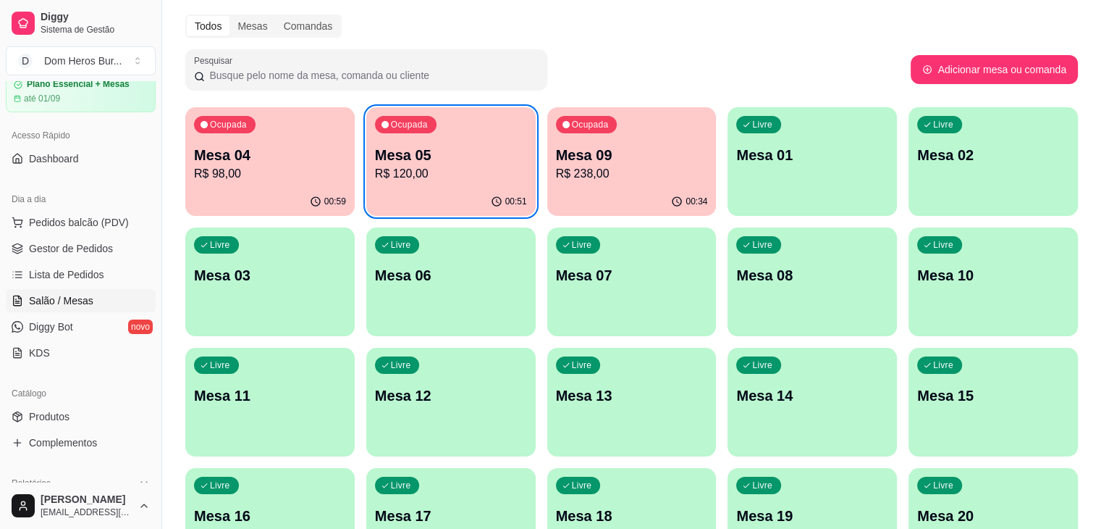
scroll to position [58, 0]
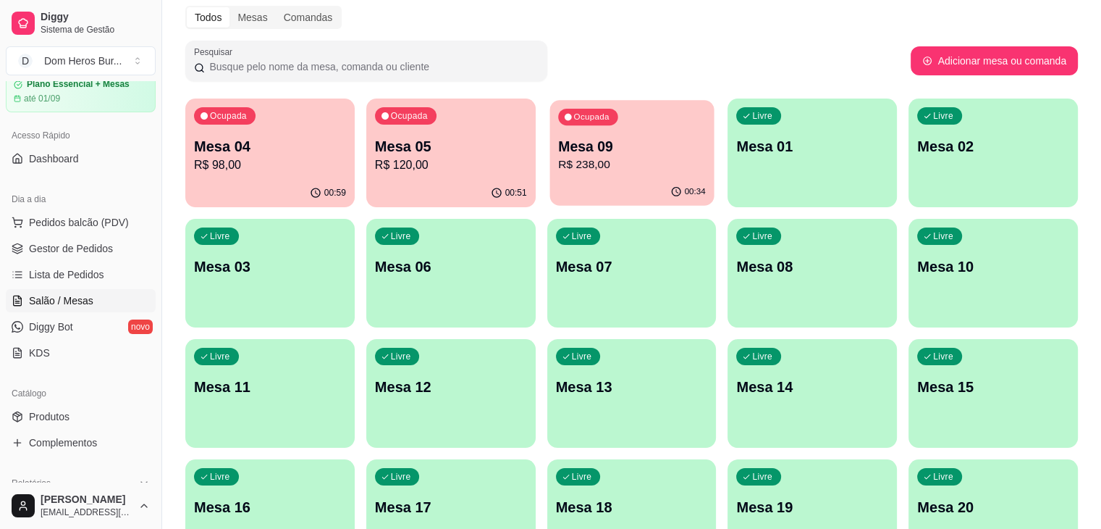
click at [552, 174] on div "Ocupada Mesa 09 R$ 238,00" at bounding box center [632, 139] width 164 height 78
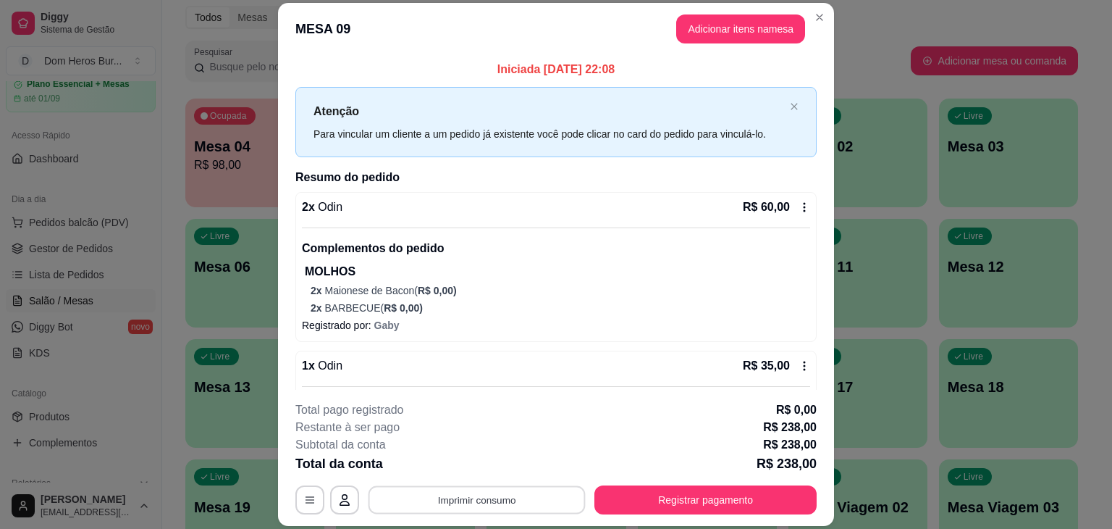
click at [522, 506] on button "Imprimir consumo" at bounding box center [477, 500] width 217 height 28
click at [466, 469] on button "IMPRESSORA" at bounding box center [475, 466] width 101 height 22
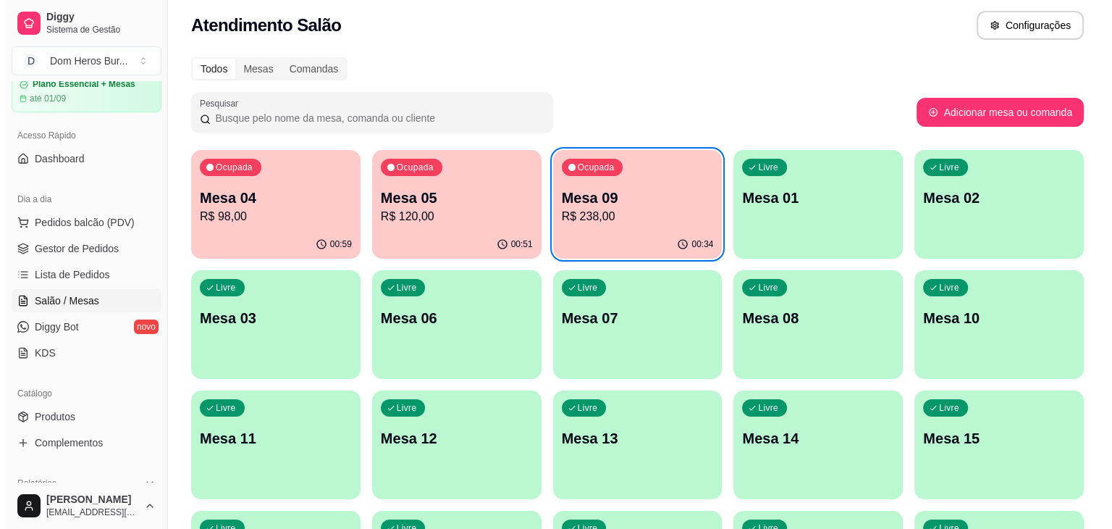
scroll to position [0, 0]
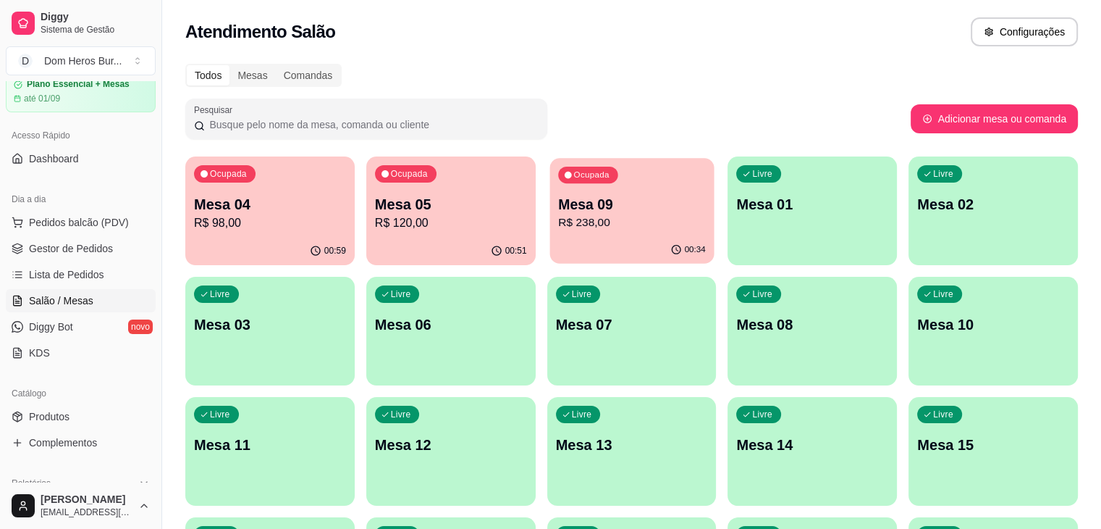
click at [558, 182] on div "Ocupada Mesa 09 R$ 238,00" at bounding box center [632, 197] width 164 height 78
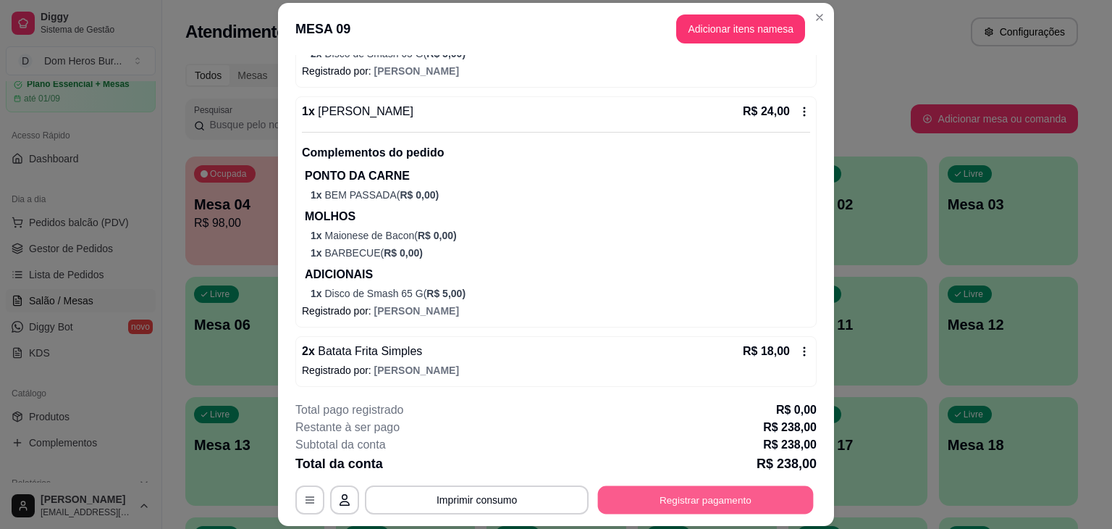
click at [705, 500] on button "Registrar pagamento" at bounding box center [706, 500] width 216 height 28
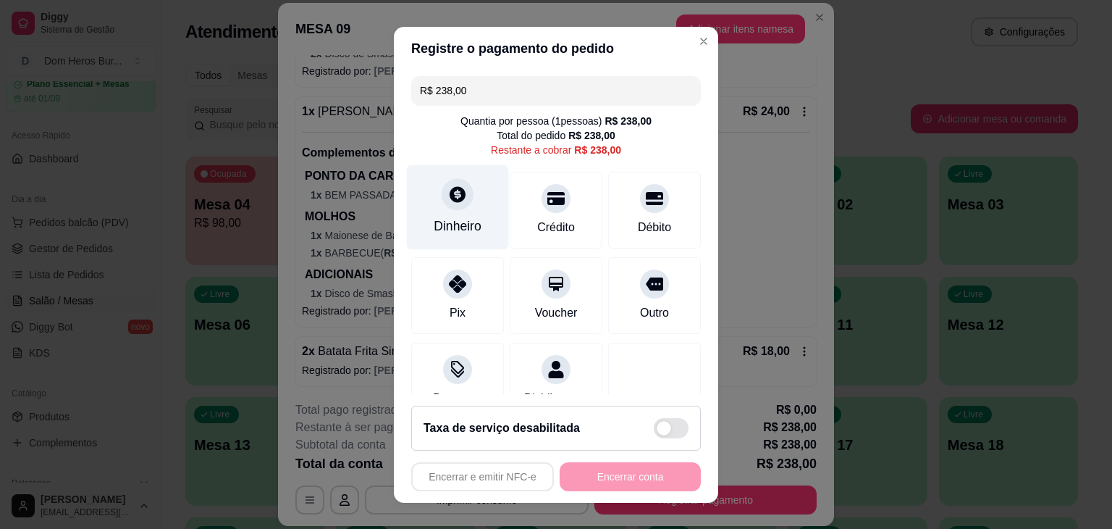
click at [458, 203] on div at bounding box center [458, 194] width 32 height 32
click at [471, 97] on input "R$ 238,00" at bounding box center [556, 90] width 272 height 29
click at [458, 186] on icon at bounding box center [457, 194] width 19 height 19
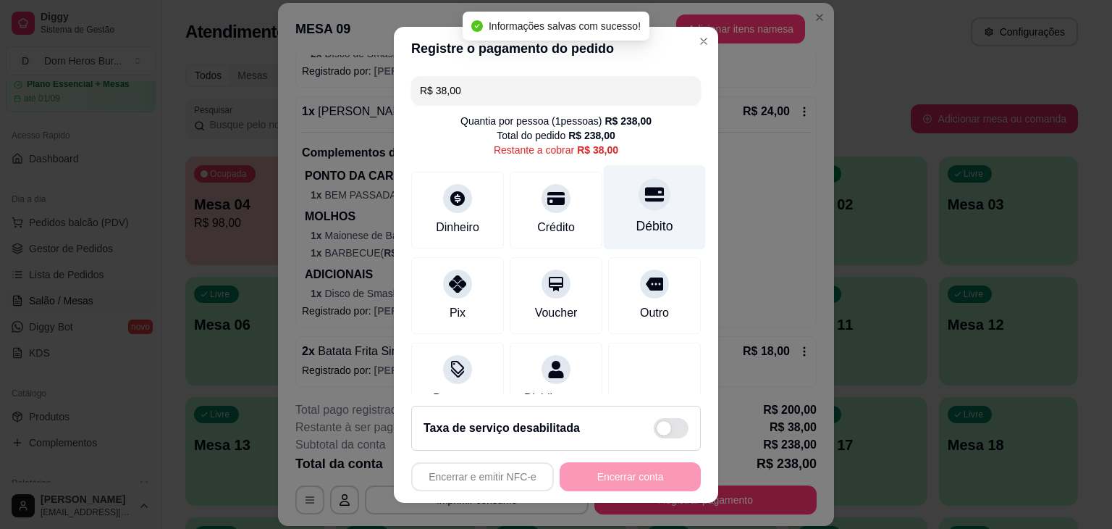
click at [645, 198] on icon at bounding box center [654, 194] width 19 height 14
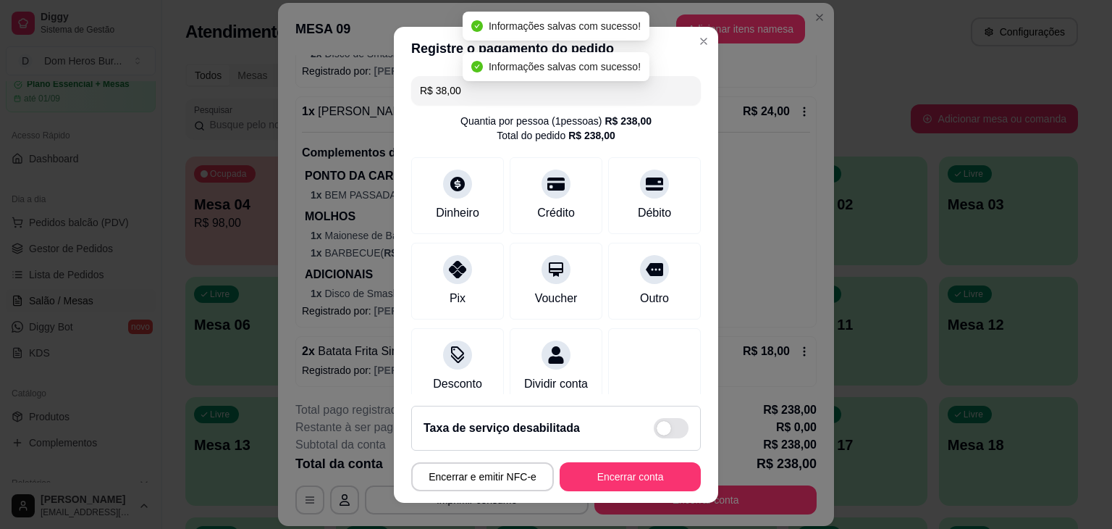
type input "R$ 0,00"
click at [644, 479] on button "Encerrar conta" at bounding box center [630, 476] width 137 height 28
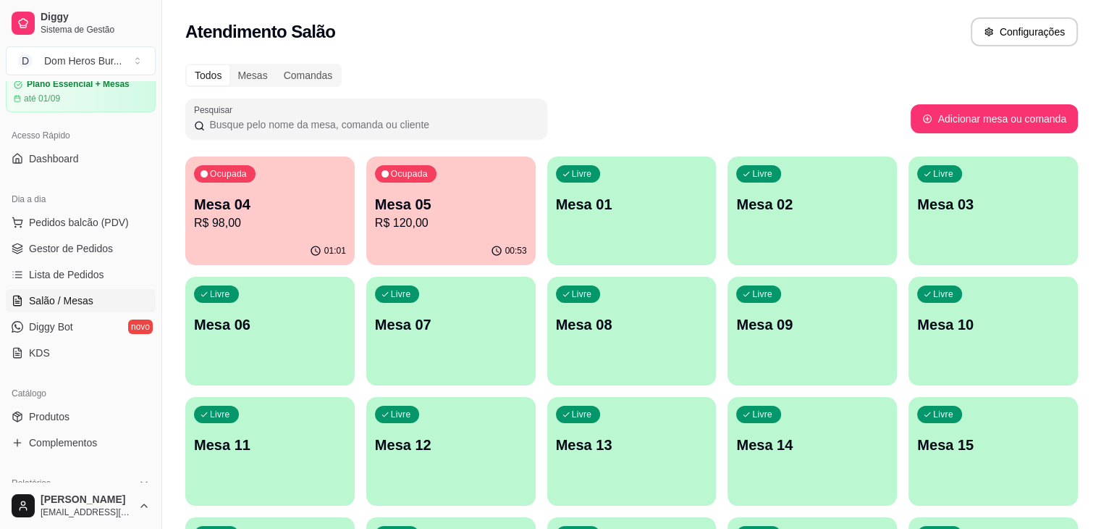
click at [177, 87] on div "Todos Mesas Comandas Pesquisar Adicionar mesa ou comanda Ocupada Mesa 04 R$ 98,…" at bounding box center [631, 469] width 939 height 828
click at [371, 242] on div "00:53" at bounding box center [451, 250] width 164 height 28
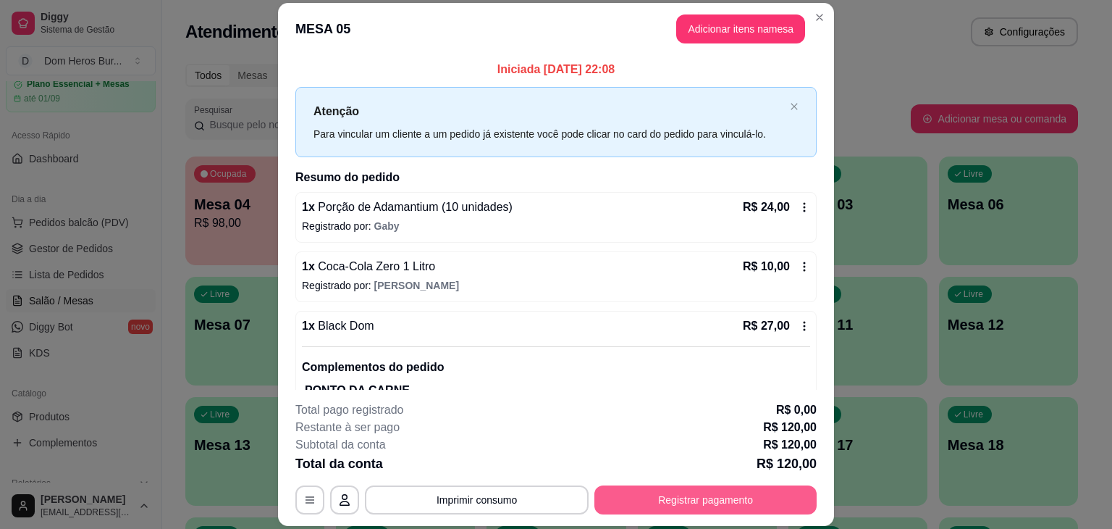
click at [626, 502] on button "Registrar pagamento" at bounding box center [705, 499] width 222 height 29
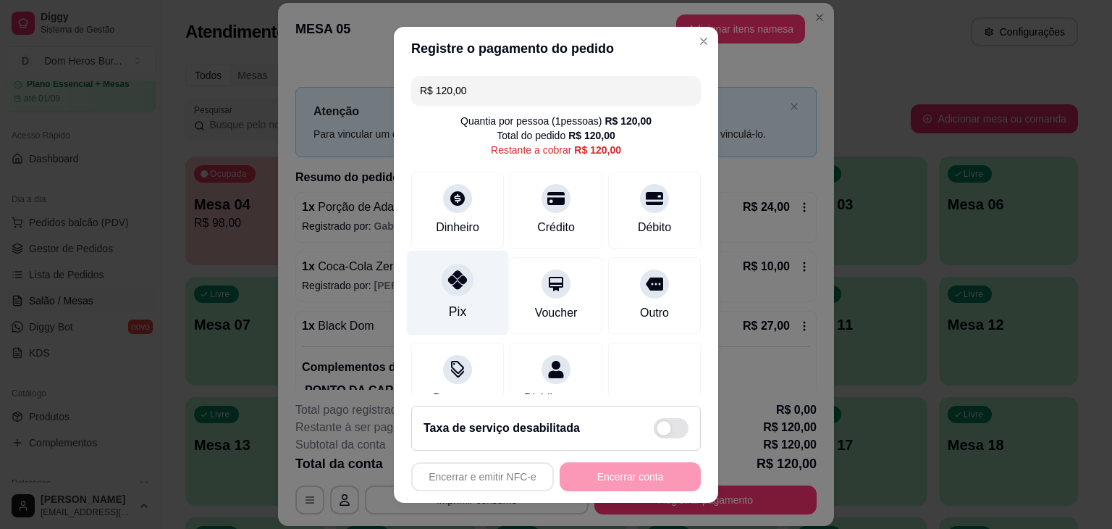
click at [453, 282] on icon at bounding box center [457, 279] width 19 height 19
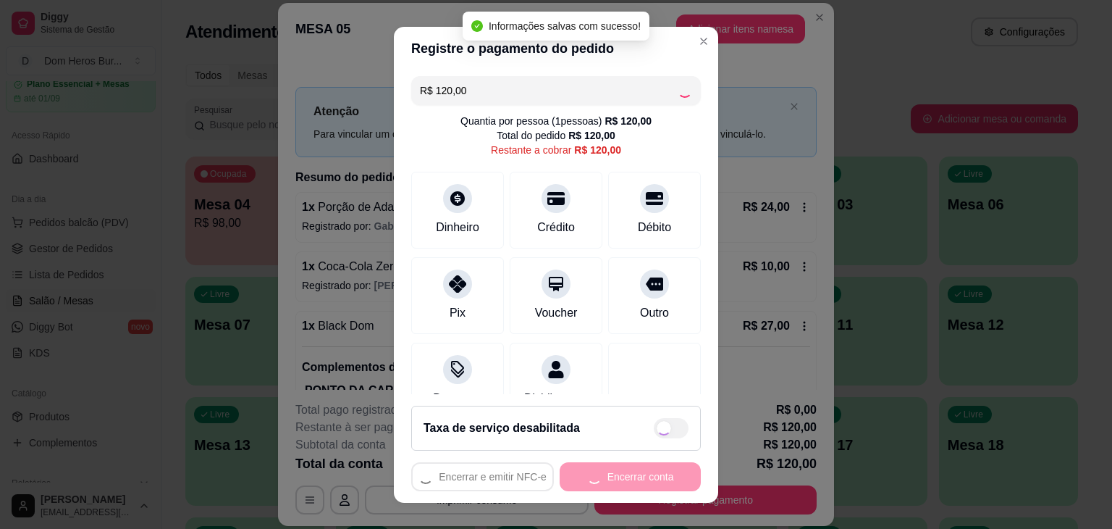
type input "R$ 0,00"
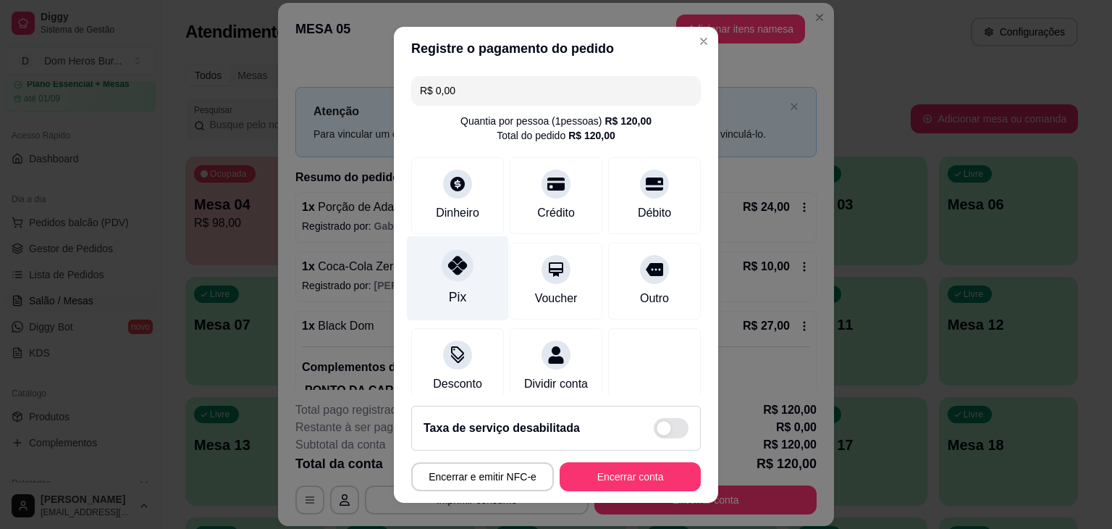
click at [448, 274] on div at bounding box center [458, 265] width 32 height 32
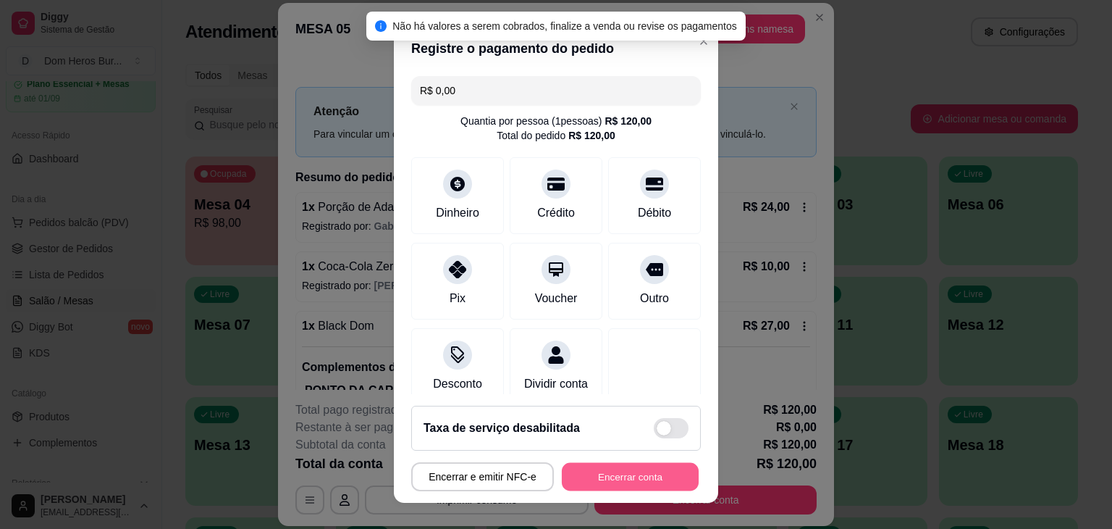
click at [593, 476] on button "Encerrar conta" at bounding box center [630, 476] width 137 height 28
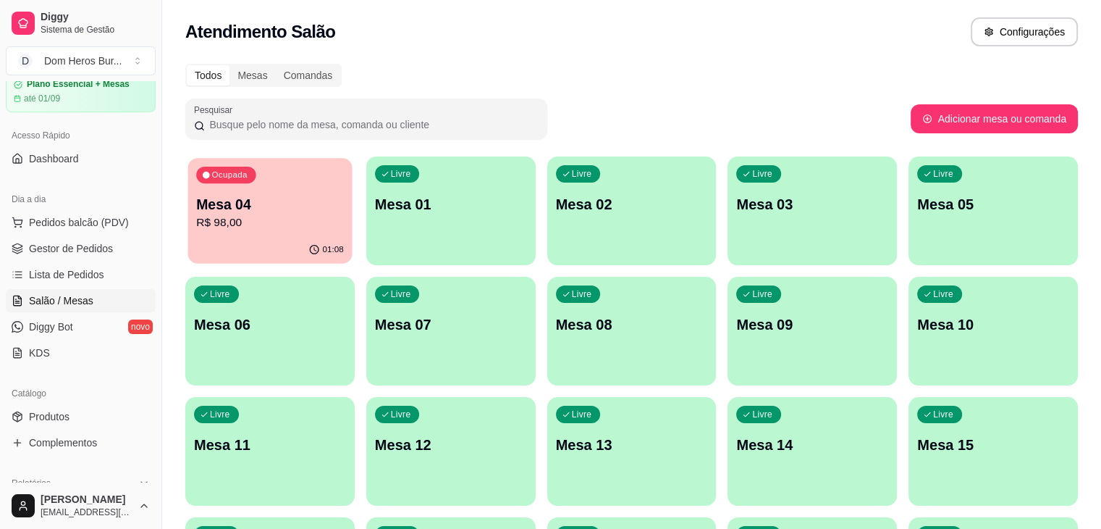
click at [305, 219] on p "R$ 98,00" at bounding box center [270, 222] width 148 height 17
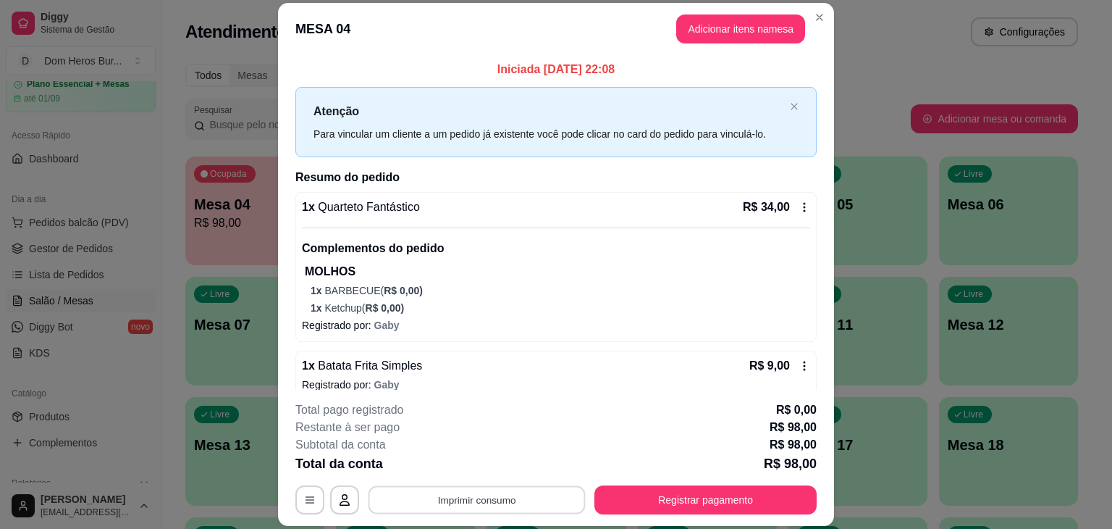
click at [530, 492] on button "Imprimir consumo" at bounding box center [477, 500] width 217 height 28
drag, startPoint x: 489, startPoint y: 452, endPoint x: 491, endPoint y: 459, distance: 7.6
click at [491, 459] on div "Escolha a impressora IMPRESSORA" at bounding box center [475, 456] width 119 height 49
click at [491, 459] on button "IMPRESSORA" at bounding box center [475, 466] width 101 height 22
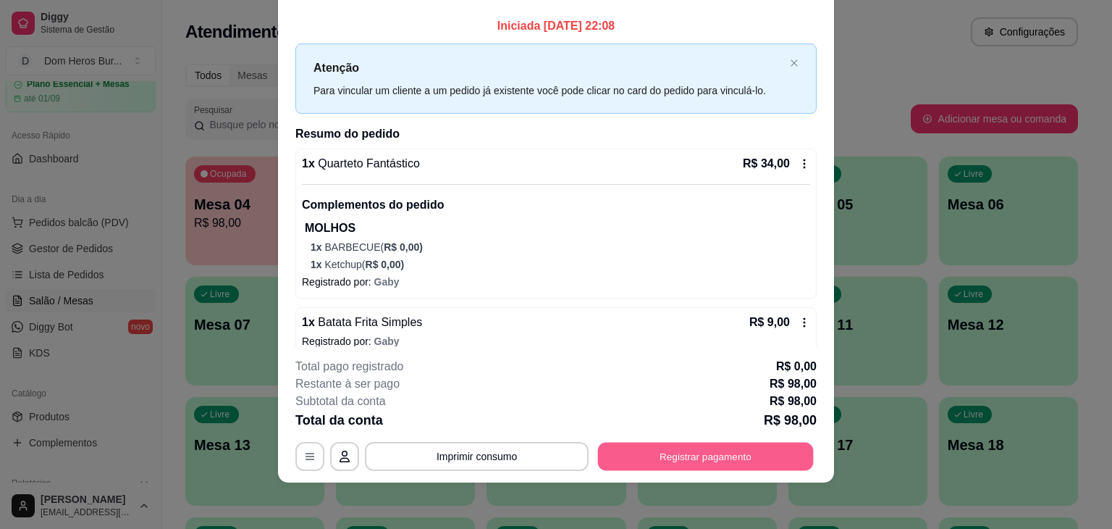
click at [768, 455] on button "Registrar pagamento" at bounding box center [706, 456] width 216 height 28
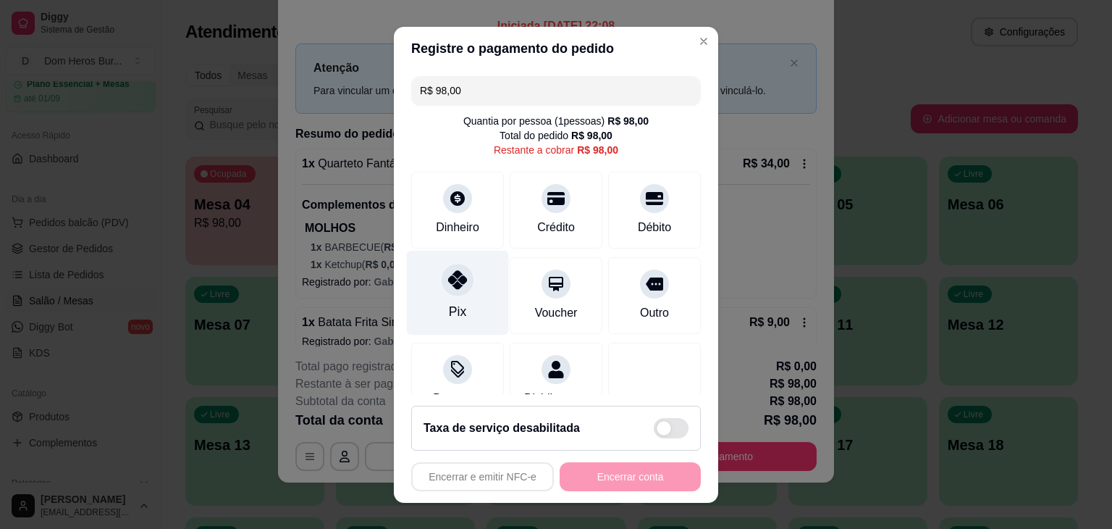
click at [465, 291] on div "Pix" at bounding box center [458, 292] width 102 height 85
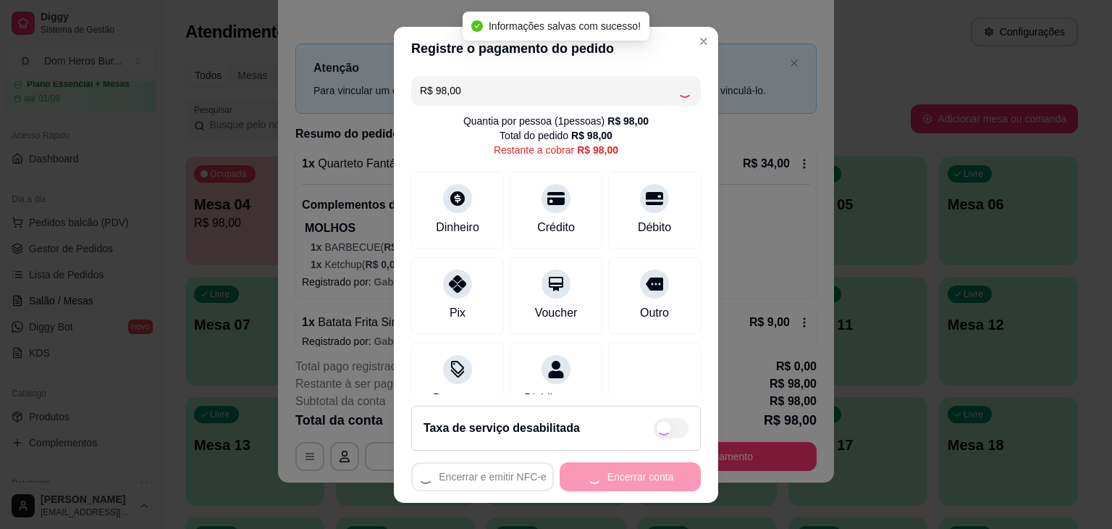
type input "R$ 0,00"
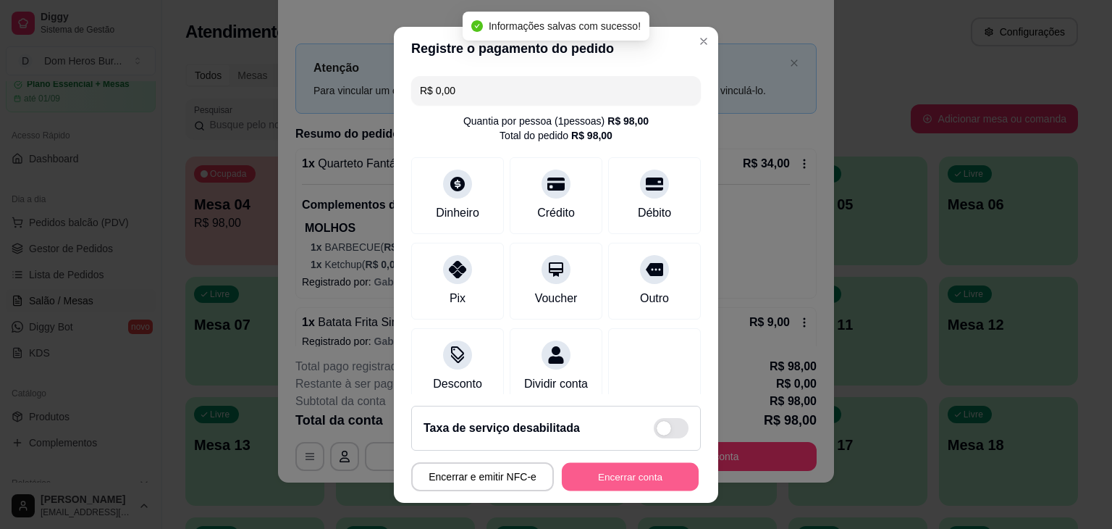
click at [662, 478] on button "Encerrar conta" at bounding box center [630, 476] width 137 height 28
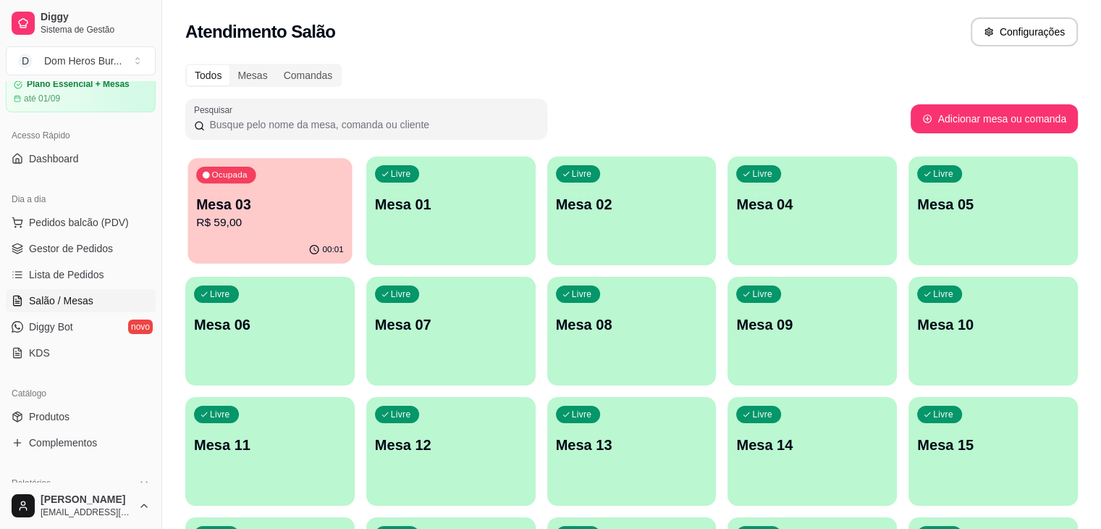
click at [270, 230] on p "R$ 59,00" at bounding box center [270, 222] width 148 height 17
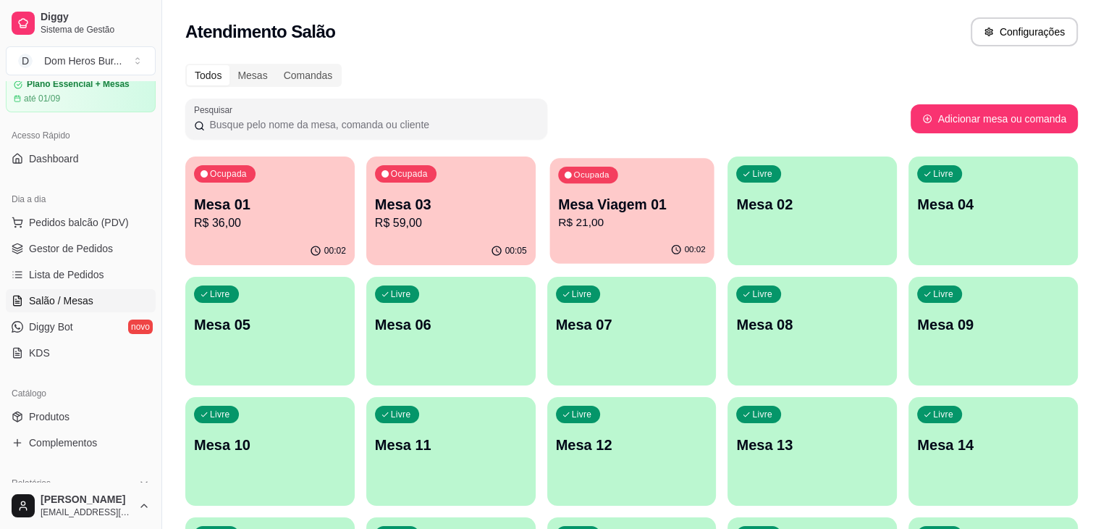
click at [558, 221] on p "R$ 21,00" at bounding box center [632, 222] width 148 height 17
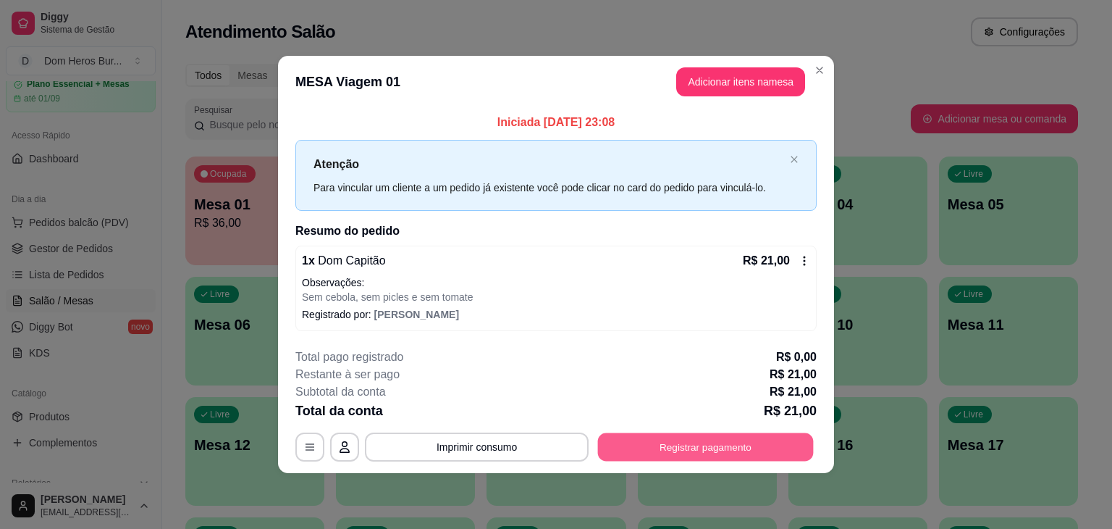
click at [671, 438] on button "Registrar pagamento" at bounding box center [706, 446] width 216 height 28
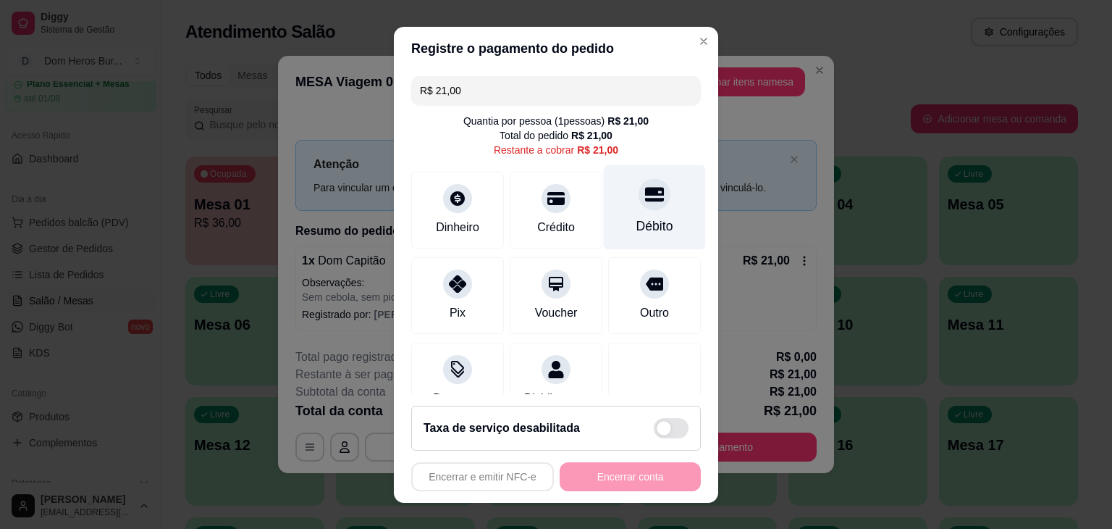
click at [640, 206] on div "Débito" at bounding box center [655, 206] width 102 height 85
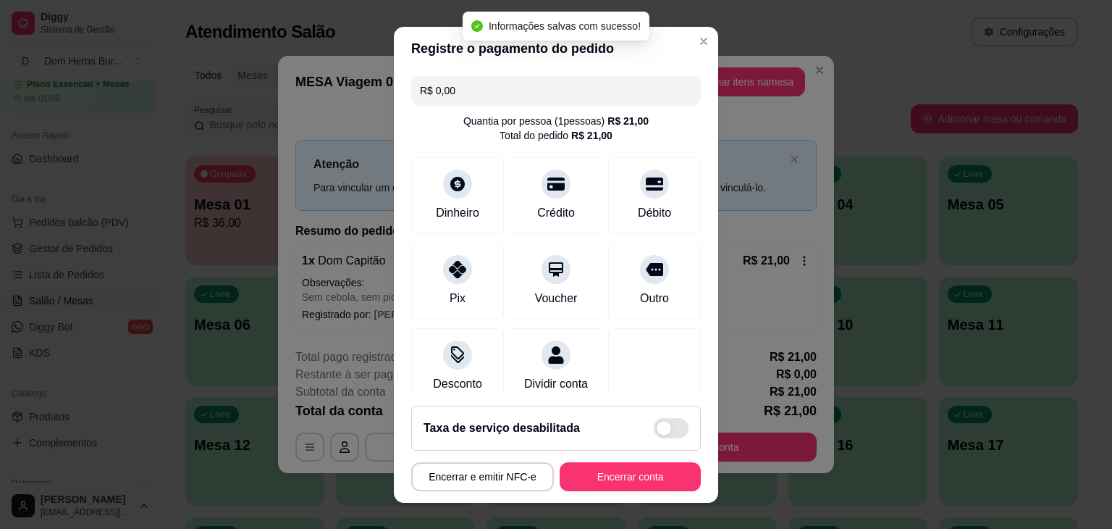
type input "R$ 0,00"
click at [610, 462] on button "Encerrar conta" at bounding box center [630, 476] width 141 height 29
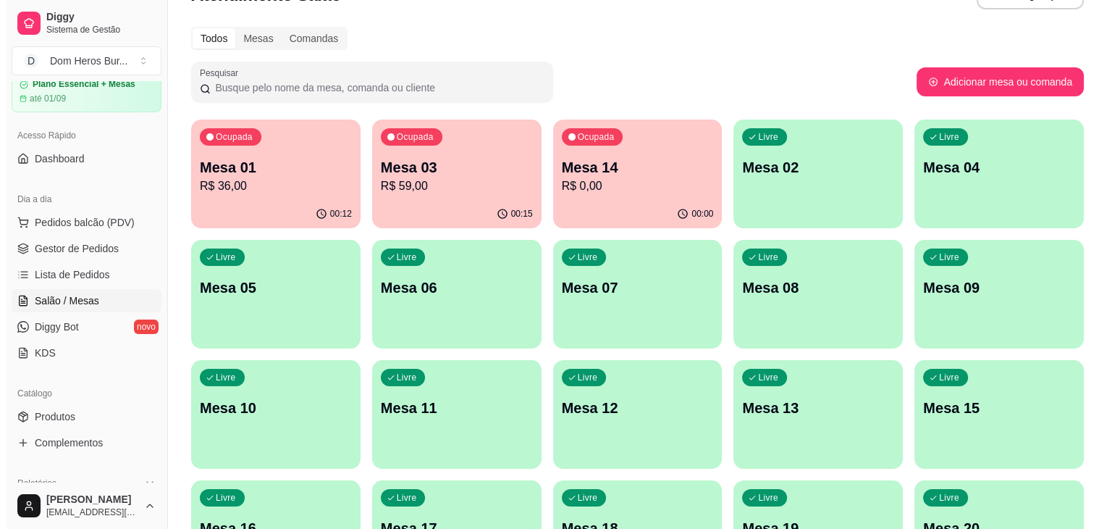
scroll to position [58, 0]
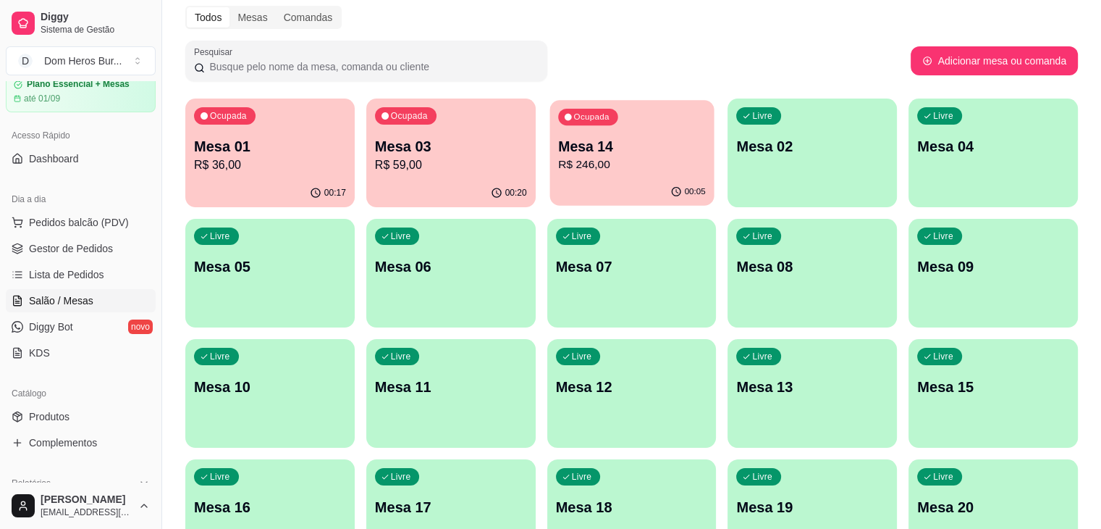
click at [558, 157] on p "R$ 246,00" at bounding box center [632, 164] width 148 height 17
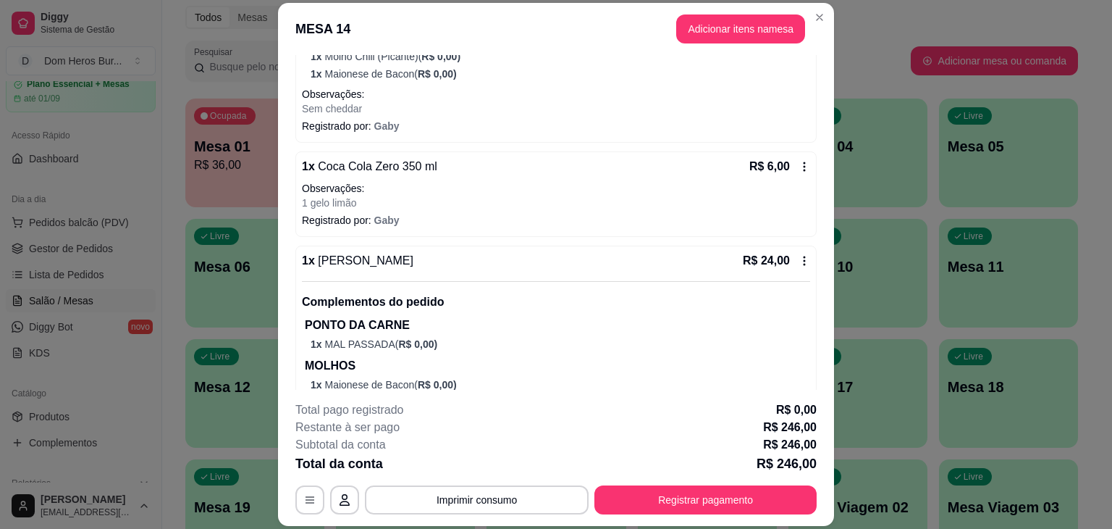
scroll to position [1077, 0]
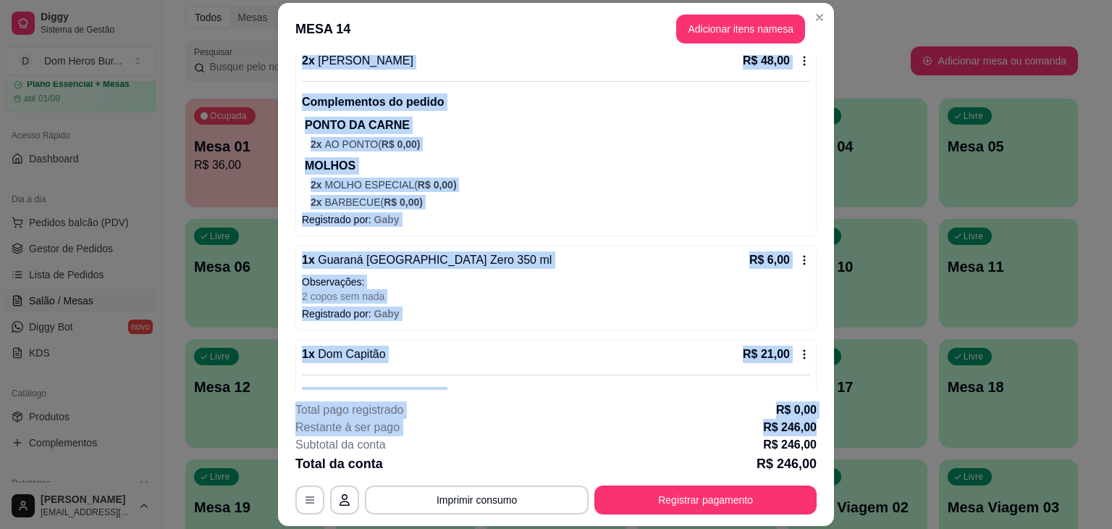
drag, startPoint x: 812, startPoint y: 256, endPoint x: 809, endPoint y: 426, distance: 170.9
click at [809, 426] on section "MESA 14 Adicionar itens na mesa Iniciada [DATE] 23:08 Atenção Para vincular um …" at bounding box center [556, 264] width 556 height 523
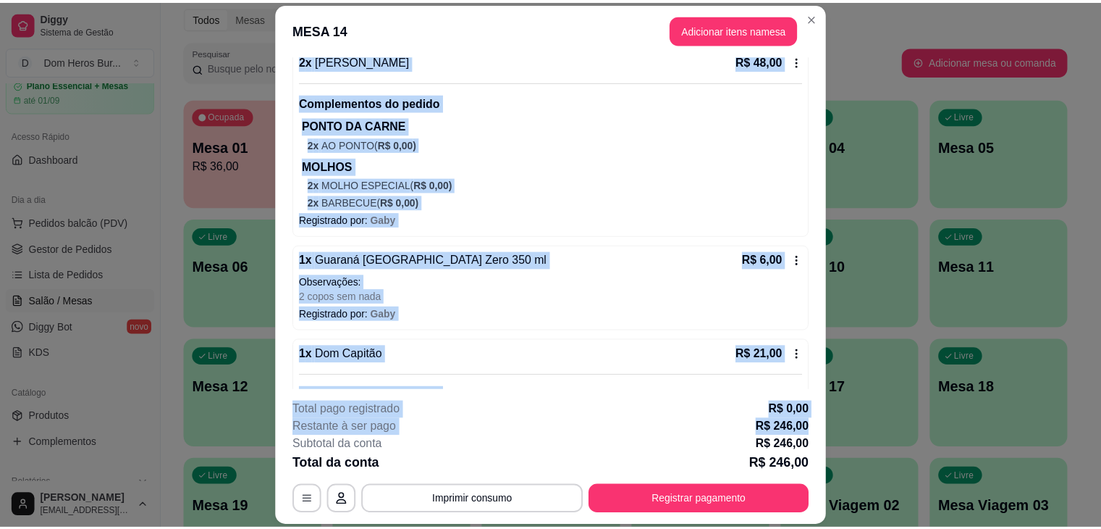
scroll to position [1516, 0]
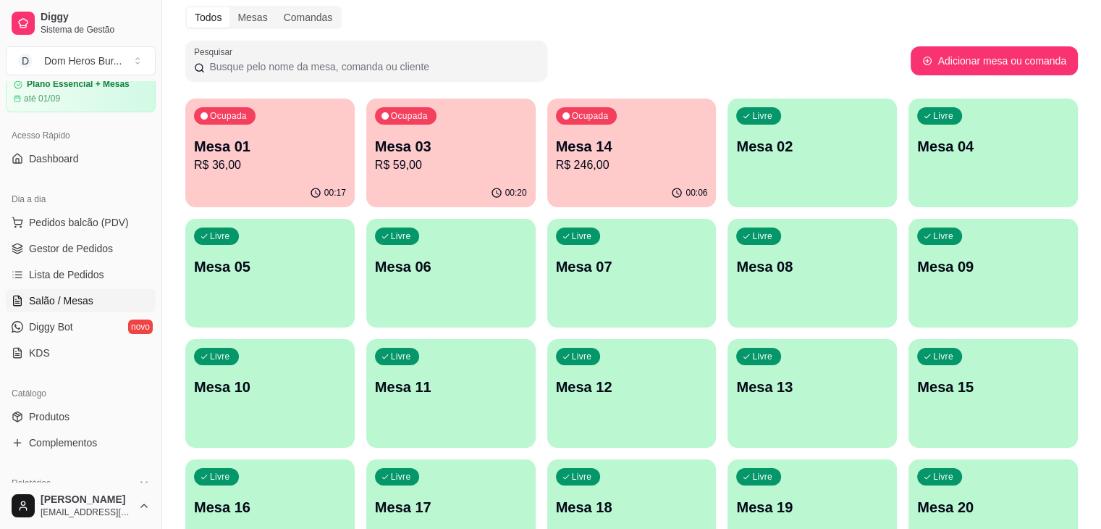
click at [423, 174] on div "Ocupada Mesa 03 R$ 59,00" at bounding box center [450, 138] width 169 height 80
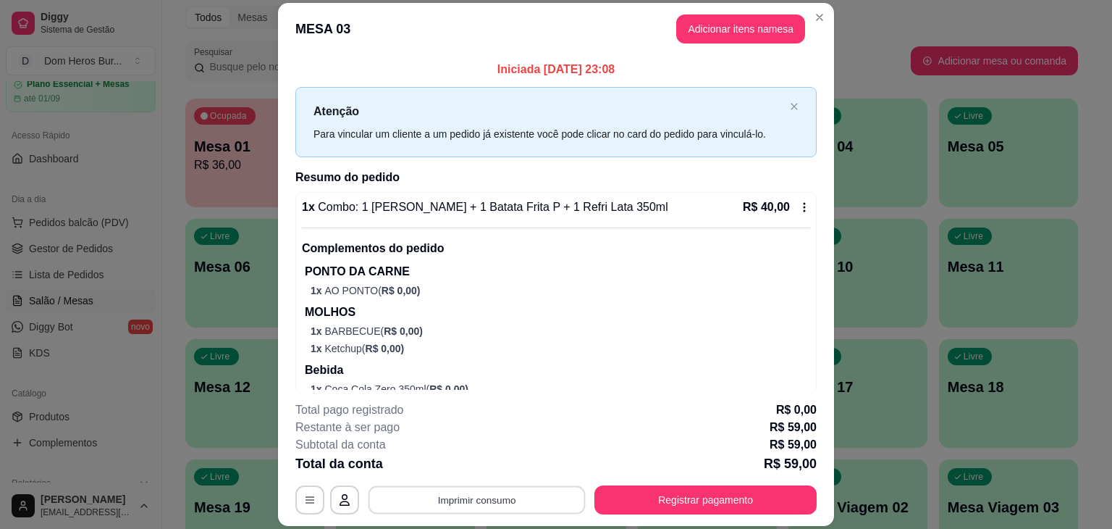
click at [485, 506] on button "Imprimir consumo" at bounding box center [477, 500] width 217 height 28
click at [475, 461] on button "IMPRESSORA" at bounding box center [475, 466] width 101 height 22
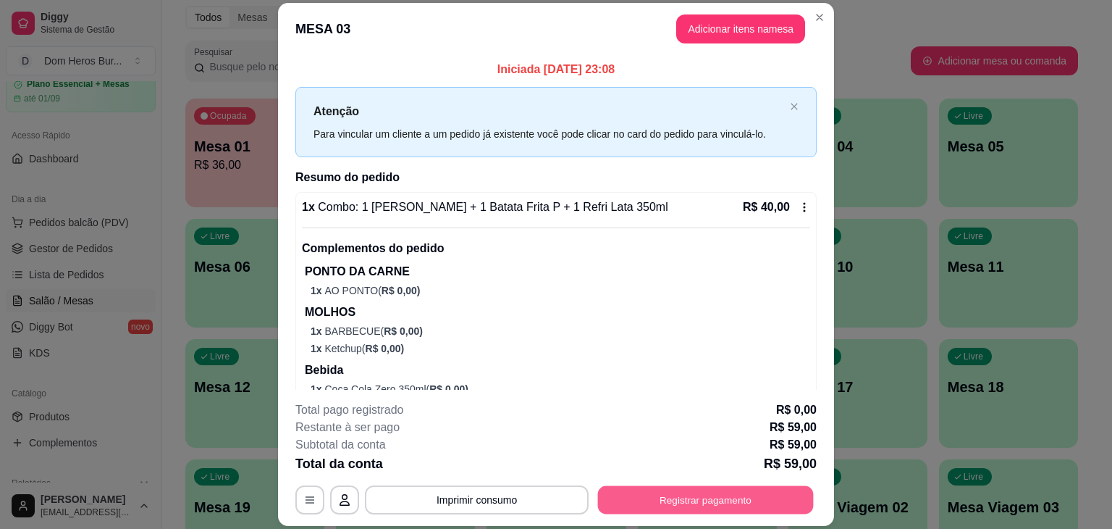
click at [626, 494] on button "Registrar pagamento" at bounding box center [706, 500] width 216 height 28
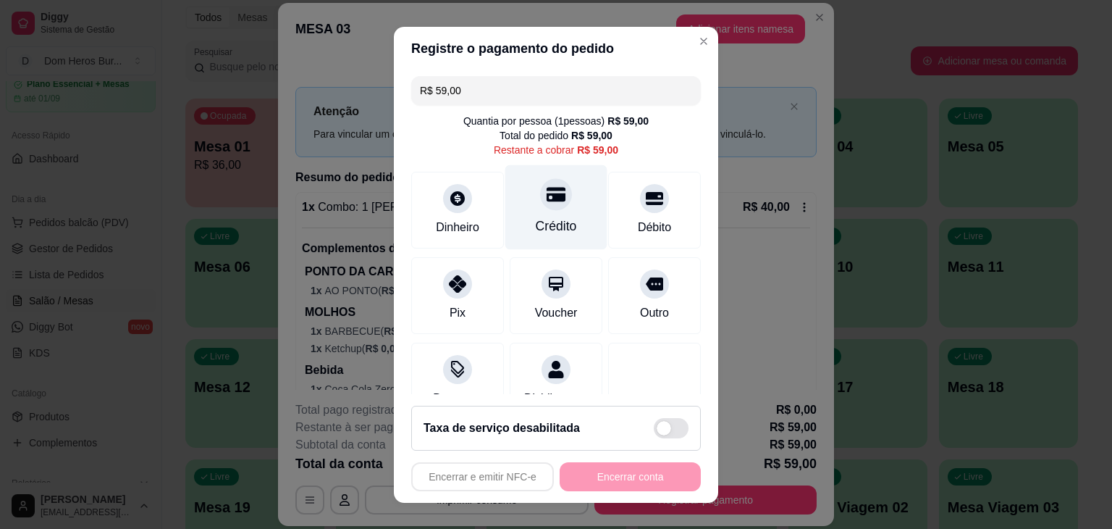
click at [524, 214] on div "Crédito" at bounding box center [556, 206] width 102 height 85
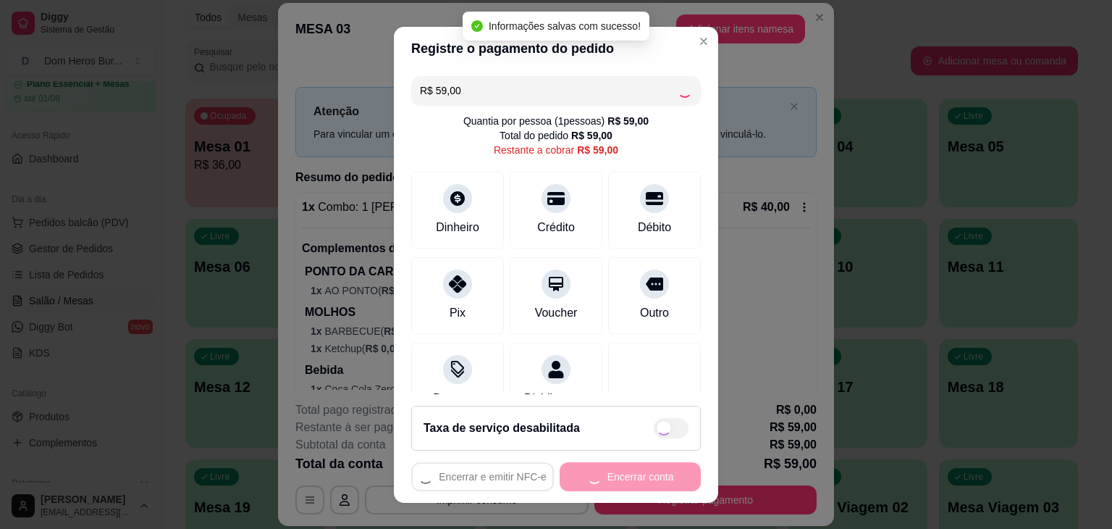
type input "R$ 0,00"
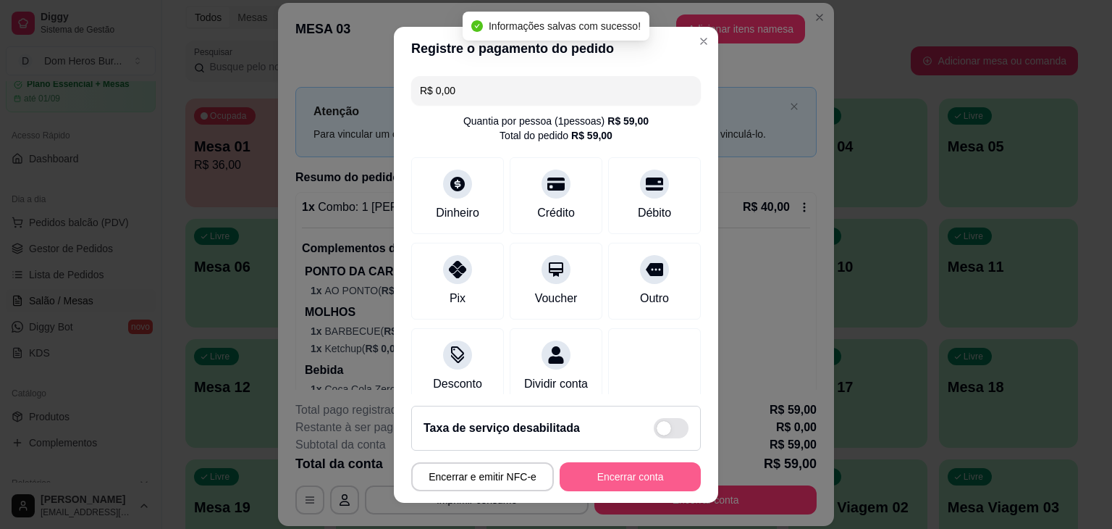
click at [614, 476] on button "Encerrar conta" at bounding box center [630, 476] width 141 height 29
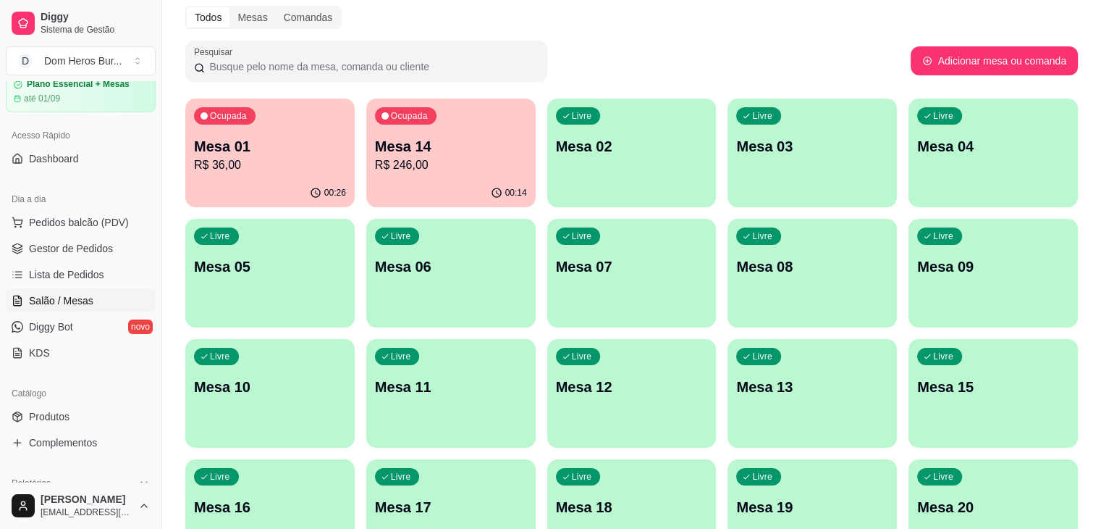
click at [269, 179] on div "00:26" at bounding box center [269, 193] width 169 height 28
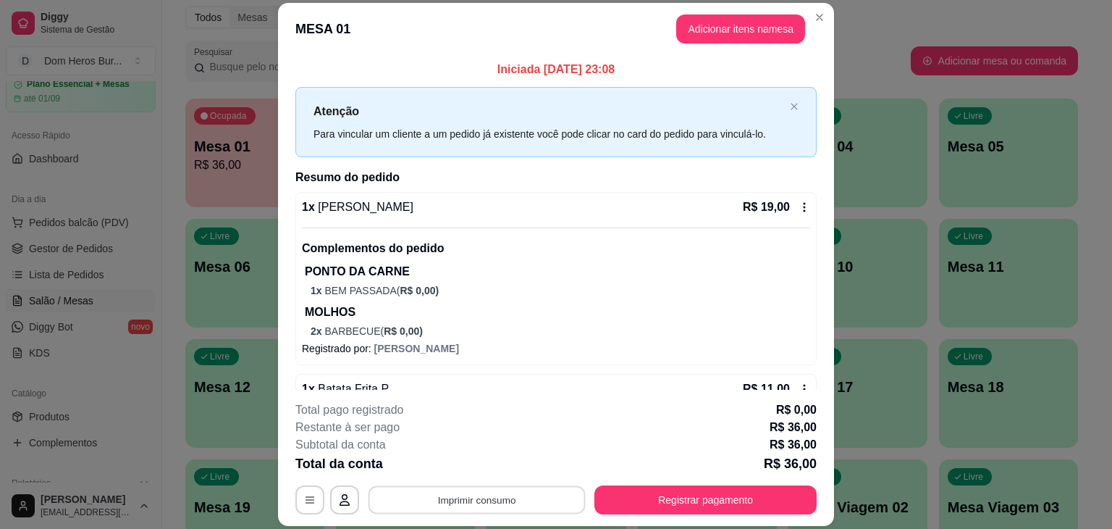
click at [536, 504] on button "Imprimir consumo" at bounding box center [477, 500] width 217 height 28
click at [509, 465] on button "IMPRESSORA" at bounding box center [475, 466] width 101 height 22
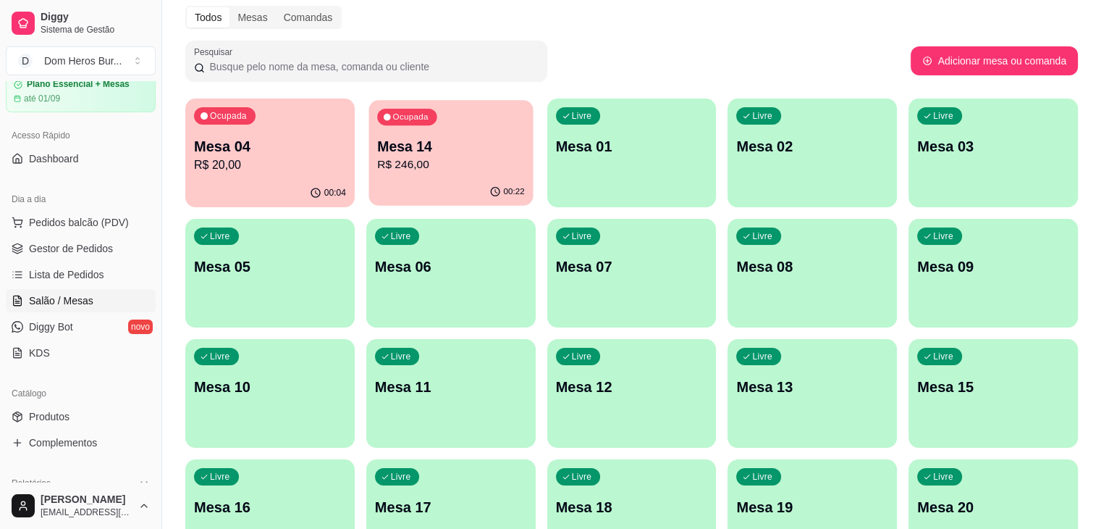
click at [419, 181] on div "00:22" at bounding box center [451, 192] width 164 height 28
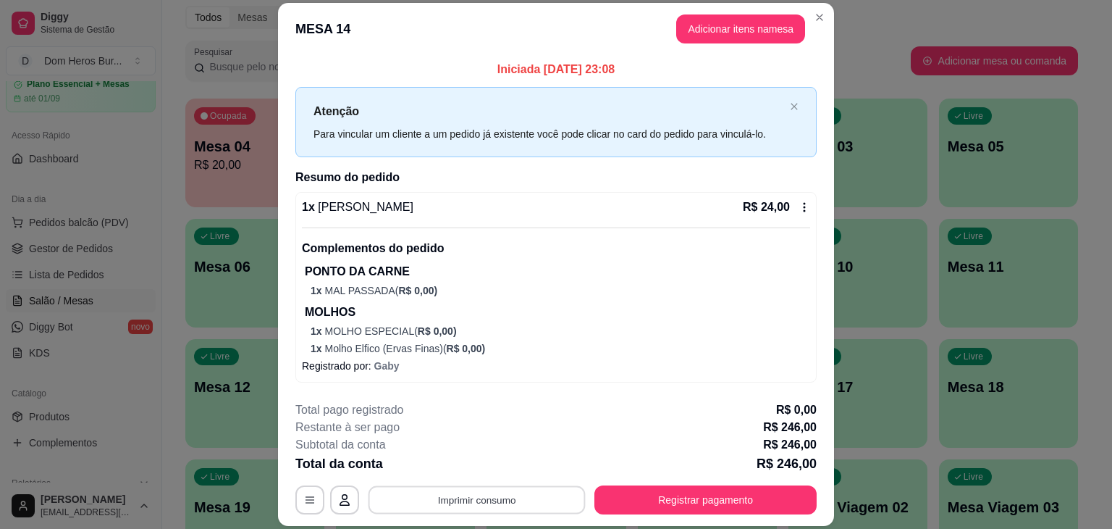
click at [437, 502] on button "Imprimir consumo" at bounding box center [477, 500] width 217 height 28
click at [452, 463] on button "IMPRESSORA" at bounding box center [475, 466] width 101 height 22
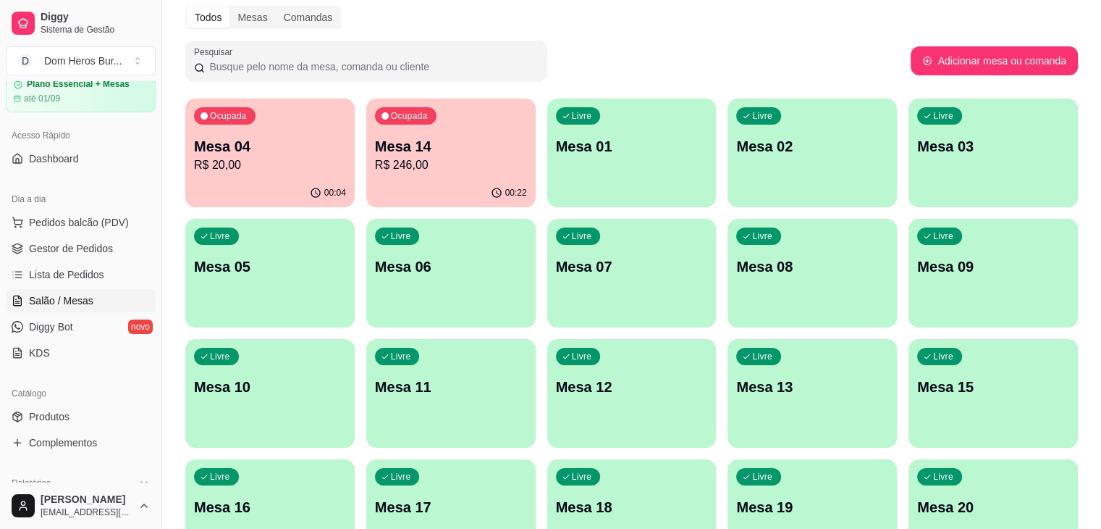
click at [0, 219] on div "Dia a dia Pedidos balcão (PDV) Gestor de Pedidos Lista de Pedidos Salão / Mesas…" at bounding box center [80, 276] width 161 height 188
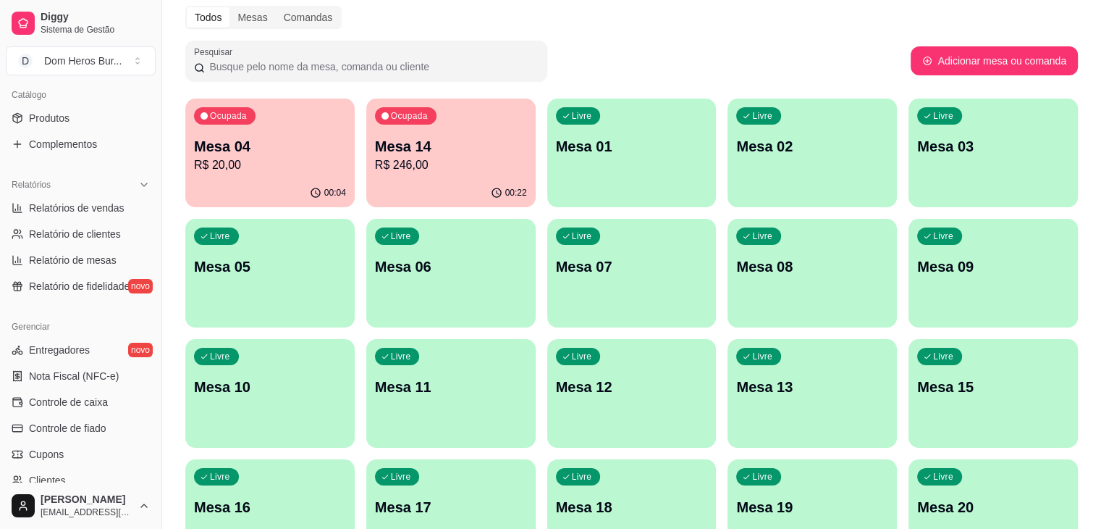
scroll to position [377, 0]
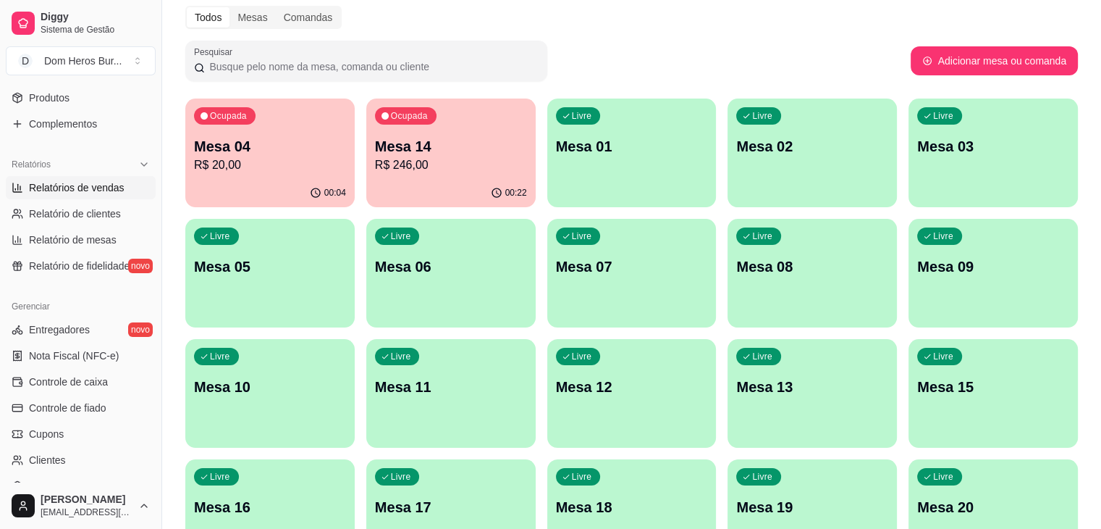
click at [72, 195] on link "Relatórios de vendas" at bounding box center [81, 187] width 150 height 23
select select "ALL"
select select "0"
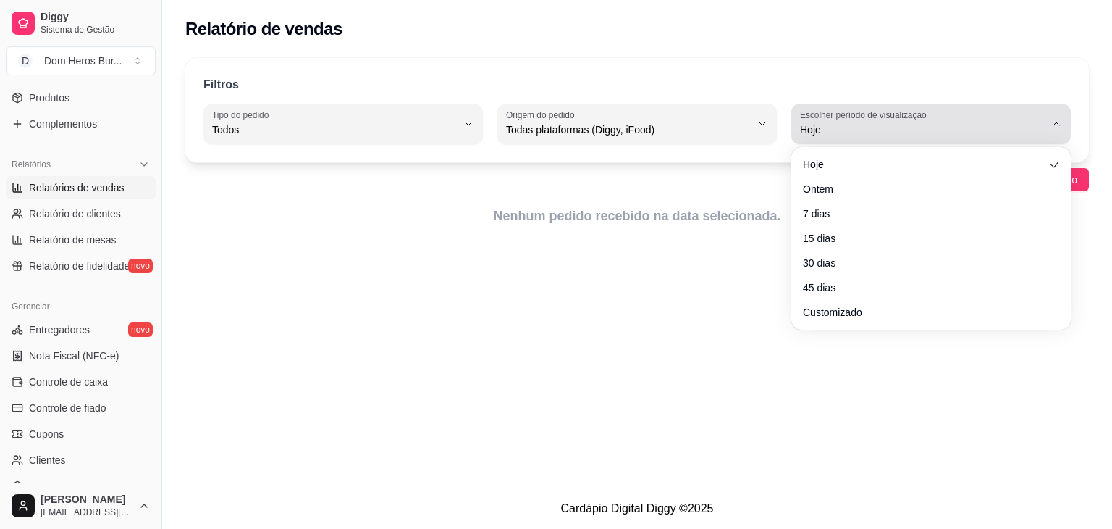
click at [880, 122] on span "Hoje" at bounding box center [922, 129] width 245 height 14
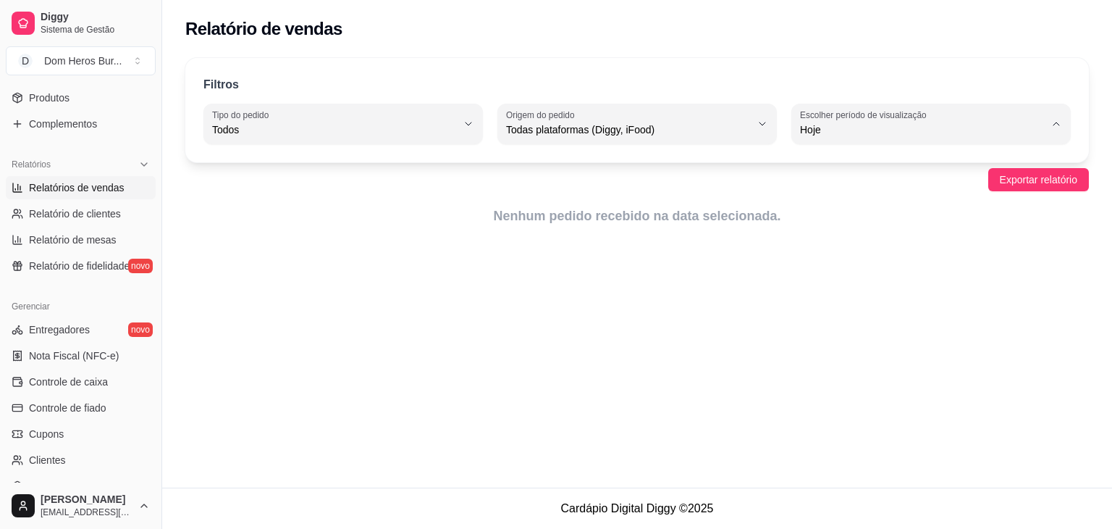
click at [877, 190] on span "Ontem" at bounding box center [924, 187] width 232 height 14
type input "1"
select select "1"
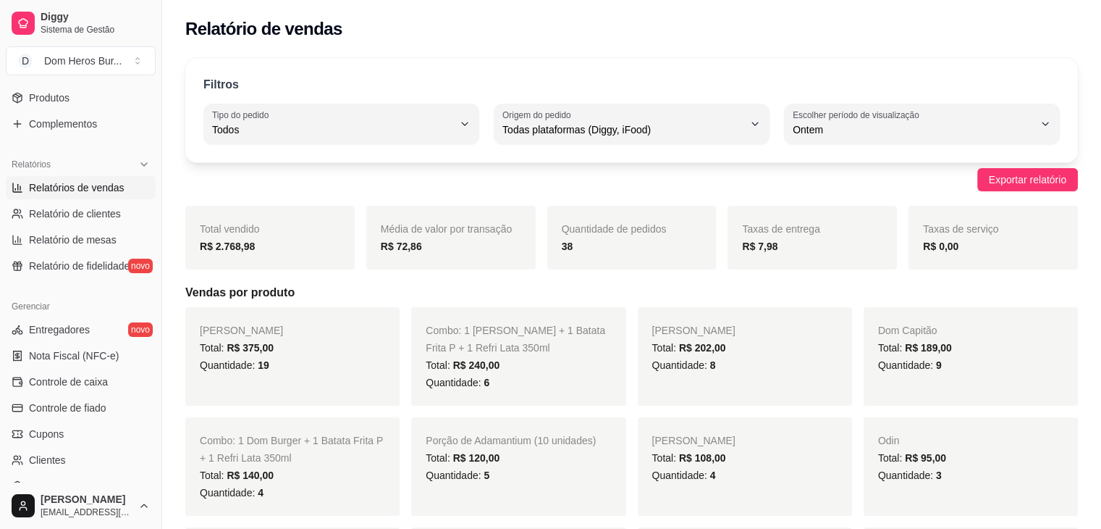
click at [0, 180] on div "Relatórios Relatórios de vendas Relatório de clientes Relatório de mesas Relató…" at bounding box center [80, 215] width 161 height 136
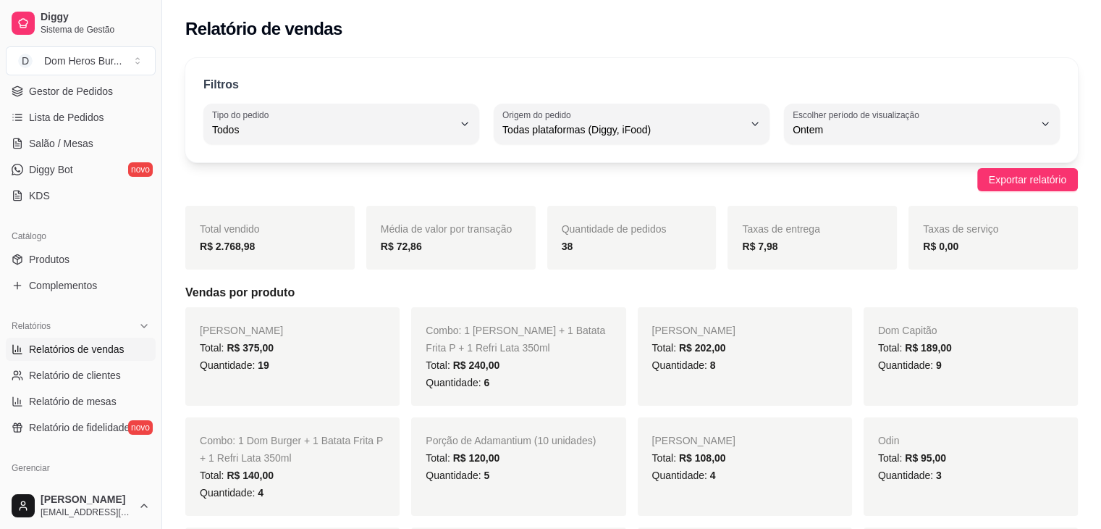
scroll to position [203, 0]
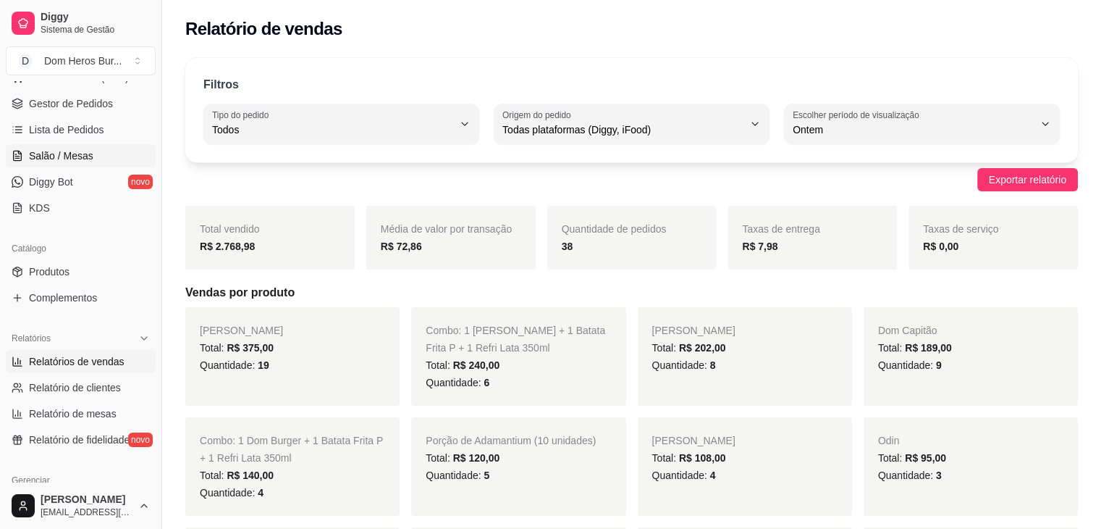
click at [90, 148] on span "Salão / Mesas" at bounding box center [61, 155] width 64 height 14
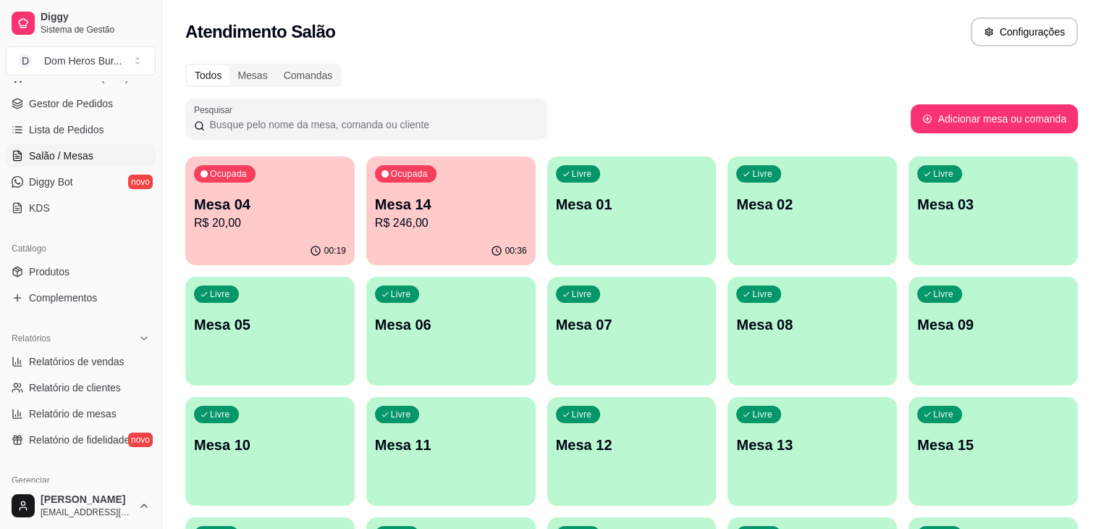
drag, startPoint x: 357, startPoint y: 47, endPoint x: 399, endPoint y: -46, distance: 102.4
click at [399, 0] on html "Diggy Sistema de Gestão D Dom Heros Bur ... Loja aberta Plano Essencial + Mesas…" at bounding box center [550, 264] width 1101 height 529
click at [279, 218] on p "R$ 20,00" at bounding box center [270, 222] width 152 height 17
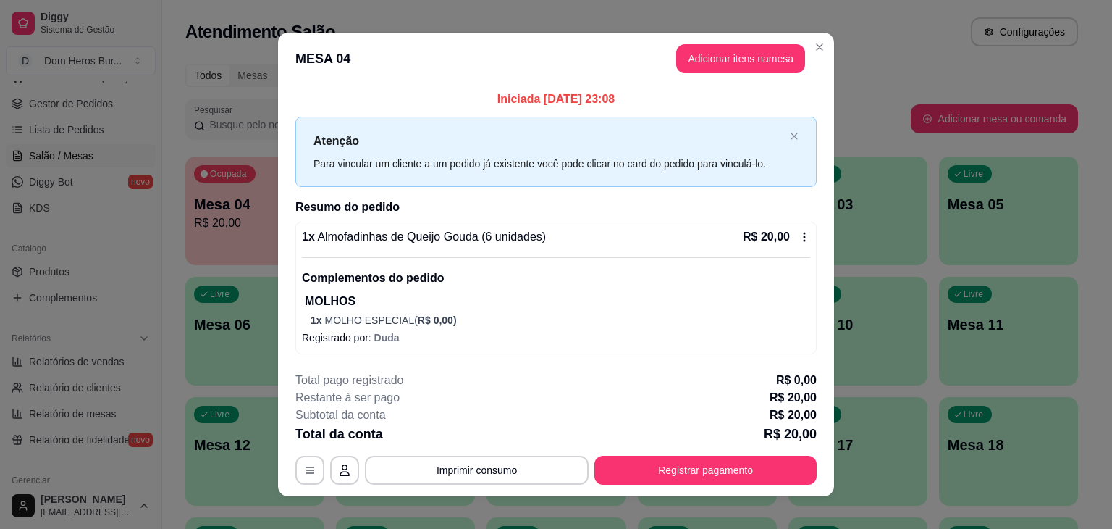
click at [382, 256] on div "1 x Almofadinhas de Queijo Gouda (6 unidades) R$ 20,00 Complementos do pedido M…" at bounding box center [556, 277] width 508 height 99
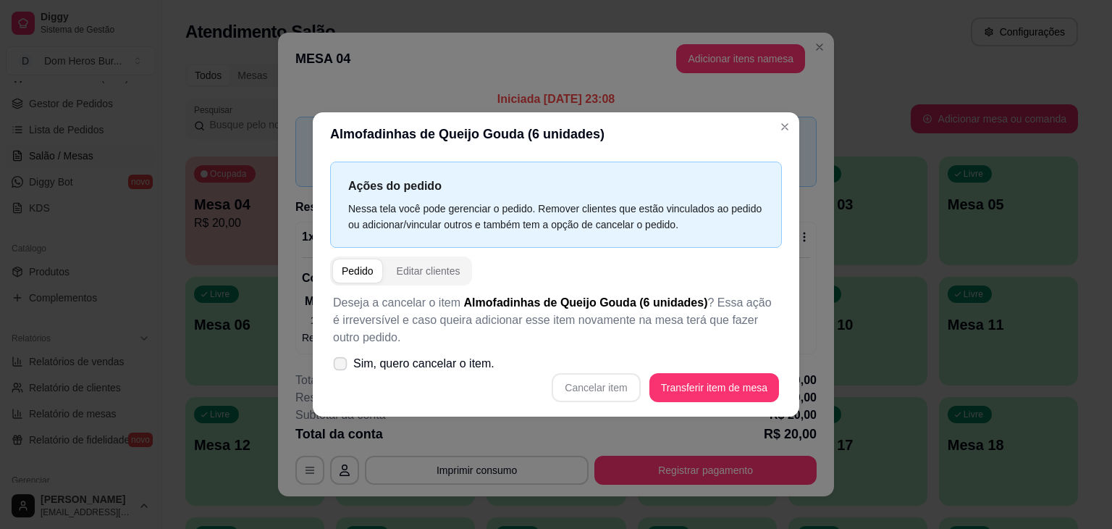
click at [426, 352] on label "Sim, quero cancelar o item." at bounding box center [413, 363] width 173 height 29
click at [342, 366] on input "Sim, quero cancelar o item." at bounding box center [336, 370] width 9 height 9
checkbox input "true"
click at [632, 387] on button "Cancelar item" at bounding box center [596, 388] width 86 height 28
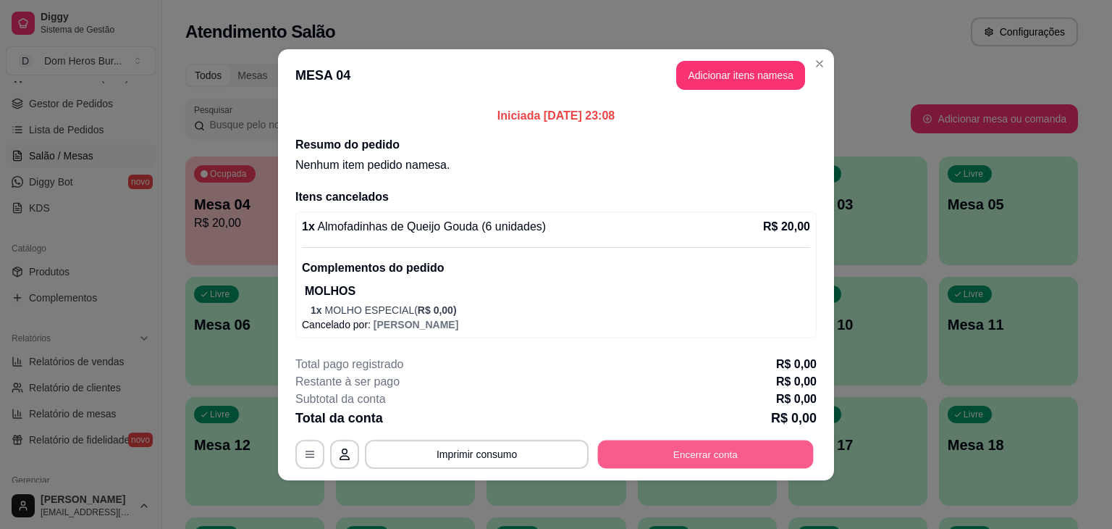
click at [762, 458] on button "Encerrar conta" at bounding box center [706, 453] width 216 height 28
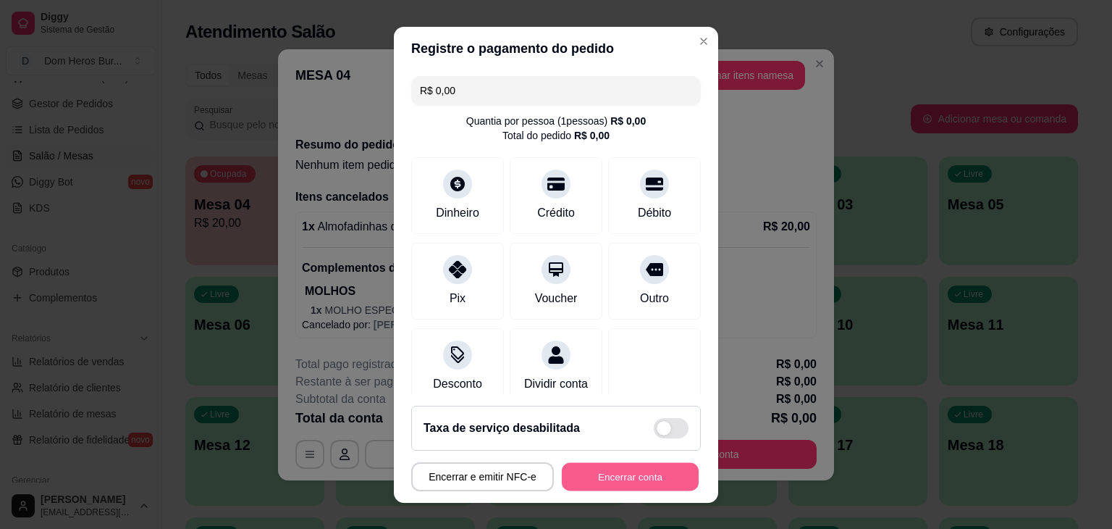
click at [634, 481] on button "Encerrar conta" at bounding box center [630, 476] width 137 height 28
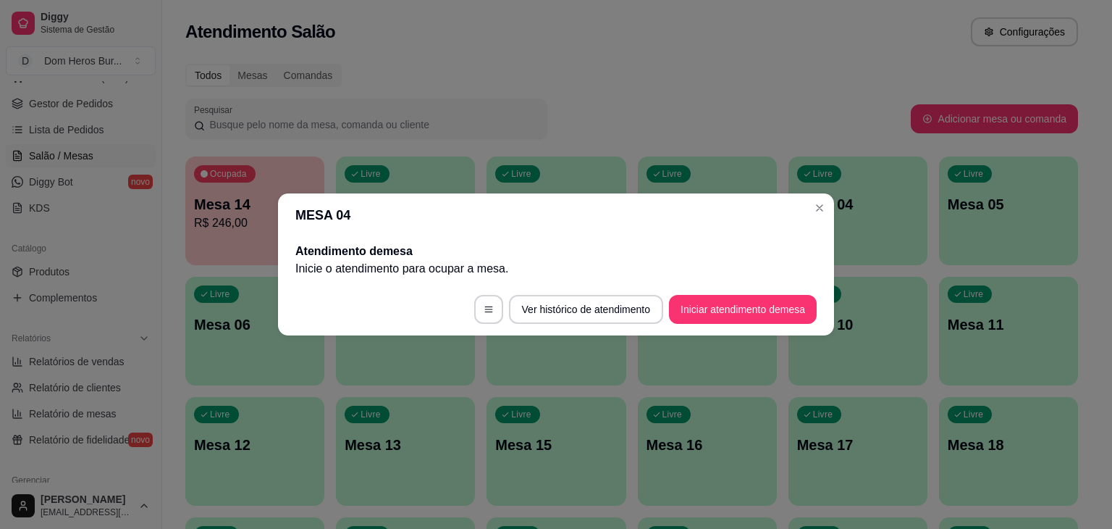
click at [283, 216] on header "MESA 04" at bounding box center [556, 214] width 556 height 43
